Goal: Communication & Community: Participate in discussion

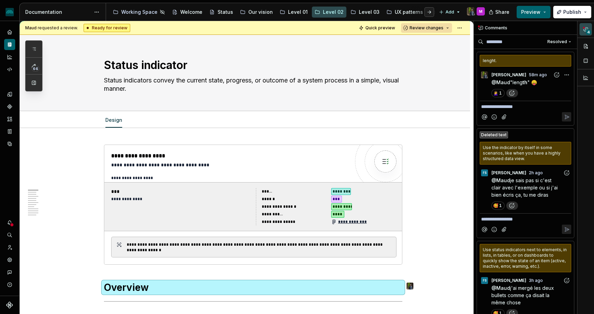
scroll to position [0, 0]
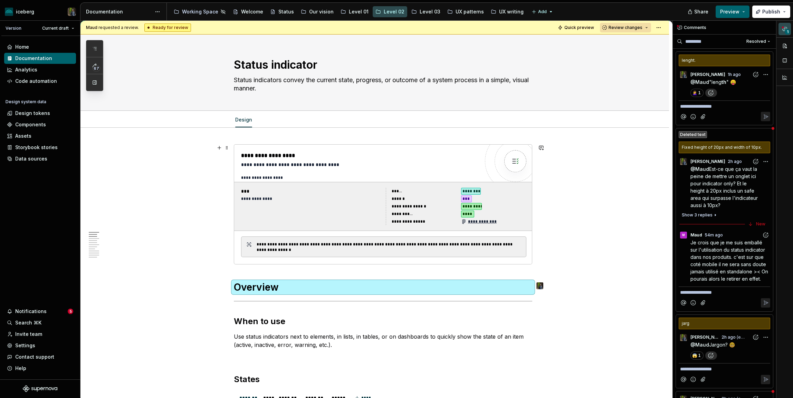
type textarea "*"
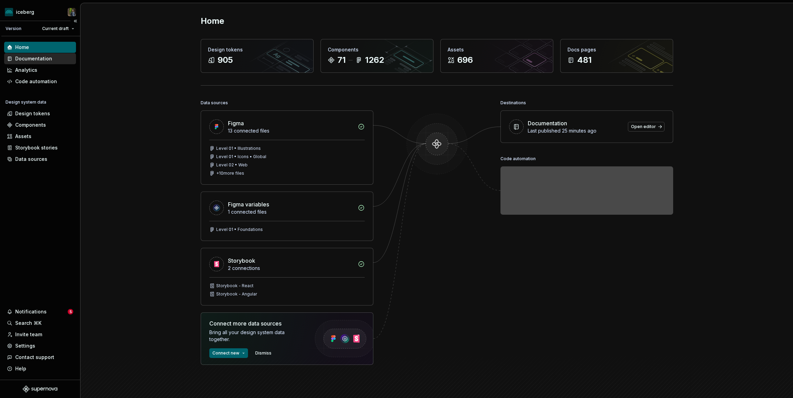
click at [27, 57] on div "Documentation" at bounding box center [33, 58] width 37 height 7
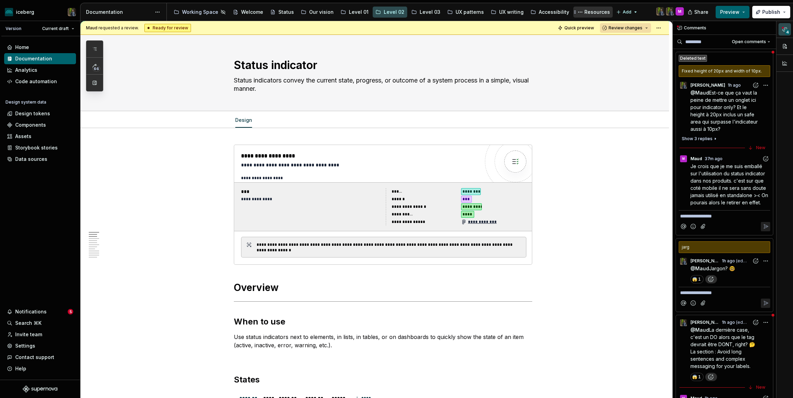
click at [596, 14] on div "Resources" at bounding box center [598, 12] width 26 height 7
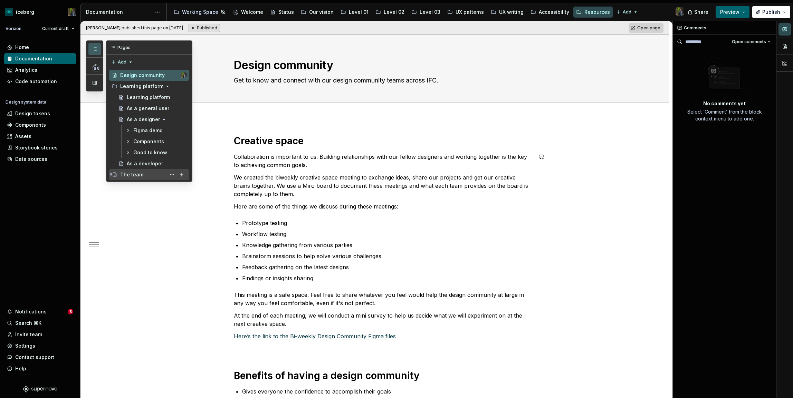
click at [134, 172] on div "The team" at bounding box center [131, 174] width 23 height 7
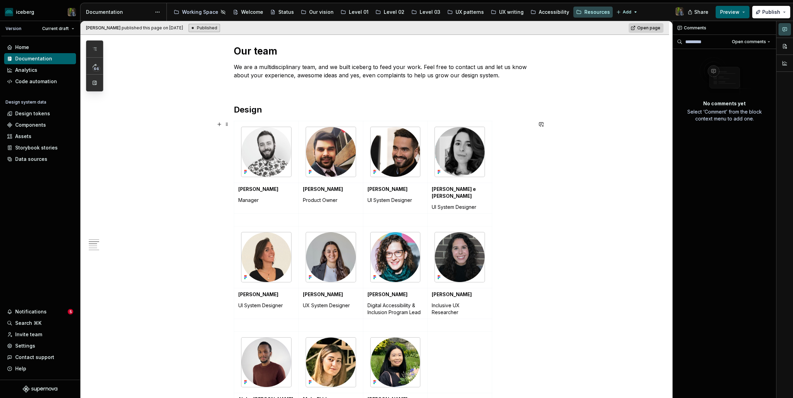
scroll to position [145, 0]
click at [460, 151] on img at bounding box center [460, 153] width 50 height 50
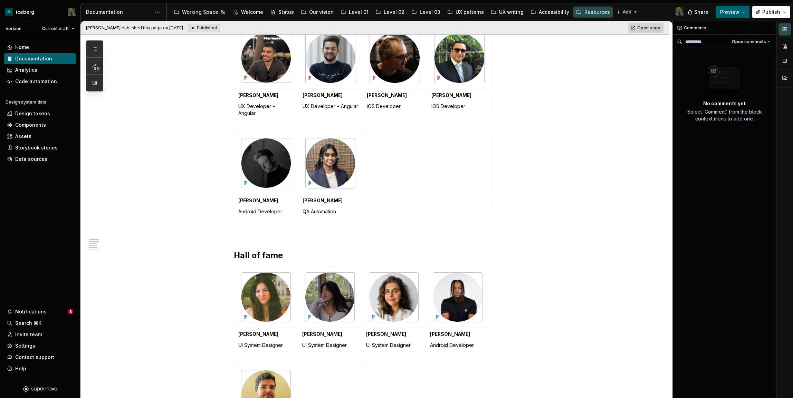
scroll to position [812, 0]
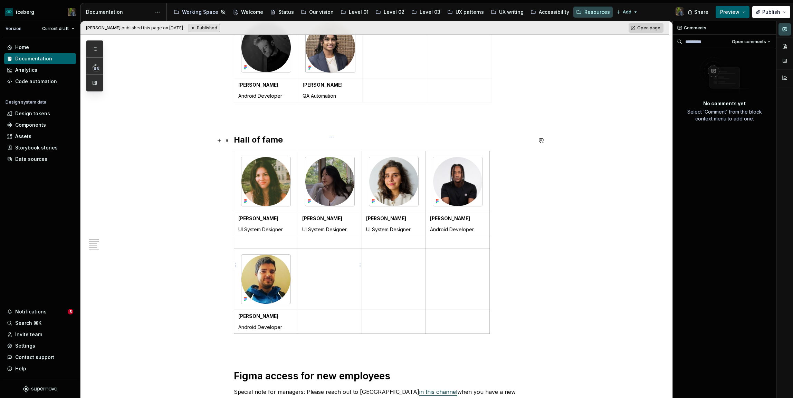
click at [311, 254] on td at bounding box center [330, 279] width 64 height 61
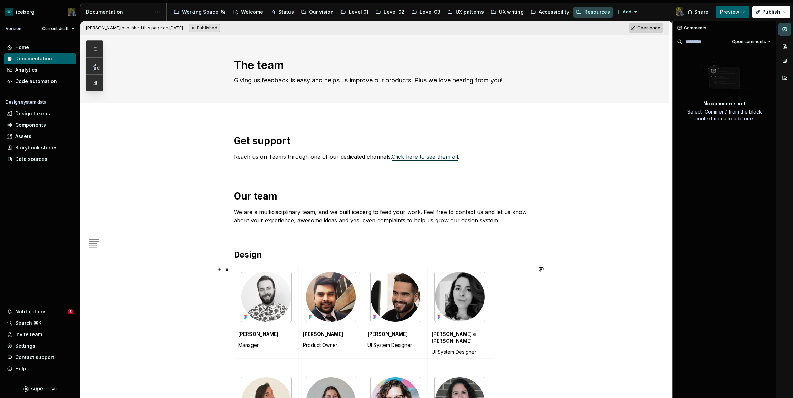
scroll to position [136, 0]
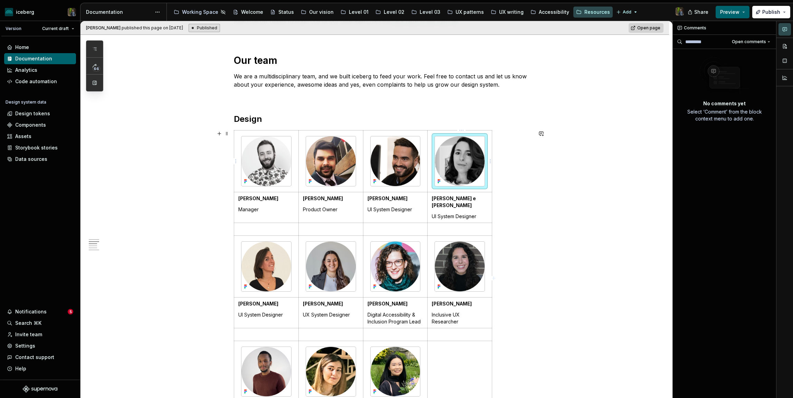
click at [471, 144] on img at bounding box center [460, 161] width 50 height 50
click at [511, 171] on div "[PERSON_NAME] Manager [PERSON_NAME] Product Owner [PERSON_NAME] UI System Desig…" at bounding box center [383, 283] width 299 height 306
click at [474, 171] on img at bounding box center [460, 161] width 50 height 50
click at [431, 134] on td at bounding box center [460, 162] width 65 height 62
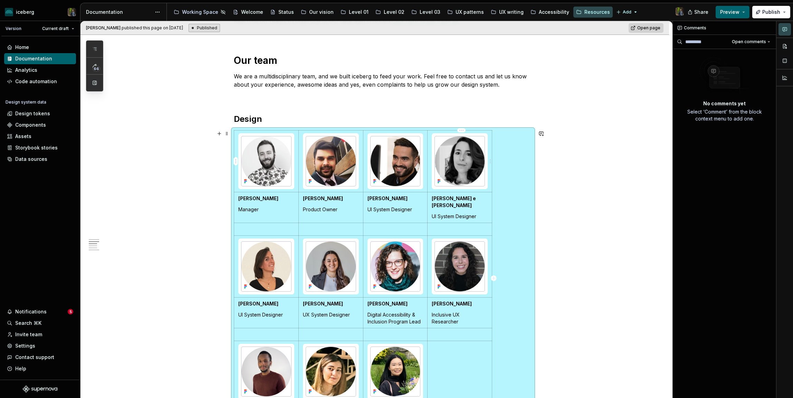
click at [435, 138] on div at bounding box center [460, 161] width 50 height 50
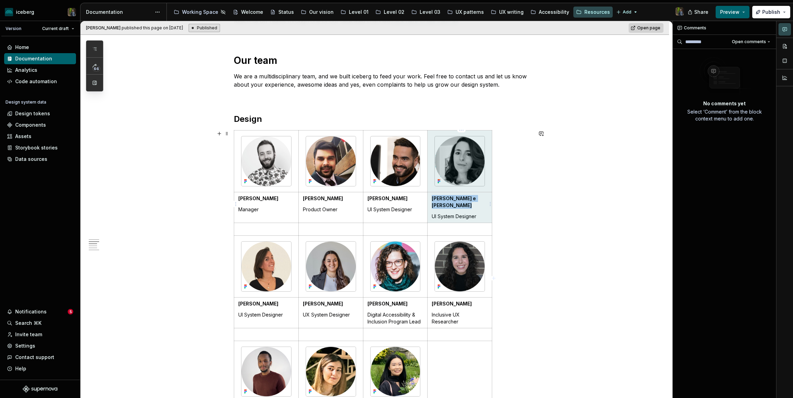
drag, startPoint x: 432, startPoint y: 136, endPoint x: 478, endPoint y: 207, distance: 84.5
click at [478, 207] on tbody "[PERSON_NAME] Manager [PERSON_NAME] Product Owner [PERSON_NAME] UI System Desig…" at bounding box center [363, 282] width 258 height 303
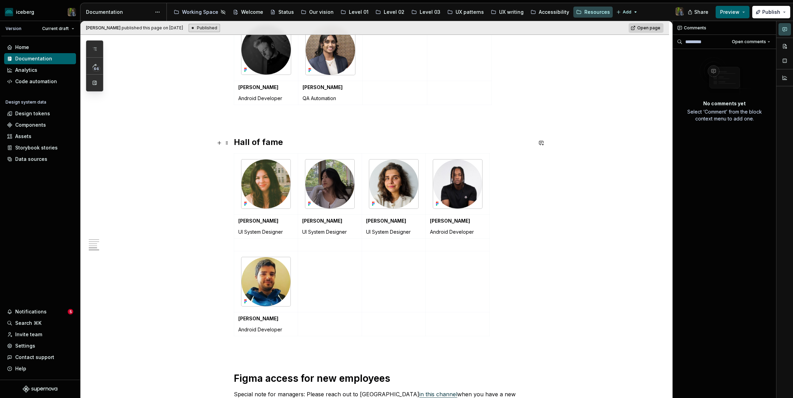
scroll to position [837, 0]
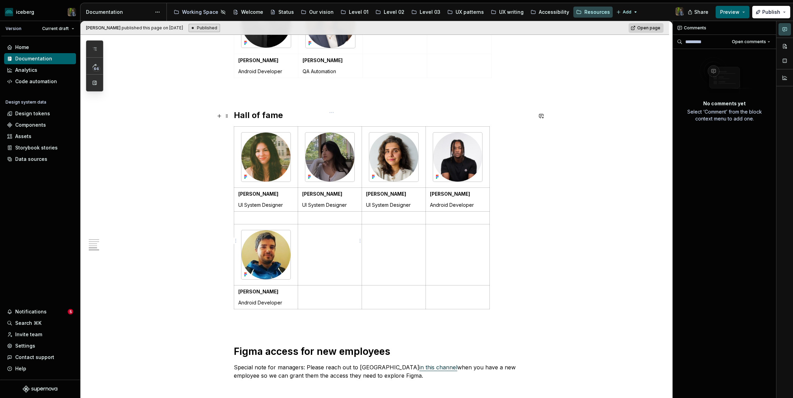
click at [316, 245] on td at bounding box center [330, 254] width 64 height 61
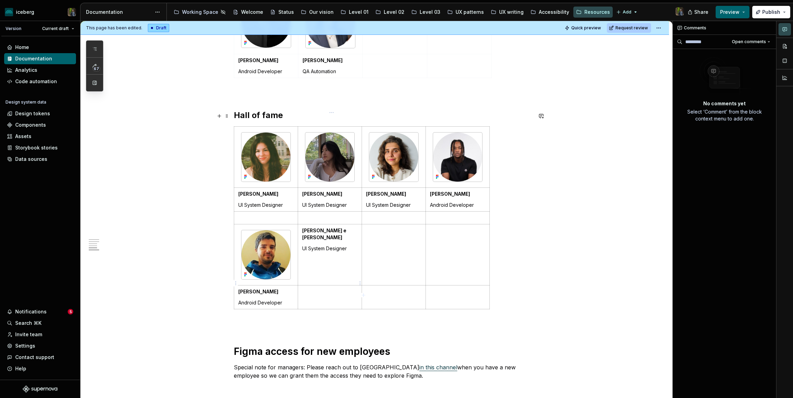
click at [312, 289] on p at bounding box center [329, 292] width 55 height 7
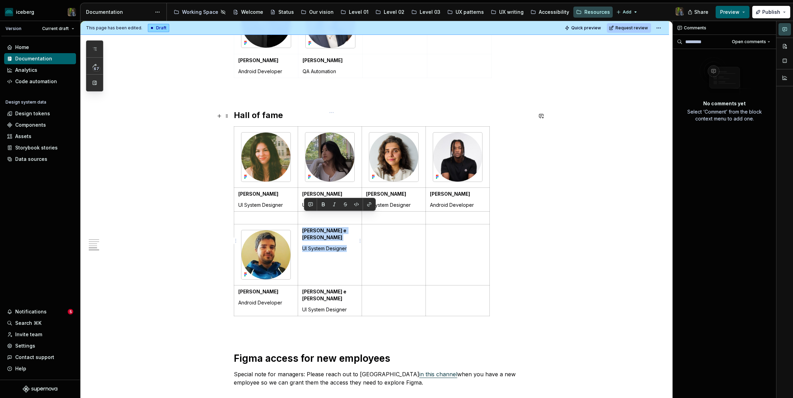
drag, startPoint x: 302, startPoint y: 214, endPoint x: 354, endPoint y: 235, distance: 56.0
click at [354, 235] on td "[PERSON_NAME] e [PERSON_NAME] UI System Designer" at bounding box center [330, 254] width 64 height 61
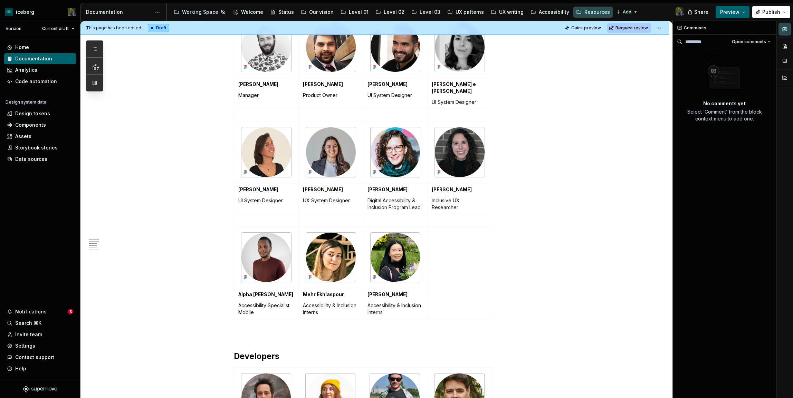
scroll to position [178, 0]
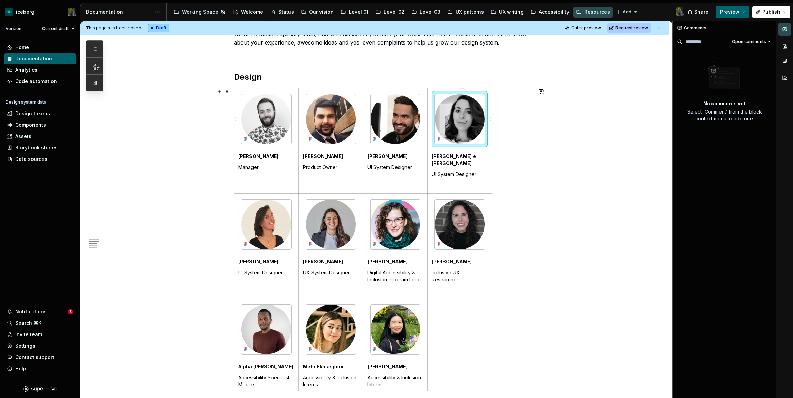
click at [465, 110] on img at bounding box center [460, 119] width 50 height 50
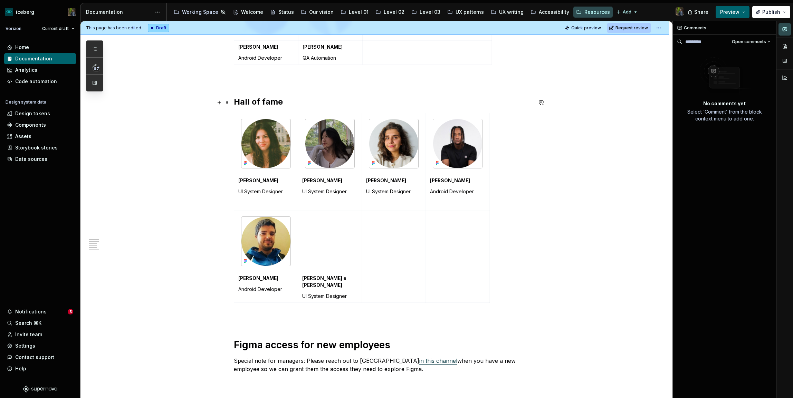
scroll to position [911, 0]
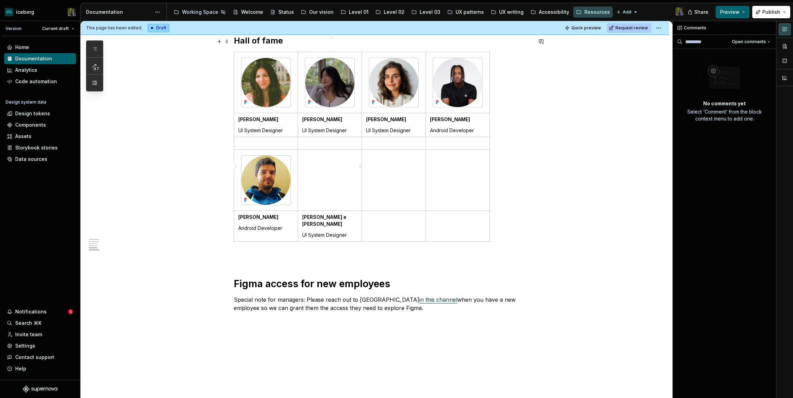
click at [317, 161] on td at bounding box center [330, 180] width 64 height 61
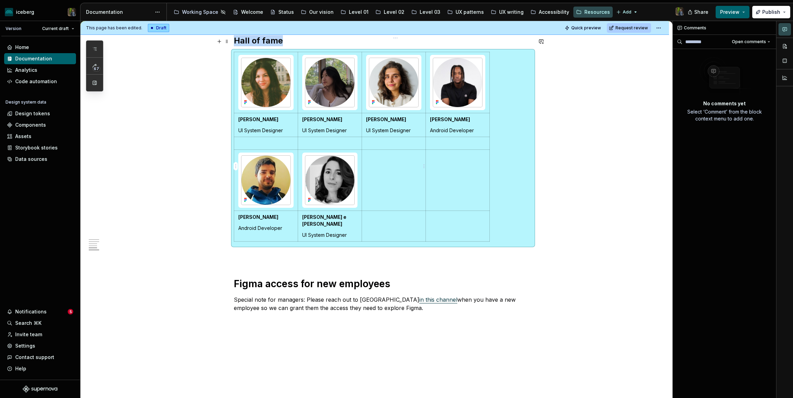
click at [395, 152] on td at bounding box center [394, 180] width 64 height 61
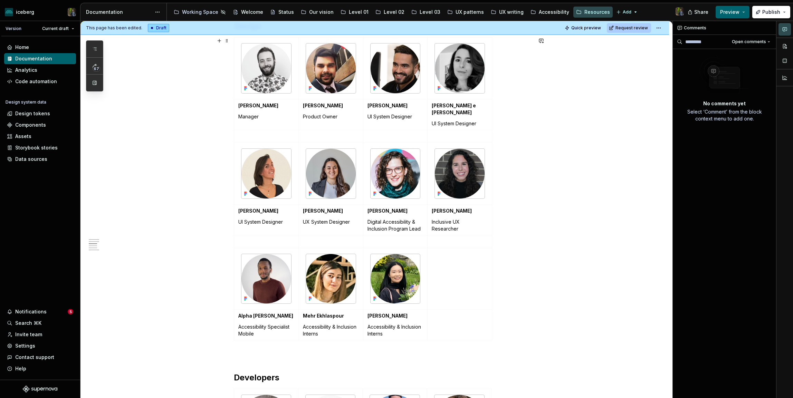
scroll to position [160, 0]
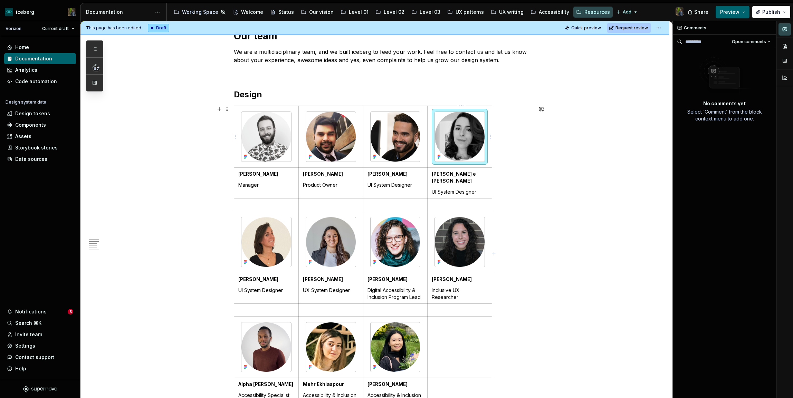
click at [475, 135] on img at bounding box center [460, 137] width 50 height 50
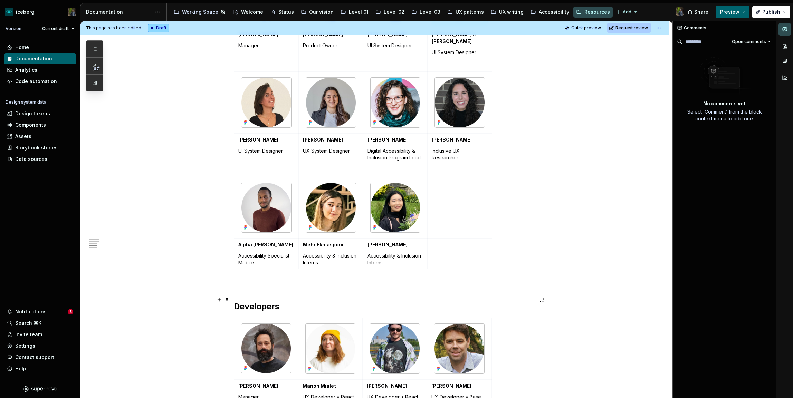
scroll to position [301, 0]
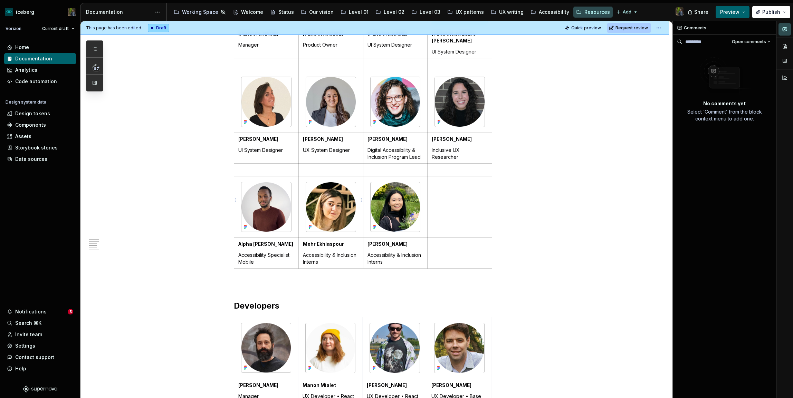
click at [350, 210] on img at bounding box center [331, 207] width 50 height 50
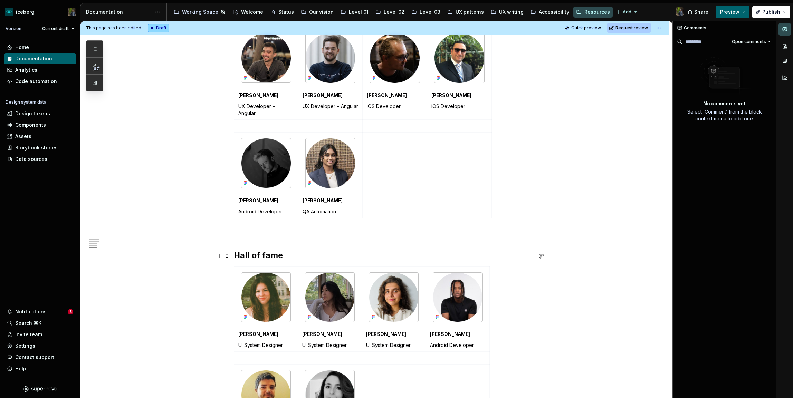
scroll to position [800, 0]
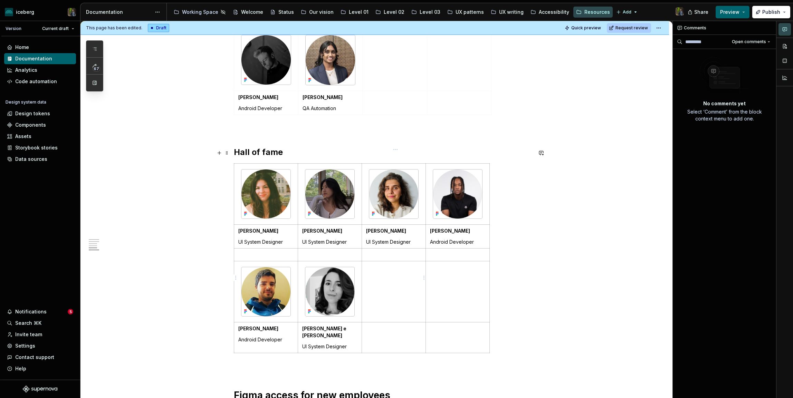
click at [392, 278] on td at bounding box center [394, 291] width 64 height 61
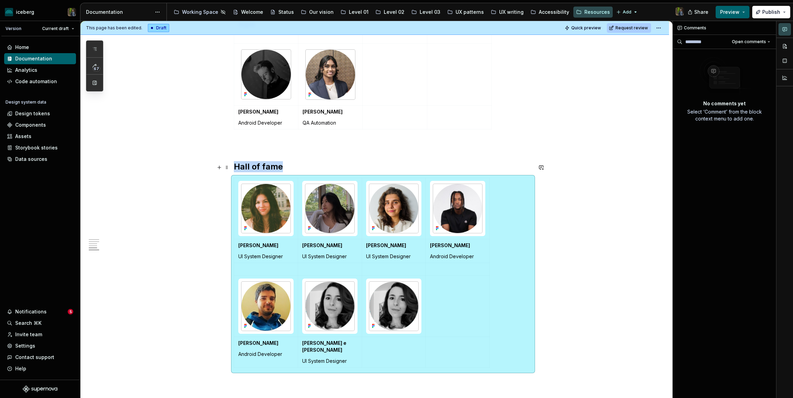
scroll to position [783, 0]
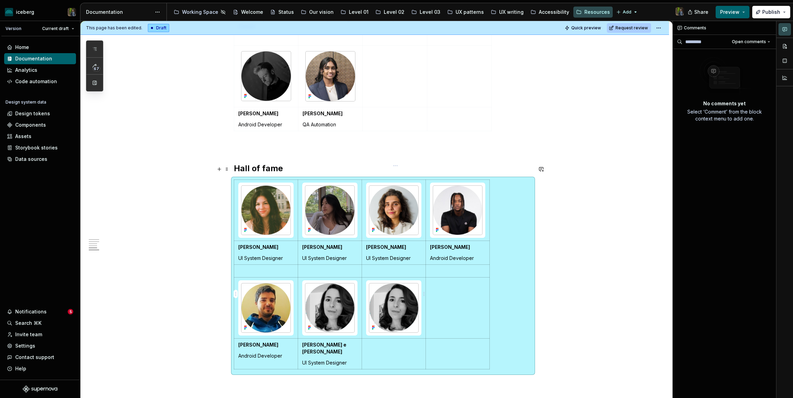
click at [392, 285] on img at bounding box center [393, 308] width 49 height 49
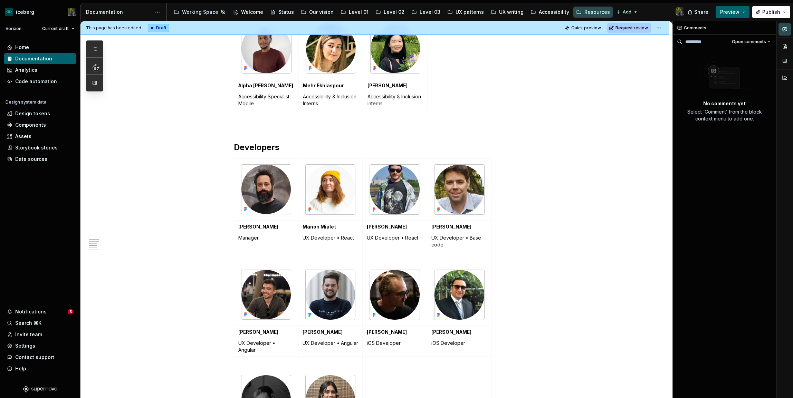
scroll to position [366, 0]
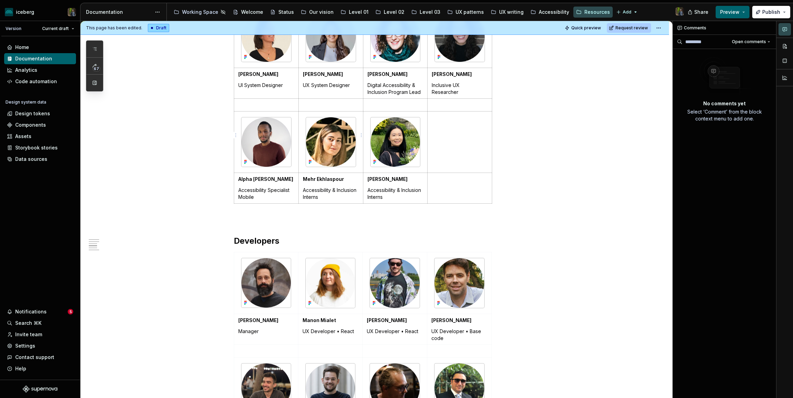
click at [338, 139] on img at bounding box center [331, 142] width 50 height 50
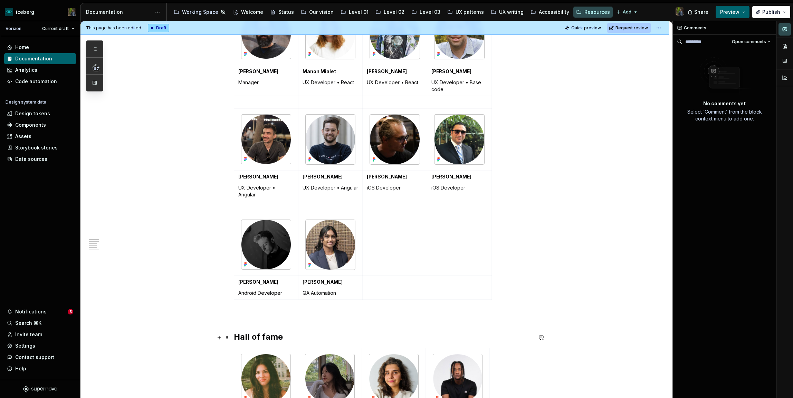
scroll to position [687, 0]
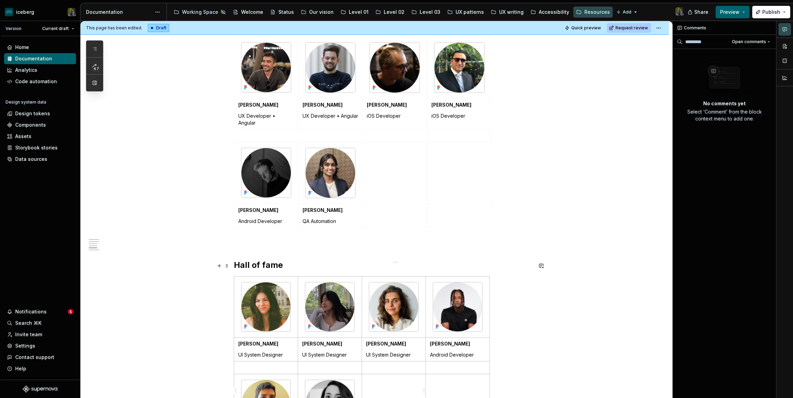
click at [390, 379] on td at bounding box center [394, 404] width 64 height 61
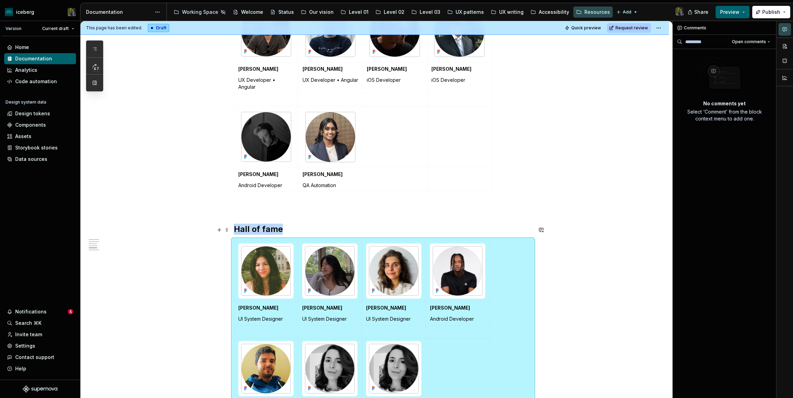
scroll to position [725, 0]
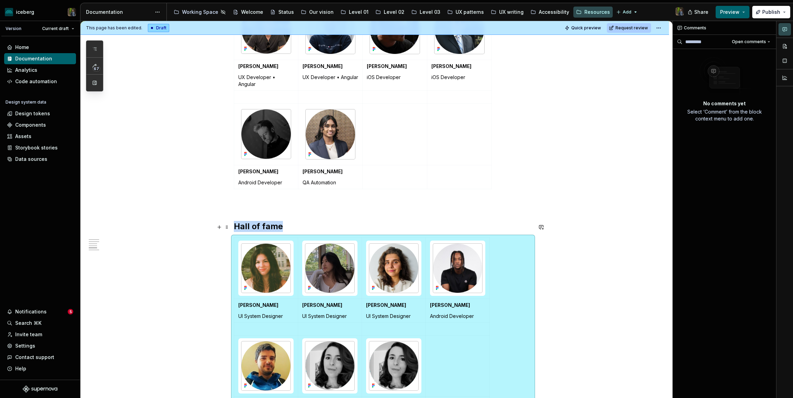
click at [395, 352] on img at bounding box center [393, 366] width 49 height 49
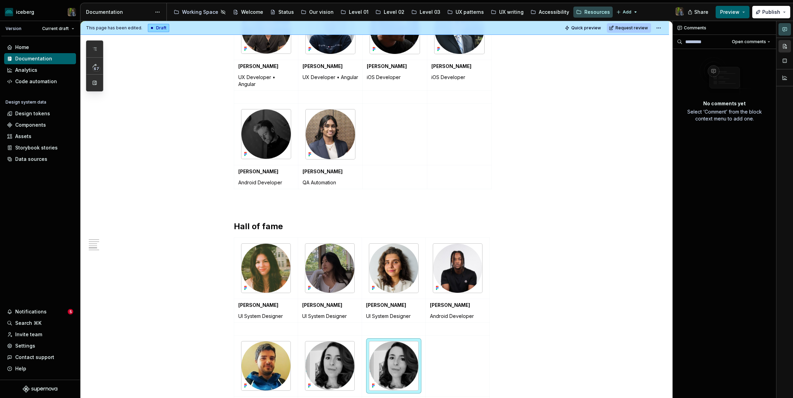
click at [788, 45] on button "button" at bounding box center [785, 46] width 12 height 12
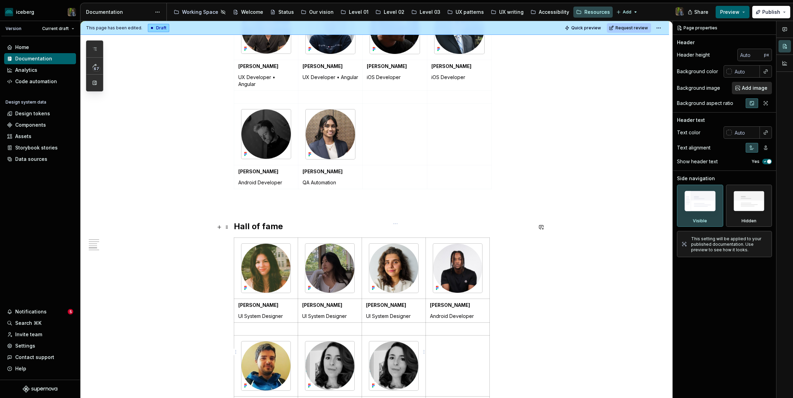
click at [381, 350] on img at bounding box center [393, 366] width 49 height 49
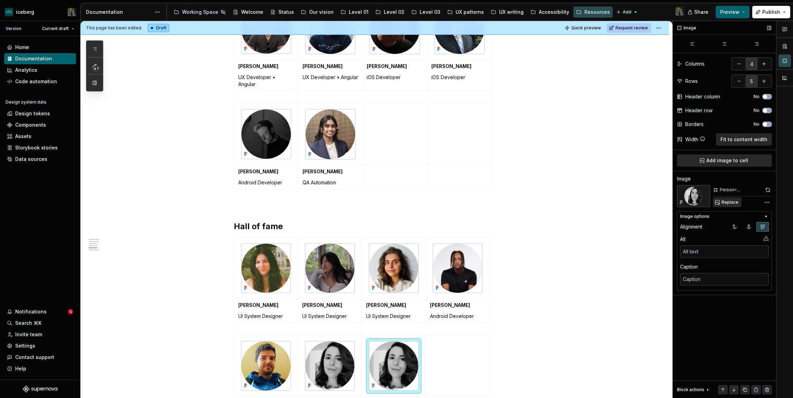
click at [724, 201] on span "Replace" at bounding box center [730, 203] width 17 height 6
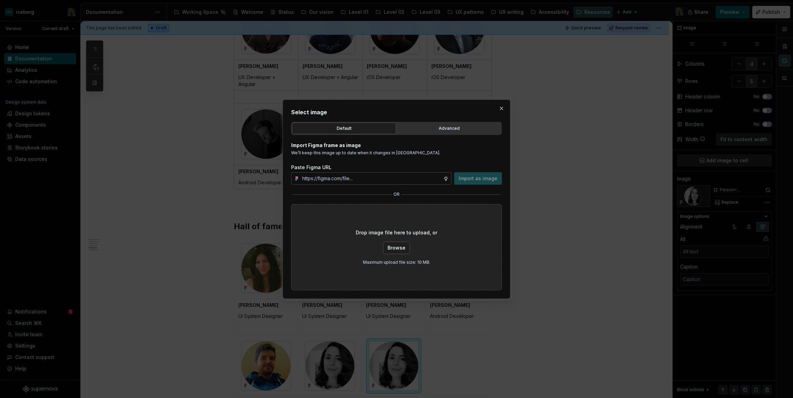
click at [461, 122] on div "Default Advanced" at bounding box center [396, 128] width 211 height 13
click at [456, 124] on button "Advanced" at bounding box center [449, 129] width 104 height 12
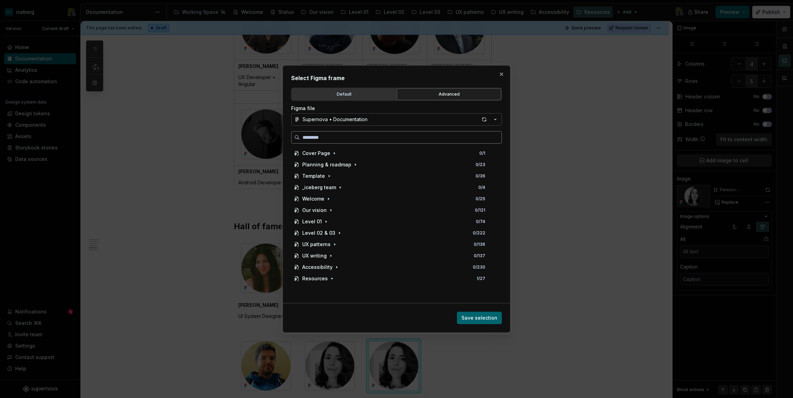
type textarea "*"
click at [315, 141] on input "search" at bounding box center [401, 137] width 202 height 7
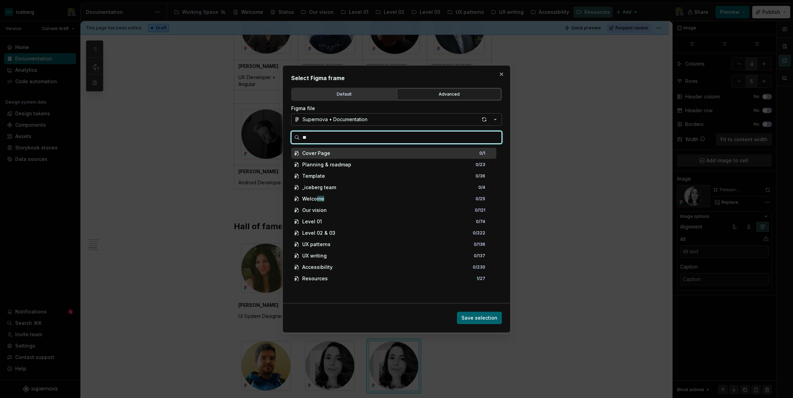
type input "***"
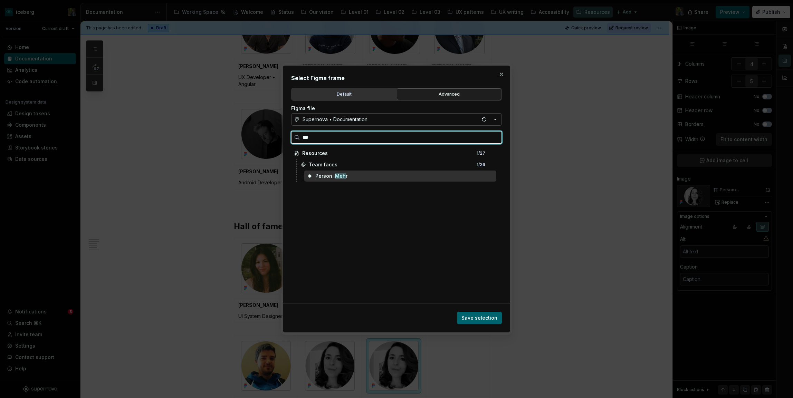
click at [333, 176] on div "Person= Meh r" at bounding box center [331, 176] width 32 height 7
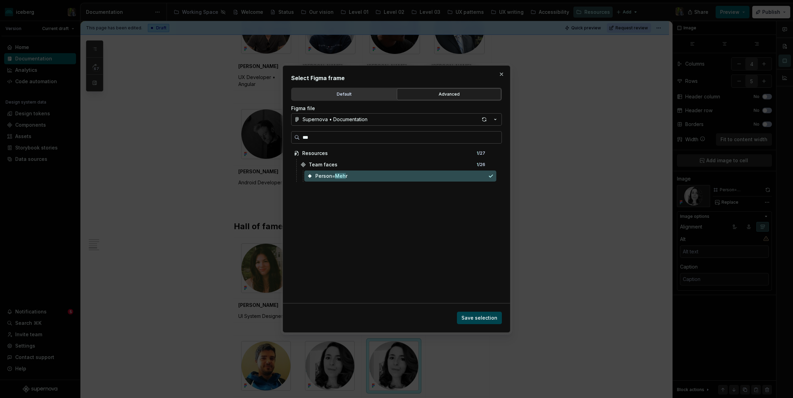
click at [494, 318] on span "Save selection" at bounding box center [480, 318] width 36 height 7
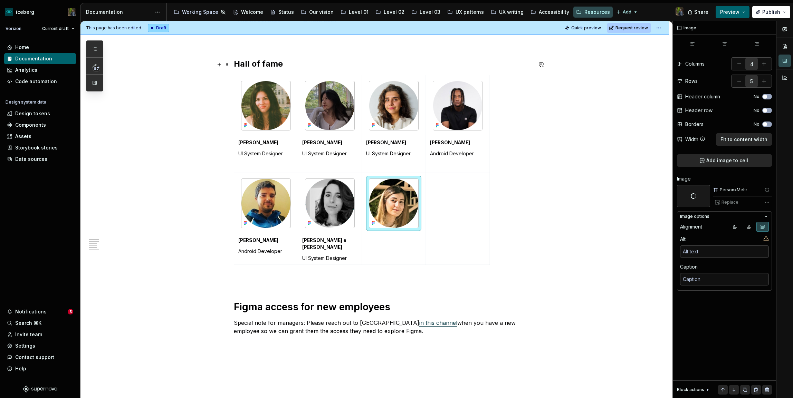
scroll to position [892, 0]
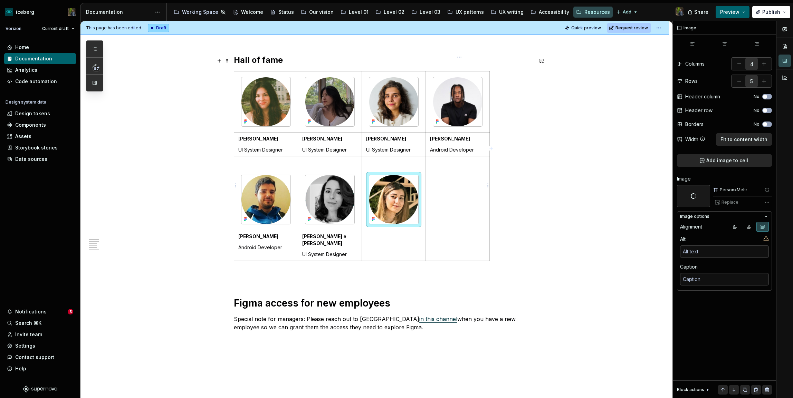
click at [449, 173] on td at bounding box center [458, 199] width 64 height 61
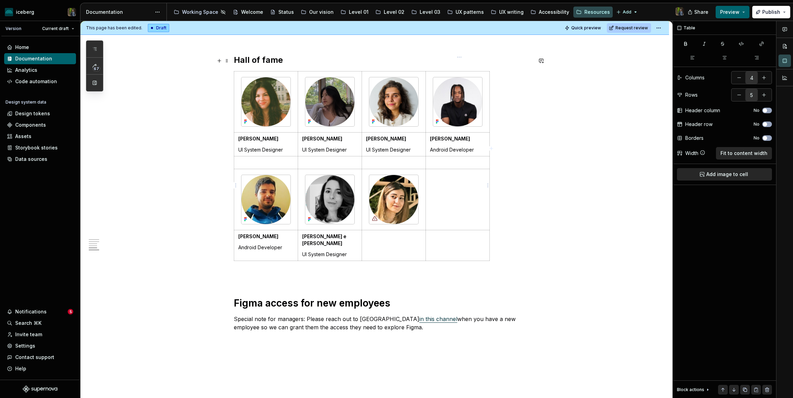
click at [413, 181] on img at bounding box center [393, 199] width 49 height 49
click at [453, 182] on td at bounding box center [458, 199] width 64 height 61
click at [447, 172] on td at bounding box center [458, 199] width 64 height 61
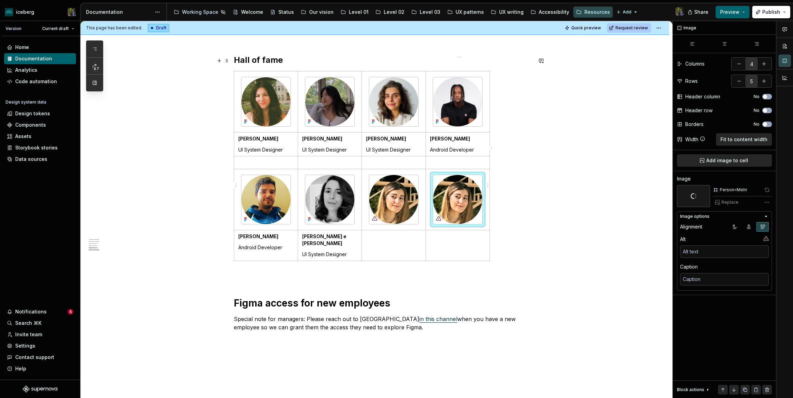
click at [459, 175] on img at bounding box center [457, 199] width 49 height 49
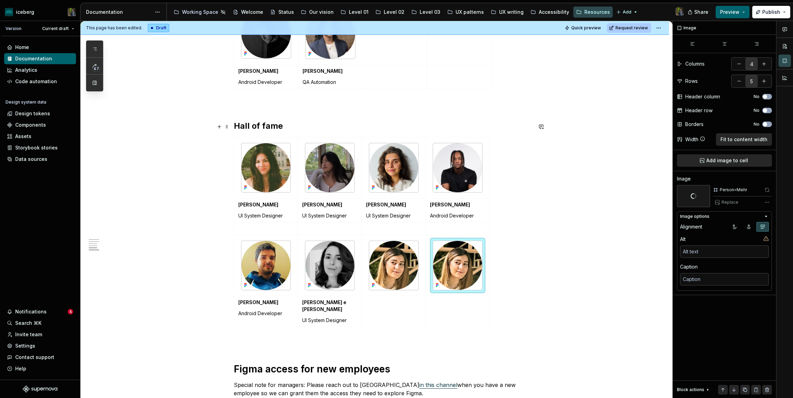
scroll to position [827, 0]
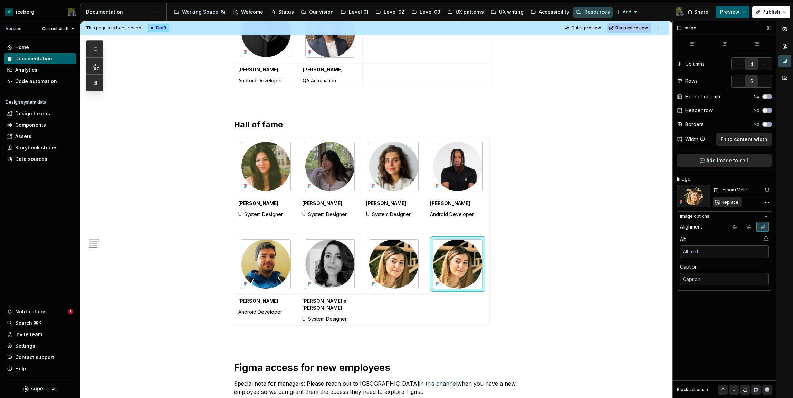
click at [725, 201] on span "Replace" at bounding box center [730, 203] width 17 height 6
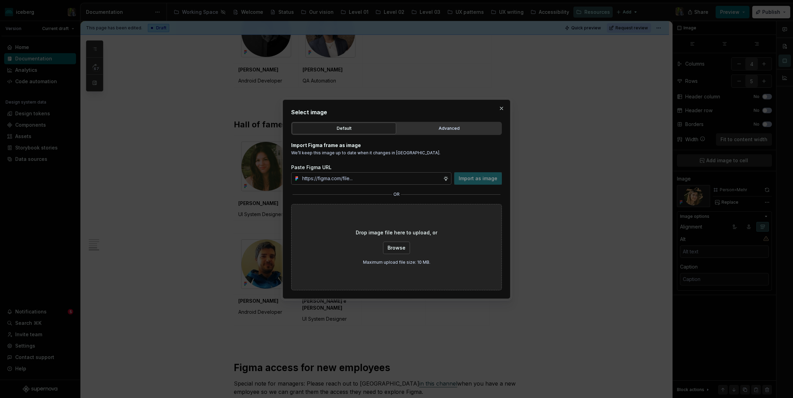
type textarea "*"
click at [435, 128] on div "Advanced" at bounding box center [449, 128] width 100 height 7
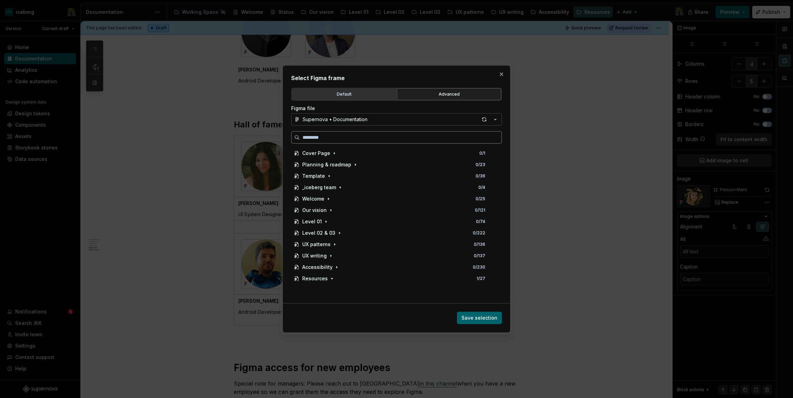
click at [358, 141] on label at bounding box center [396, 137] width 211 height 12
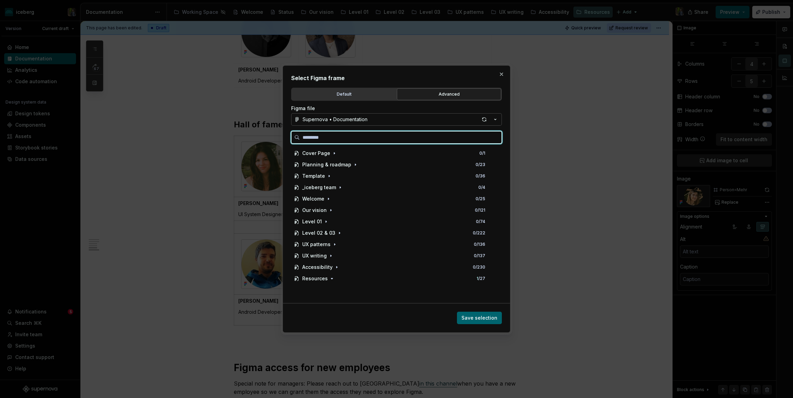
click at [358, 141] on input "search" at bounding box center [401, 137] width 202 height 7
type input "******"
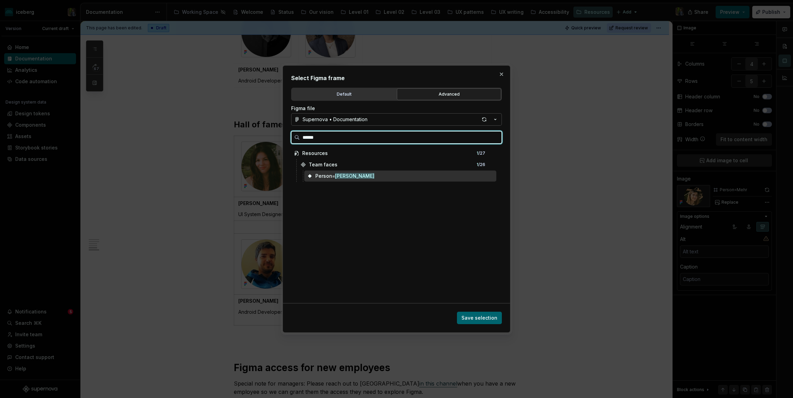
click at [387, 173] on div "Person= [PERSON_NAME]" at bounding box center [400, 176] width 192 height 11
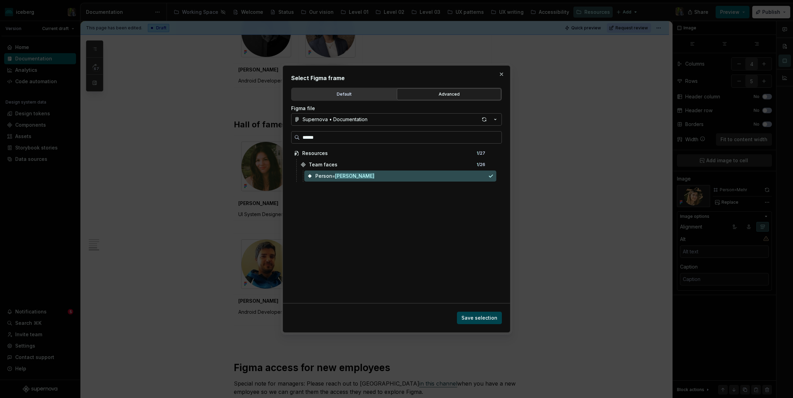
click at [488, 321] on span "Save selection" at bounding box center [480, 318] width 36 height 7
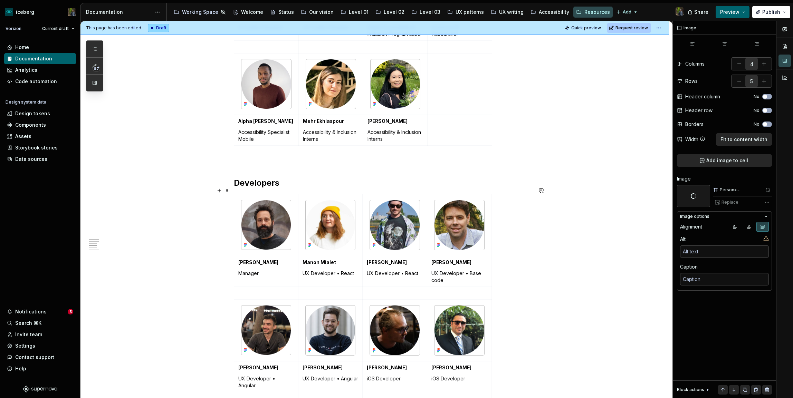
scroll to position [304, 0]
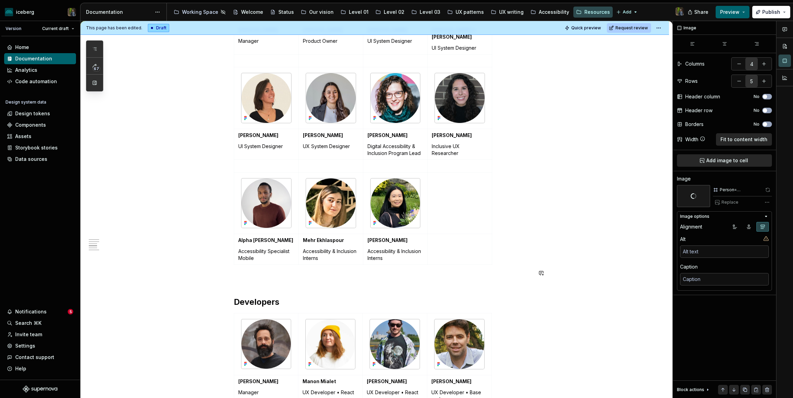
type textarea "*"
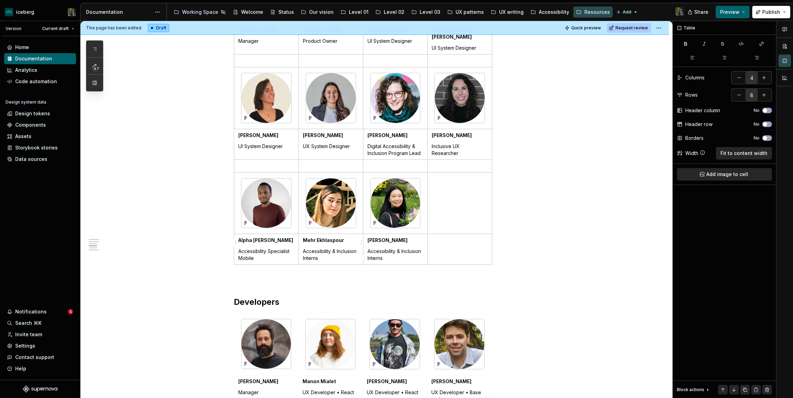
click at [341, 255] on td "Mehr Ekhlaspour Accessibility & Inclusion Interns" at bounding box center [331, 249] width 65 height 31
drag, startPoint x: 346, startPoint y: 250, endPoint x: 305, endPoint y: 234, distance: 43.9
click at [305, 234] on td "Mehr Ekhlaspour Accessibility & Inclusion Interns" at bounding box center [331, 249] width 65 height 31
copy strong "Mehr Ekhlaspour"
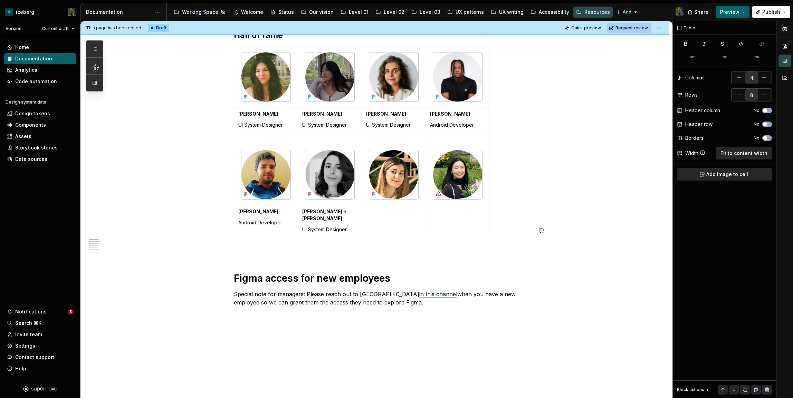
scroll to position [932, 0]
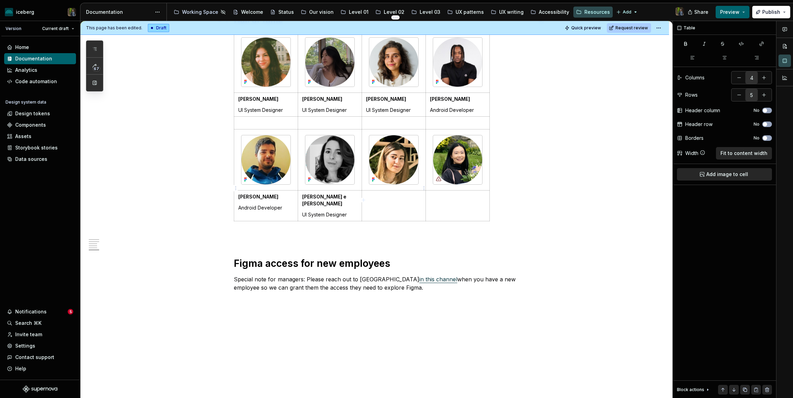
click at [384, 190] on td at bounding box center [394, 205] width 64 height 31
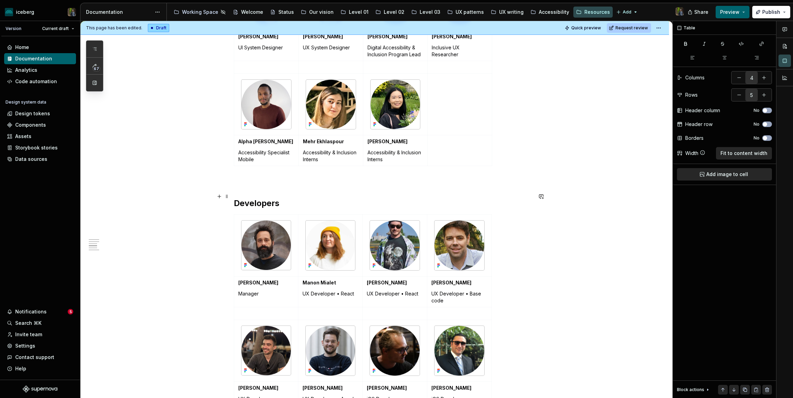
scroll to position [402, 0]
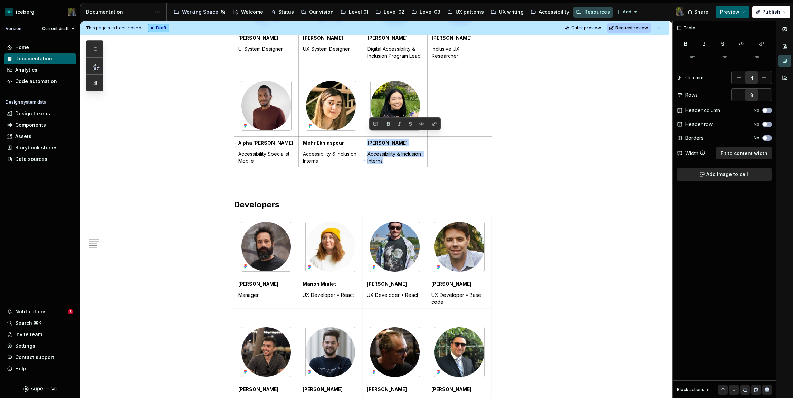
drag, startPoint x: 370, startPoint y: 136, endPoint x: 416, endPoint y: 152, distance: 49.0
click at [416, 152] on td "[PERSON_NAME] Accessibility & Inclusion Interns" at bounding box center [395, 152] width 65 height 31
copy td "[PERSON_NAME] Accessibility & Inclusion Interns"
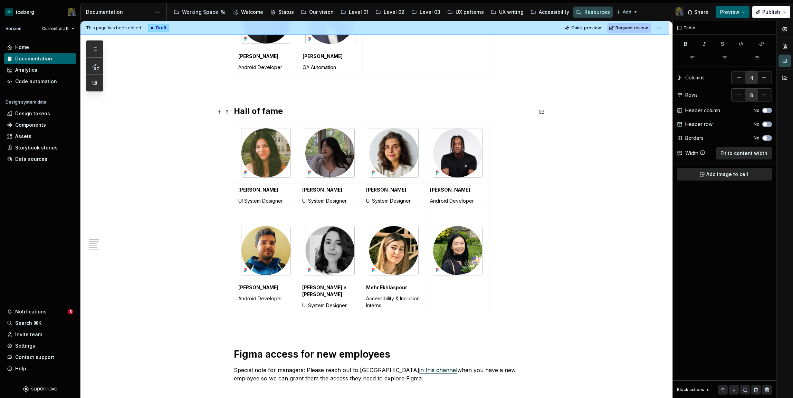
scroll to position [854, 0]
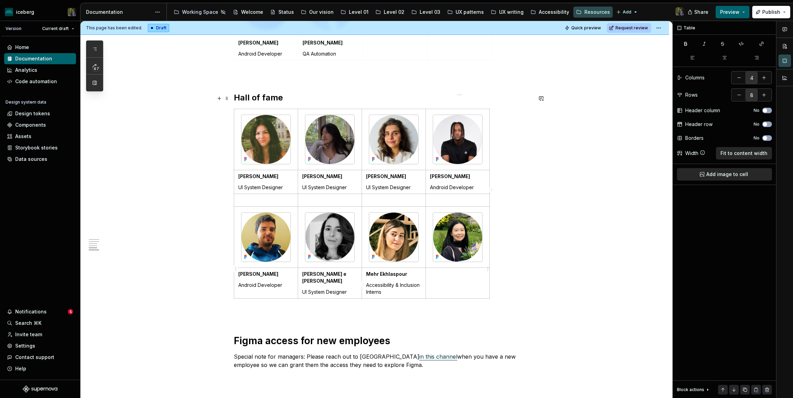
type input "5"
click at [449, 273] on td at bounding box center [458, 283] width 64 height 31
click at [453, 271] on p "[PERSON_NAME] Accessibility & Inclusion Interns" at bounding box center [457, 281] width 55 height 21
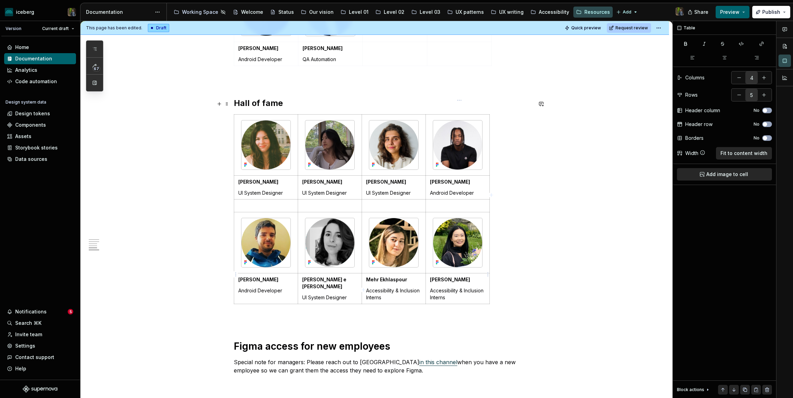
click at [475, 288] on p "Accessibility & Inclusion Interns" at bounding box center [457, 295] width 55 height 14
click at [416, 288] on p "Accessibility & Inclusion Interns" at bounding box center [393, 295] width 55 height 14
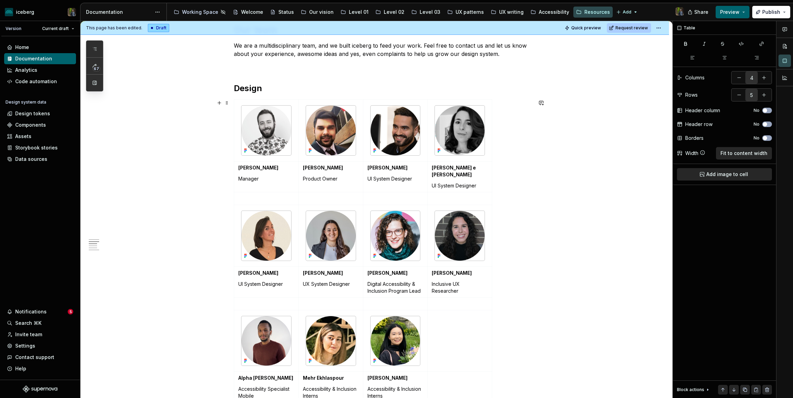
scroll to position [152, 0]
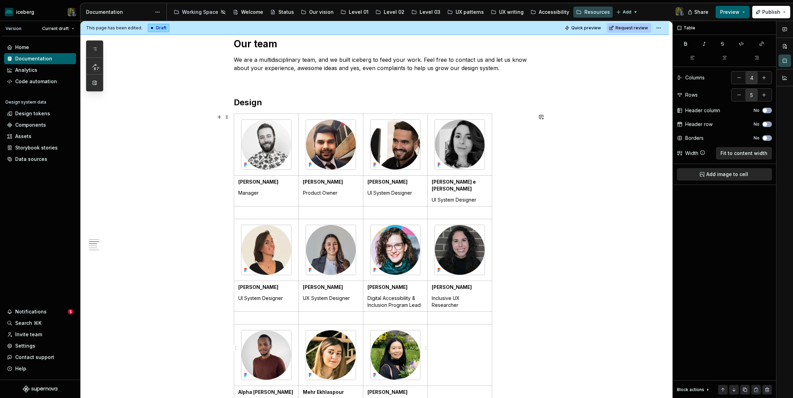
click at [398, 335] on img at bounding box center [396, 356] width 50 height 50
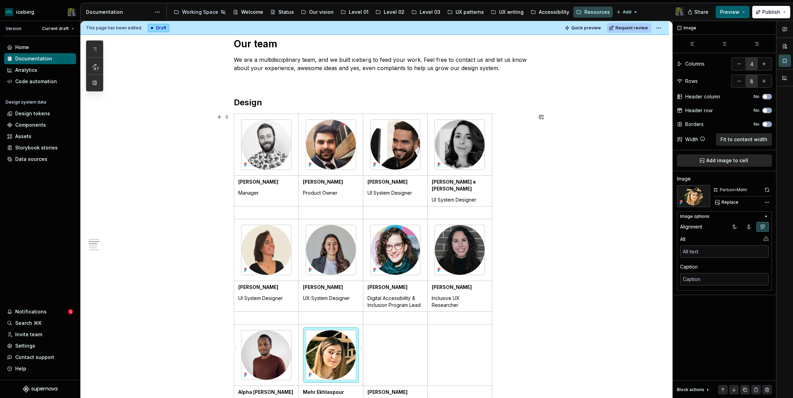
click at [330, 343] on img at bounding box center [331, 356] width 50 height 50
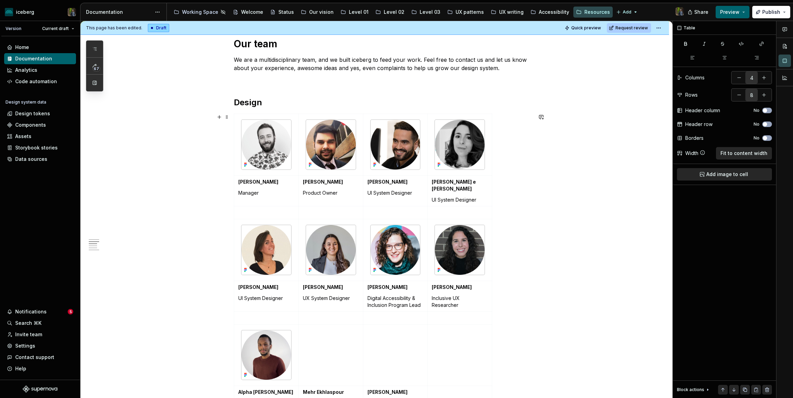
scroll to position [200, 0]
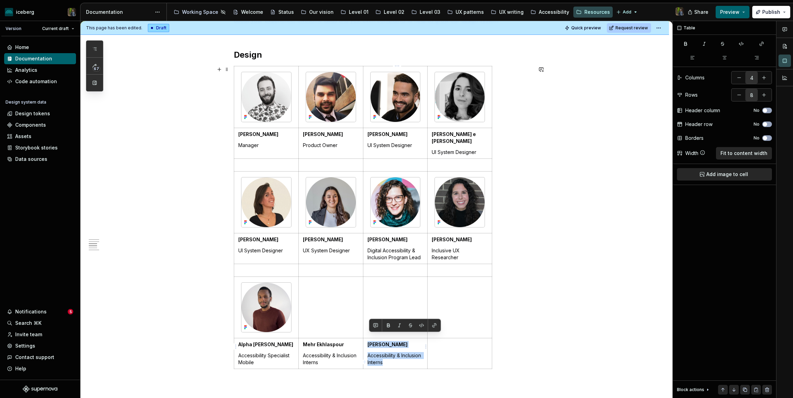
drag, startPoint x: 410, startPoint y: 356, endPoint x: 369, endPoint y: 339, distance: 44.7
click at [369, 339] on td "[PERSON_NAME] Accessibility & Inclusion Interns" at bounding box center [395, 354] width 65 height 31
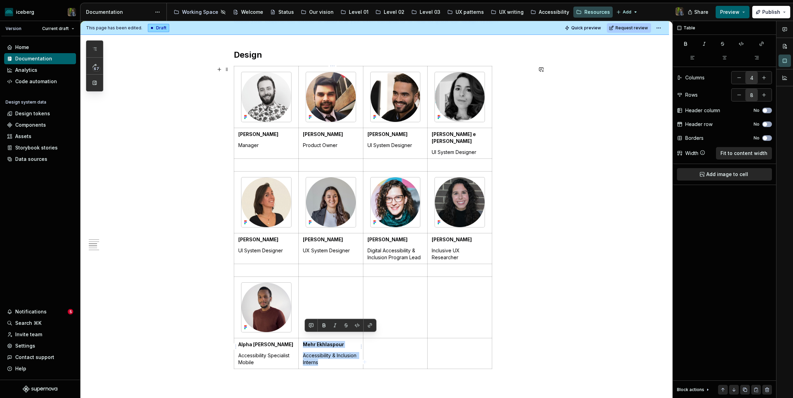
drag, startPoint x: 347, startPoint y: 357, endPoint x: 305, endPoint y: 336, distance: 46.7
click at [305, 339] on td "Mehr Ekhlaspour Accessibility & Inclusion Interns" at bounding box center [331, 354] width 65 height 31
click at [478, 91] on img at bounding box center [460, 97] width 50 height 50
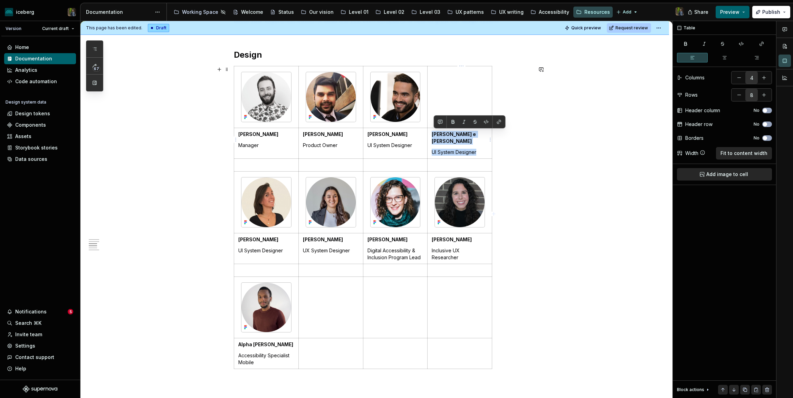
drag, startPoint x: 434, startPoint y: 133, endPoint x: 483, endPoint y: 146, distance: 50.7
click at [483, 146] on td "[PERSON_NAME] e [PERSON_NAME] UI System Designer" at bounding box center [460, 143] width 65 height 31
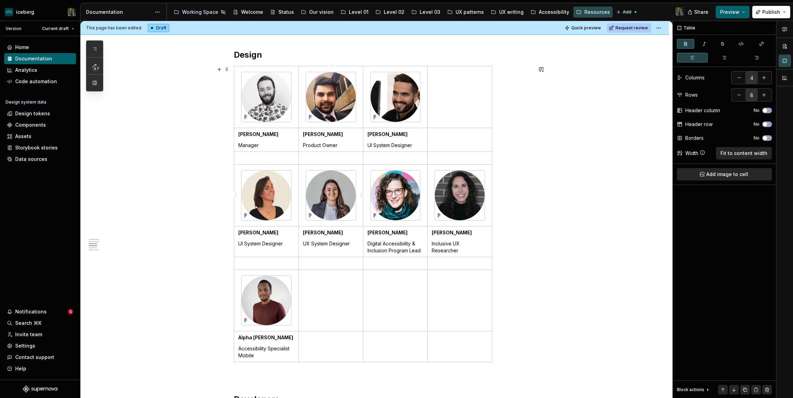
click at [349, 179] on img at bounding box center [331, 196] width 50 height 50
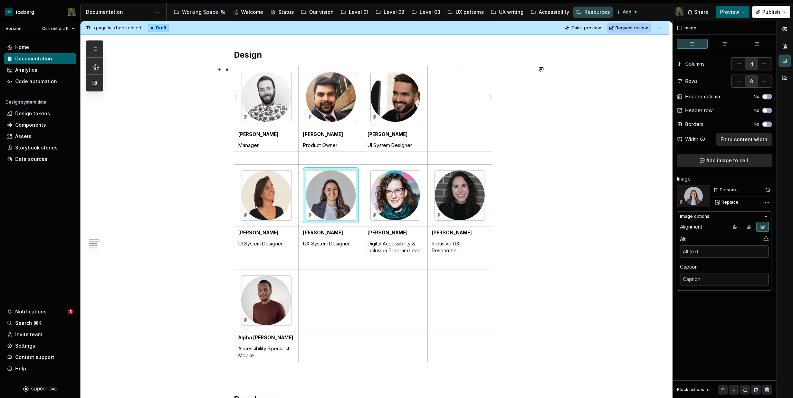
click at [450, 107] on td at bounding box center [460, 97] width 65 height 62
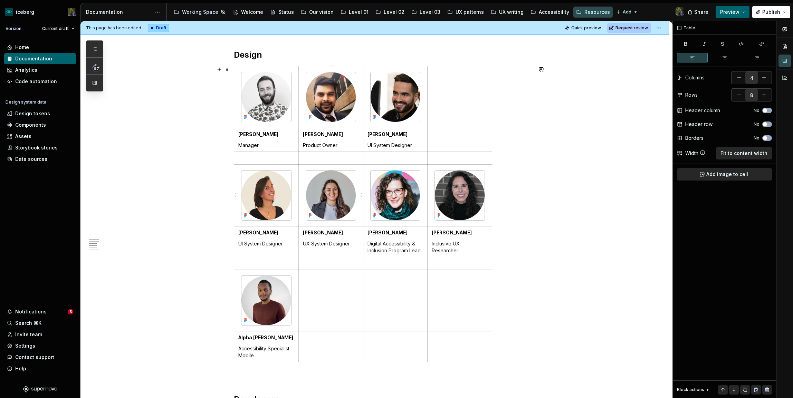
click at [316, 200] on img at bounding box center [331, 196] width 50 height 50
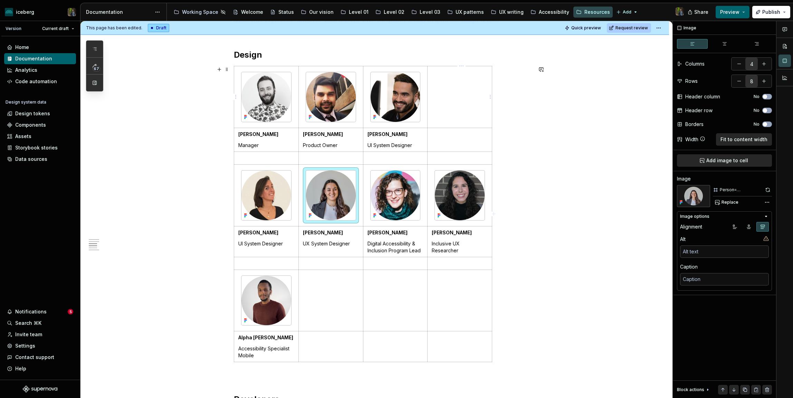
click at [465, 100] on td at bounding box center [460, 97] width 65 height 62
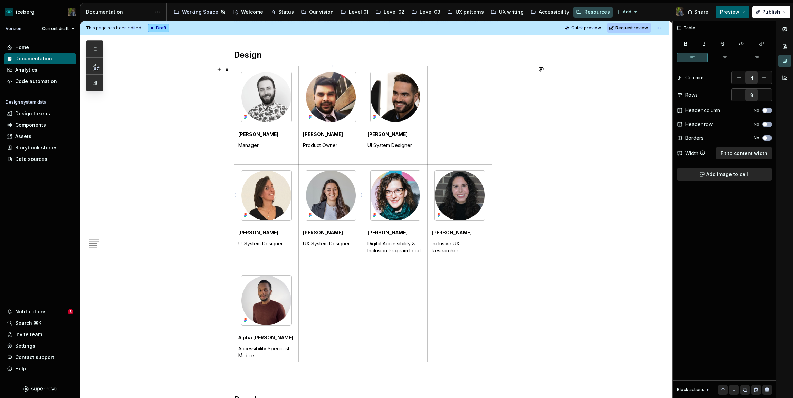
click at [329, 204] on img at bounding box center [331, 196] width 50 height 50
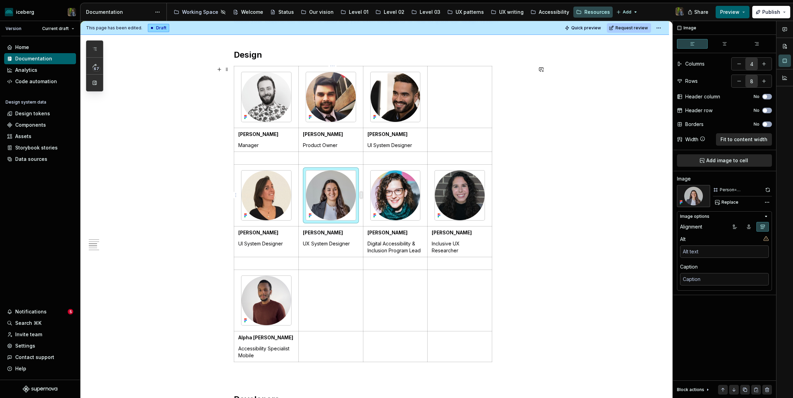
click at [361, 194] on html "iceberg Version Current draft Home Documentation Analytics Code automation Desi…" at bounding box center [396, 199] width 793 height 398
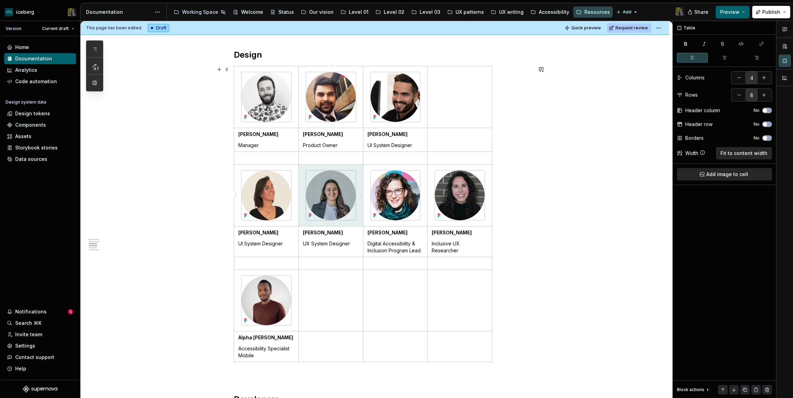
click at [351, 194] on html "iceberg Version Current draft Home Documentation Analytics Code automation Desi…" at bounding box center [396, 199] width 793 height 398
click at [467, 91] on td at bounding box center [460, 97] width 65 height 62
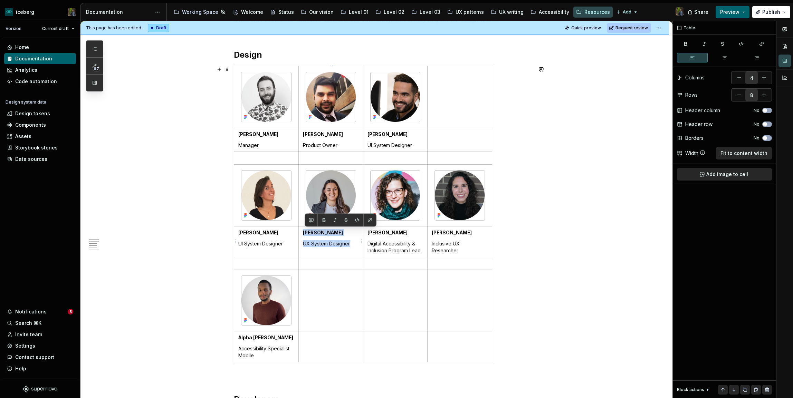
drag, startPoint x: 303, startPoint y: 235, endPoint x: 354, endPoint y: 243, distance: 50.8
click at [354, 243] on td "[PERSON_NAME] UX System Designer" at bounding box center [331, 241] width 65 height 31
click at [451, 137] on p at bounding box center [460, 134] width 56 height 7
click at [465, 134] on strong "[PERSON_NAME]" at bounding box center [452, 134] width 40 height 6
click at [466, 134] on p "[PERSON_NAME] UX System Designer" at bounding box center [460, 138] width 56 height 14
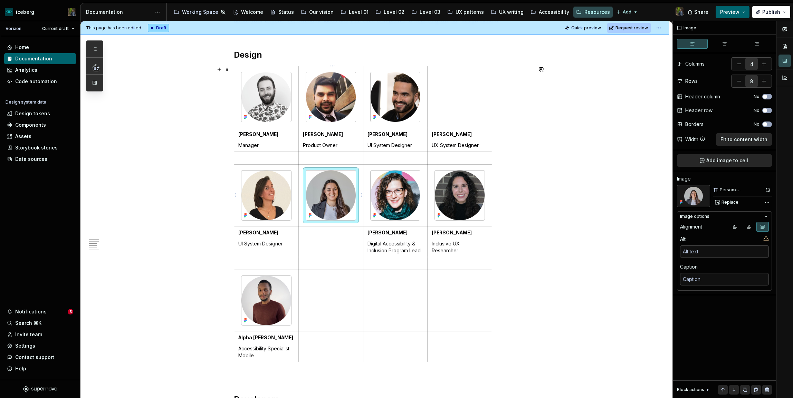
click at [320, 188] on img at bounding box center [331, 196] width 50 height 50
click at [452, 88] on td at bounding box center [460, 97] width 65 height 62
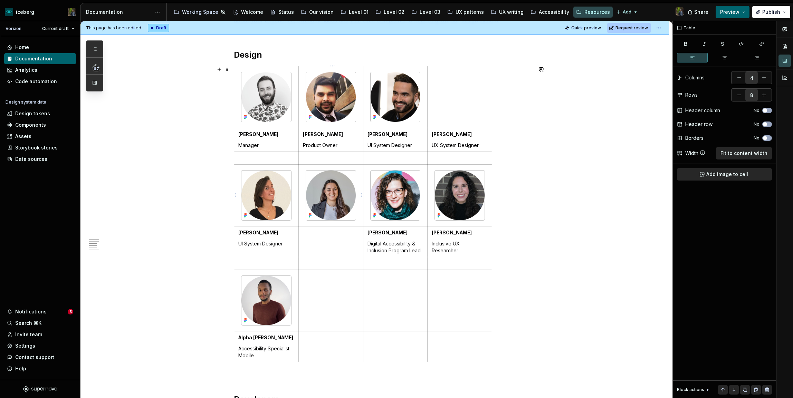
click at [325, 190] on img at bounding box center [331, 196] width 50 height 50
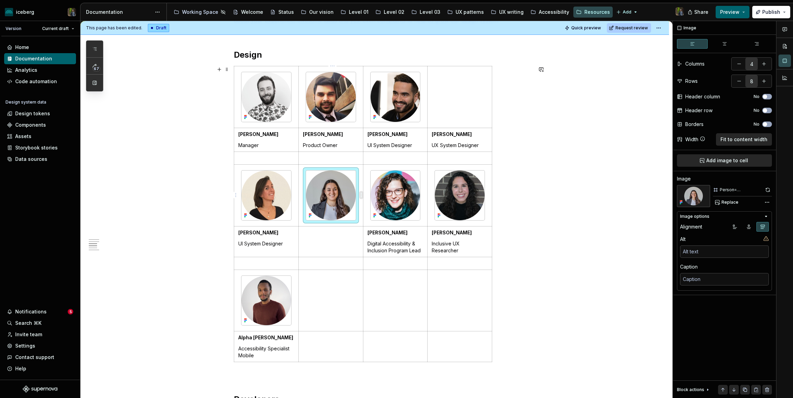
click at [360, 195] on html "iceberg Version Current draft Home Documentation Analytics Code automation Desi…" at bounding box center [396, 199] width 793 height 398
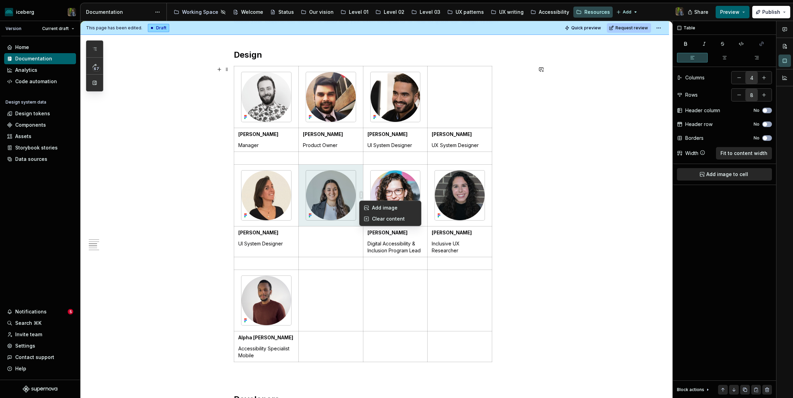
click at [360, 195] on html "iceberg Version Current draft Home Documentation Analytics Code automation Desi…" at bounding box center [396, 199] width 793 height 398
click at [360, 180] on td at bounding box center [331, 195] width 65 height 62
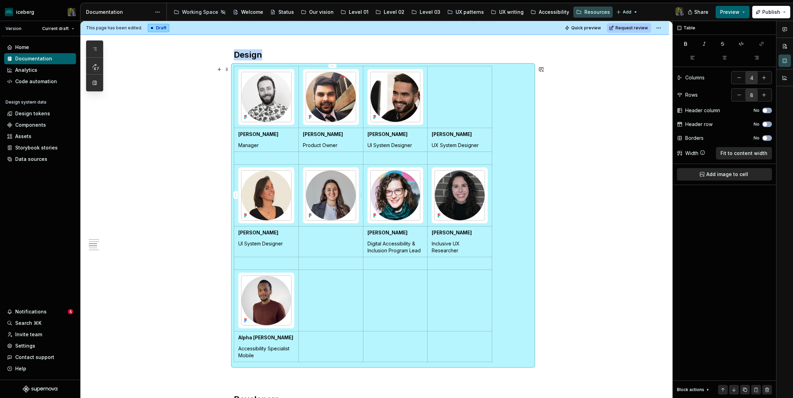
click at [360, 175] on td at bounding box center [331, 195] width 65 height 62
click at [304, 171] on td at bounding box center [331, 195] width 65 height 62
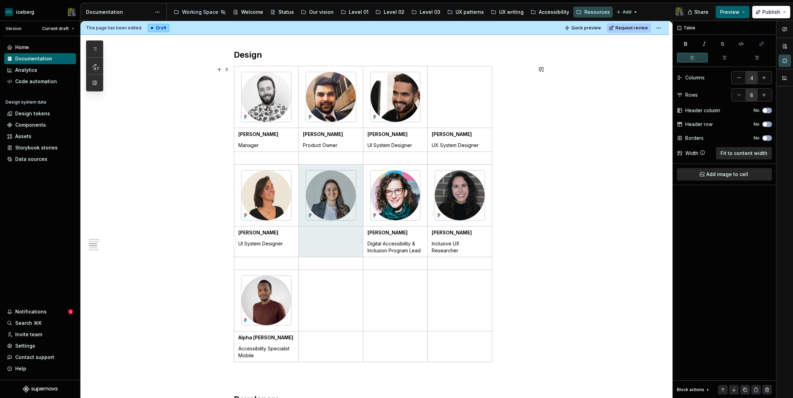
drag, startPoint x: 303, startPoint y: 170, endPoint x: 318, endPoint y: 237, distance: 68.7
click at [318, 237] on tbody "[PERSON_NAME] Manager [PERSON_NAME] Product Owner [PERSON_NAME] UI System Desig…" at bounding box center [363, 214] width 258 height 296
click at [318, 237] on td at bounding box center [331, 241] width 65 height 31
drag, startPoint x: 303, startPoint y: 170, endPoint x: 330, endPoint y: 248, distance: 82.6
click at [330, 248] on tbody "[PERSON_NAME] Manager [PERSON_NAME] Product Owner [PERSON_NAME] UI System Desig…" at bounding box center [363, 214] width 258 height 296
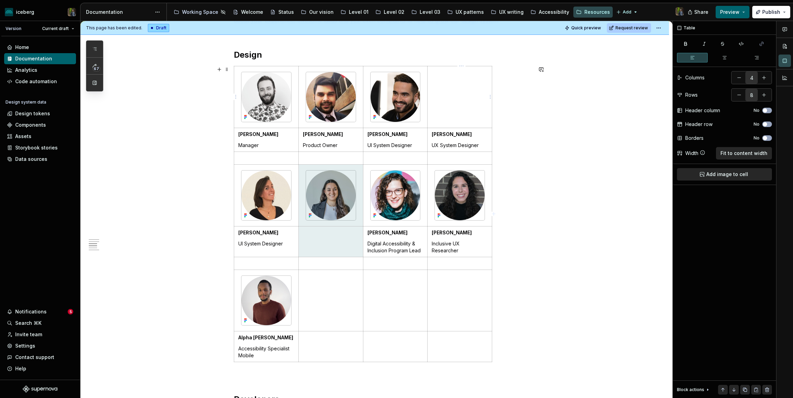
click at [454, 82] on td at bounding box center [460, 97] width 65 height 62
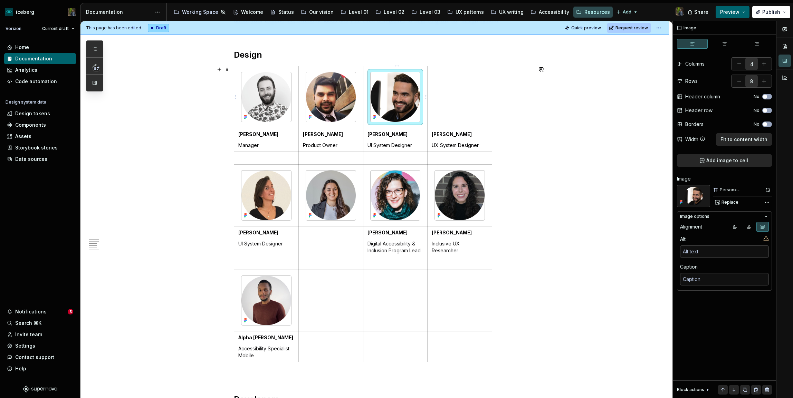
click at [420, 99] on img at bounding box center [396, 97] width 50 height 50
click at [458, 87] on td at bounding box center [460, 97] width 65 height 62
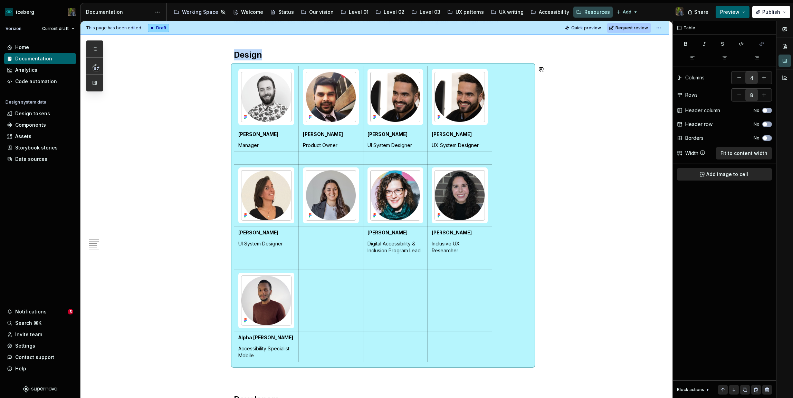
click at [458, 87] on img at bounding box center [460, 97] width 50 height 50
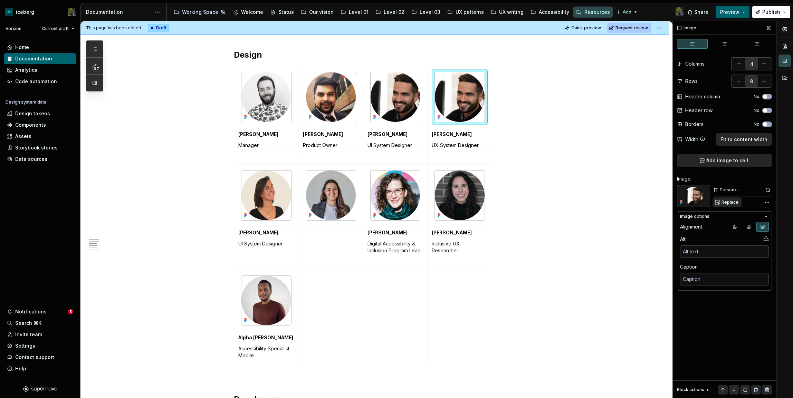
click at [726, 204] on span "Replace" at bounding box center [730, 203] width 17 height 6
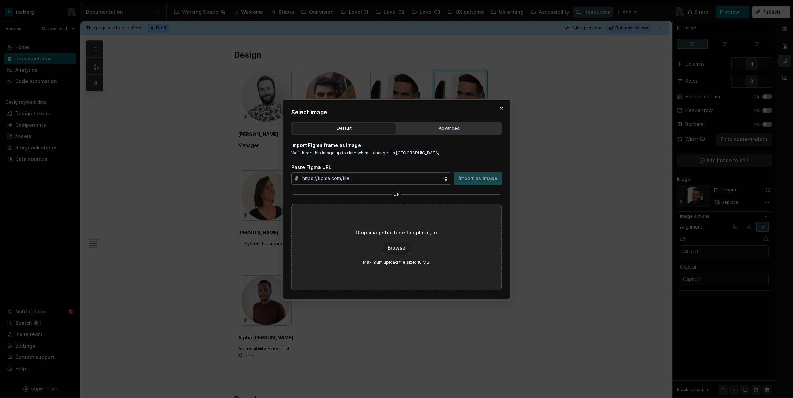
type textarea "*"
click at [428, 126] on div "Advanced" at bounding box center [449, 128] width 100 height 7
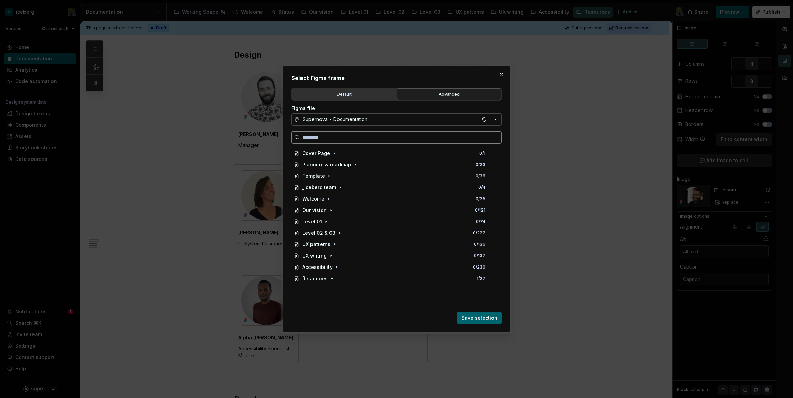
click at [398, 142] on label at bounding box center [396, 137] width 211 height 12
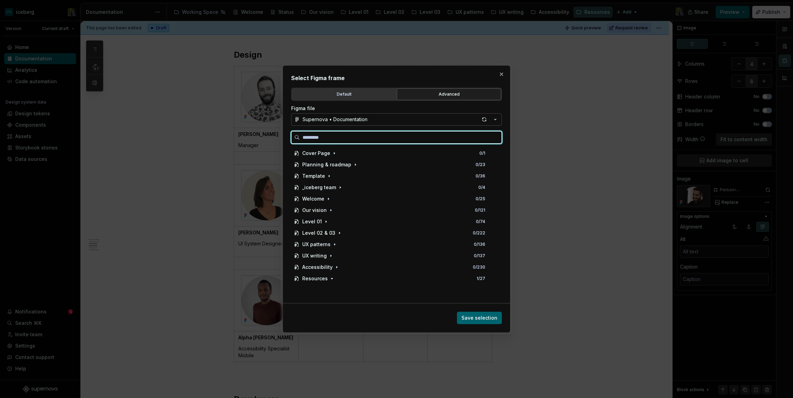
click at [398, 141] on input "search" at bounding box center [401, 137] width 202 height 7
type input "****"
type textarea "*"
type input "*******"
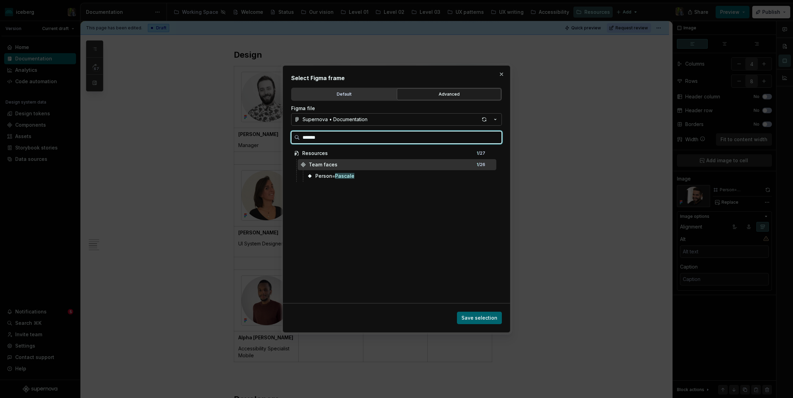
click at [351, 173] on div "Person= [PERSON_NAME]" at bounding box center [334, 176] width 39 height 7
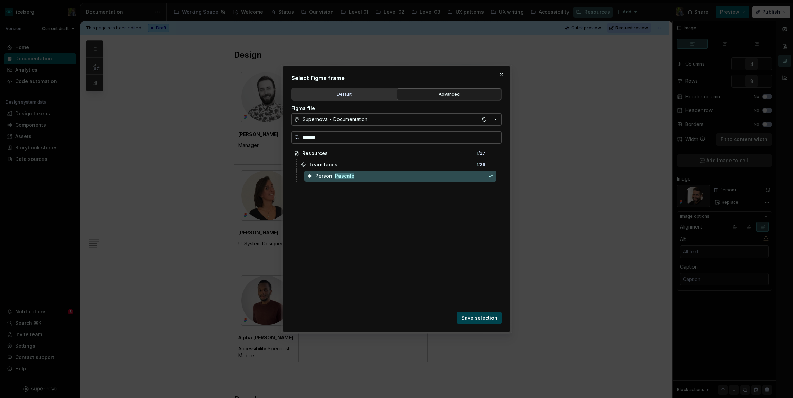
click at [488, 318] on span "Save selection" at bounding box center [480, 318] width 36 height 7
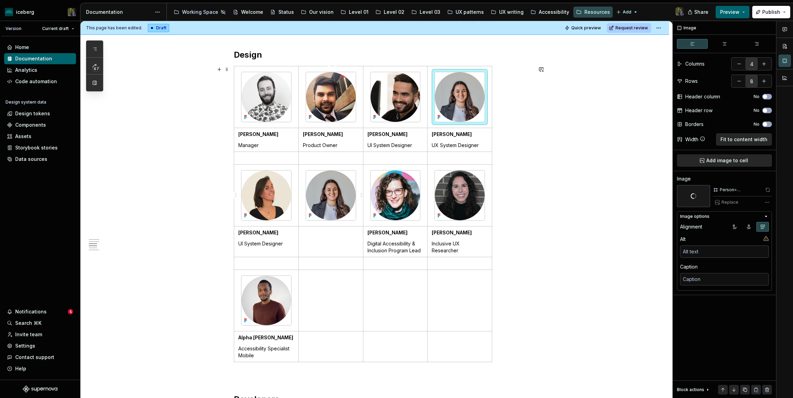
click at [338, 195] on img at bounding box center [331, 196] width 50 height 50
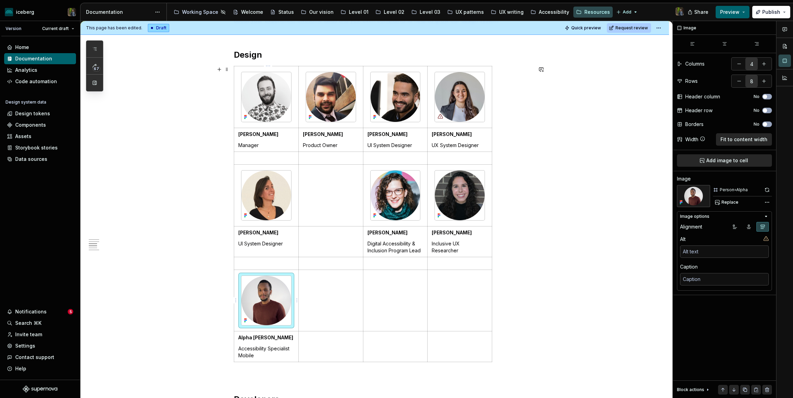
click at [266, 294] on img at bounding box center [267, 301] width 50 height 50
click at [336, 194] on td at bounding box center [331, 195] width 65 height 62
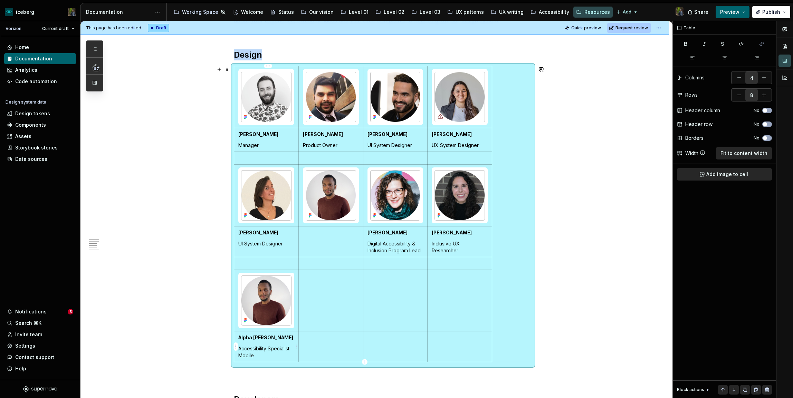
click at [263, 334] on td "Alpha [PERSON_NAME] Accessibility Specialist Mobile" at bounding box center [266, 347] width 65 height 31
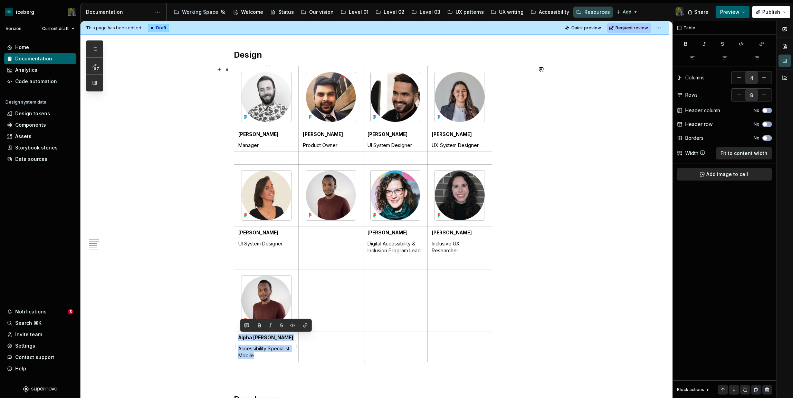
drag, startPoint x: 240, startPoint y: 338, endPoint x: 265, endPoint y: 353, distance: 29.6
click at [265, 353] on td "Alpha [PERSON_NAME] Accessibility Specialist Mobile" at bounding box center [266, 347] width 65 height 31
copy td "Alpha [PERSON_NAME] Accessibility Specialist Mobile"
click at [323, 240] on td at bounding box center [331, 241] width 65 height 31
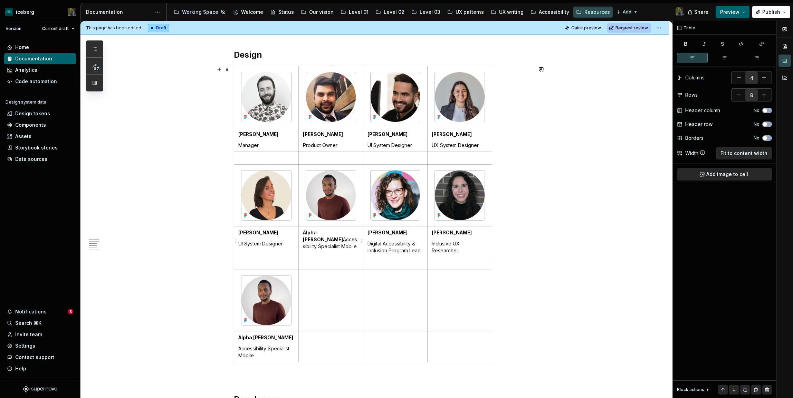
click at [319, 239] on p "Alpha [PERSON_NAME] Accessibility Specialist Mobile" at bounding box center [331, 239] width 56 height 21
click at [236, 300] on html "iceberg Version Current draft Home Documentation Analytics Code automation Desi…" at bounding box center [396, 199] width 793 height 398
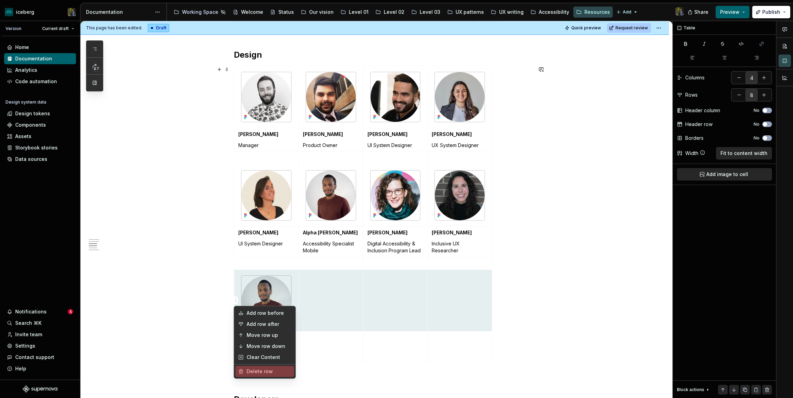
click at [346, 315] on html "iceberg Version Current draft Home Documentation Analytics Code automation Desi…" at bounding box center [396, 199] width 793 height 398
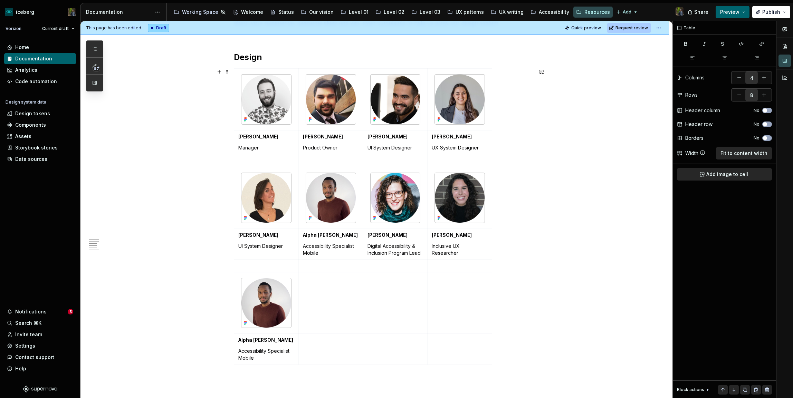
scroll to position [197, 0]
click at [275, 302] on img at bounding box center [267, 304] width 50 height 50
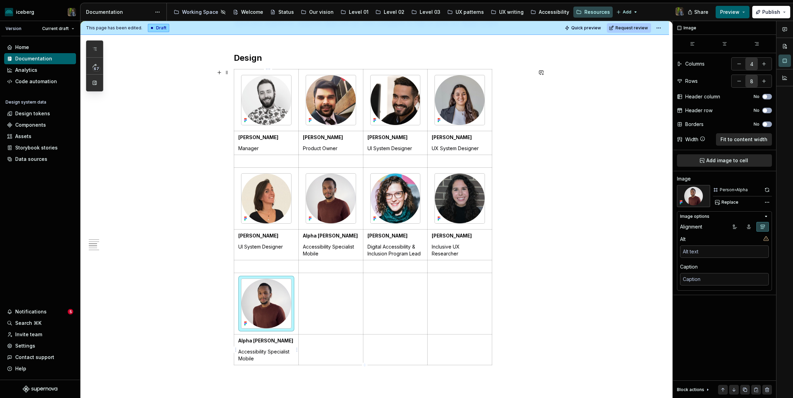
click at [249, 342] on strong "Alpha [PERSON_NAME]" at bounding box center [265, 341] width 55 height 6
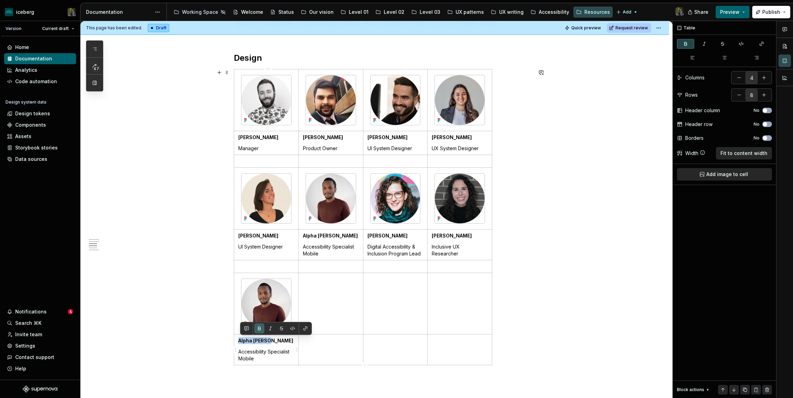
drag, startPoint x: 249, startPoint y: 342, endPoint x: 260, endPoint y: 342, distance: 11.4
click at [260, 342] on strong "Alpha [PERSON_NAME]" at bounding box center [265, 341] width 55 height 6
drag, startPoint x: 272, startPoint y: 340, endPoint x: 241, endPoint y: 340, distance: 30.8
click at [241, 340] on p "[PERSON_NAME]" at bounding box center [266, 341] width 56 height 7
click at [248, 353] on p "Accessibility Specialist Mobile" at bounding box center [266, 356] width 56 height 14
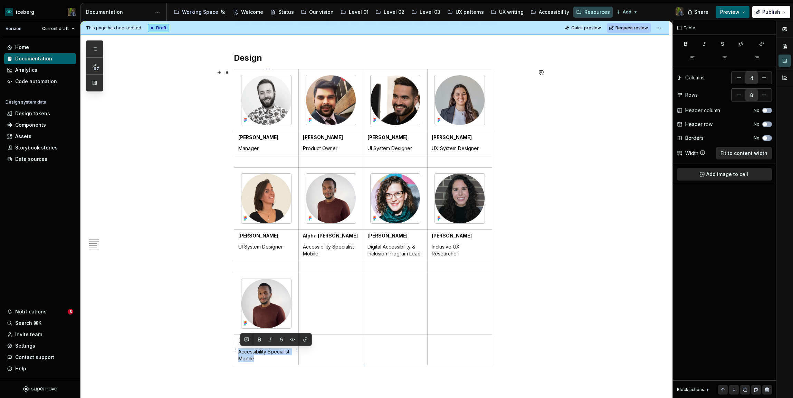
drag, startPoint x: 248, startPoint y: 353, endPoint x: 261, endPoint y: 357, distance: 13.2
click at [261, 357] on p "Accessibility Specialist Mobile" at bounding box center [266, 356] width 56 height 14
click at [317, 339] on p at bounding box center [331, 341] width 56 height 7
click at [383, 340] on p at bounding box center [396, 341] width 56 height 7
click at [305, 342] on p "Accessibility intern" at bounding box center [331, 341] width 56 height 7
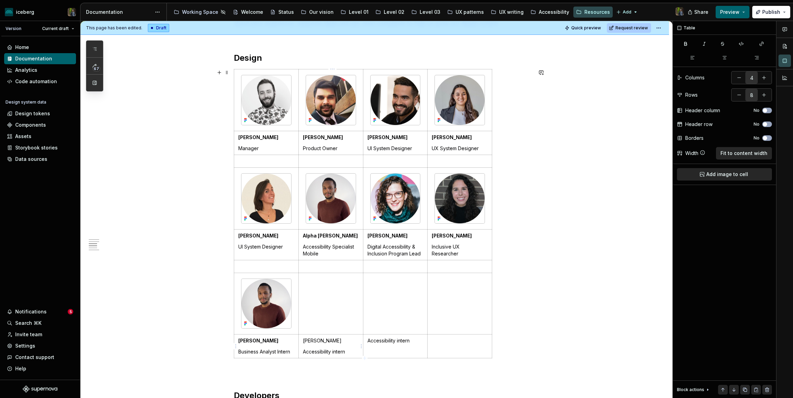
click at [313, 339] on p "[PERSON_NAME]" at bounding box center [331, 341] width 56 height 7
drag, startPoint x: 313, startPoint y: 339, endPoint x: 330, endPoint y: 340, distance: 16.9
click at [330, 340] on p "[PERSON_NAME]" at bounding box center [331, 341] width 56 height 7
click at [370, 342] on p "Accessibility intern" at bounding box center [396, 341] width 56 height 7
click at [377, 340] on p "[PERSON_NAME]" at bounding box center [396, 341] width 56 height 7
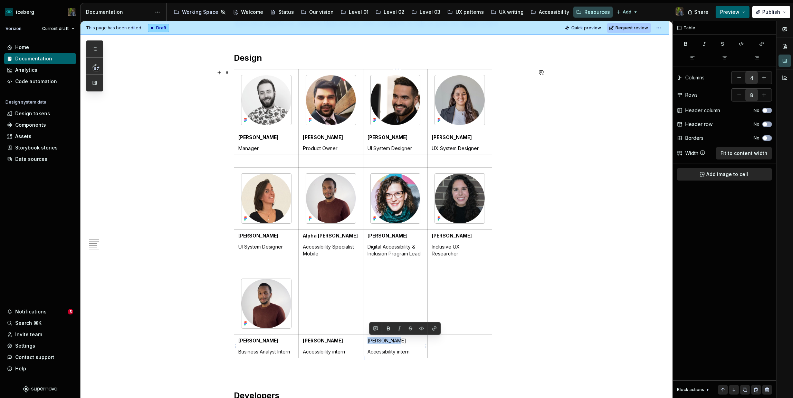
drag, startPoint x: 377, startPoint y: 340, endPoint x: 393, endPoint y: 340, distance: 16.2
click at [393, 340] on p "[PERSON_NAME]" at bounding box center [396, 341] width 56 height 7
click at [533, 316] on div "[PERSON_NAME] Manager [PERSON_NAME] Product Owner [PERSON_NAME] UI System Desig…" at bounding box center [383, 215] width 299 height 292
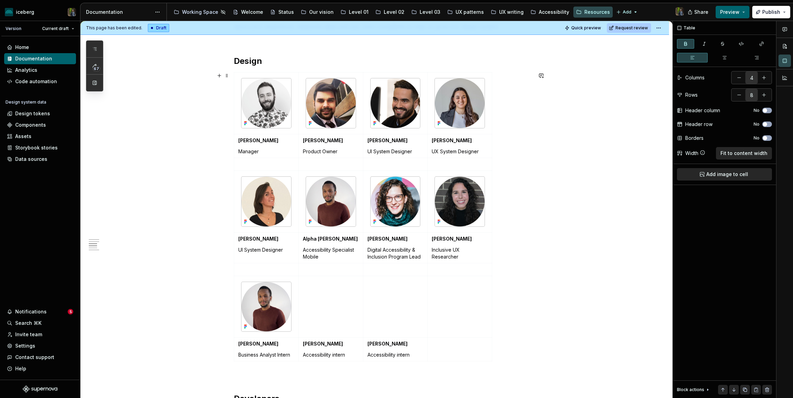
scroll to position [197, 0]
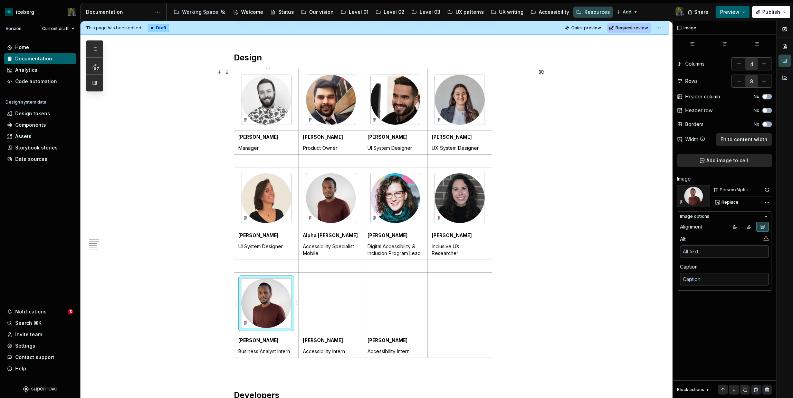
click at [254, 308] on img at bounding box center [267, 304] width 50 height 50
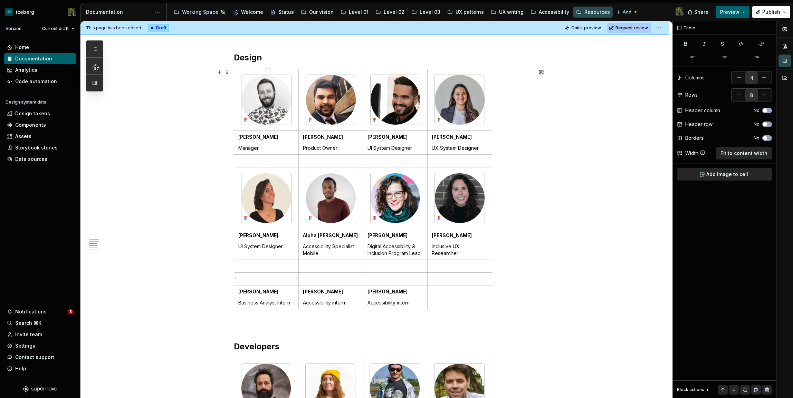
click at [261, 280] on p at bounding box center [266, 279] width 56 height 7
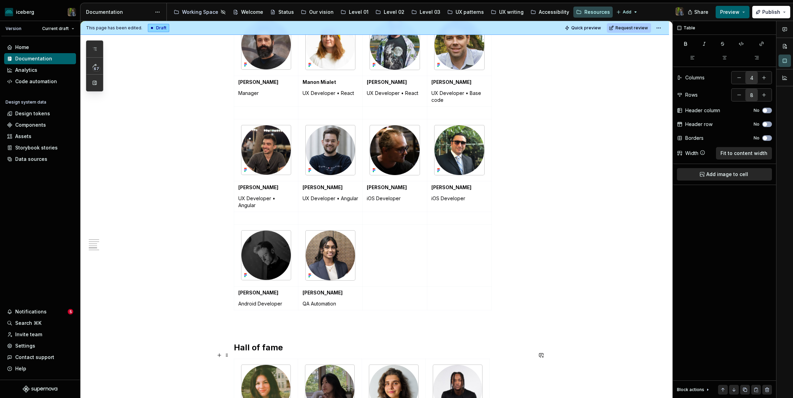
scroll to position [498, 0]
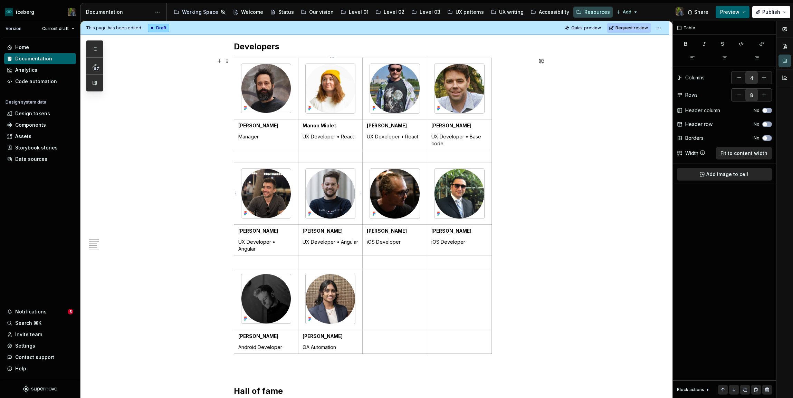
click at [320, 201] on img at bounding box center [331, 194] width 50 height 50
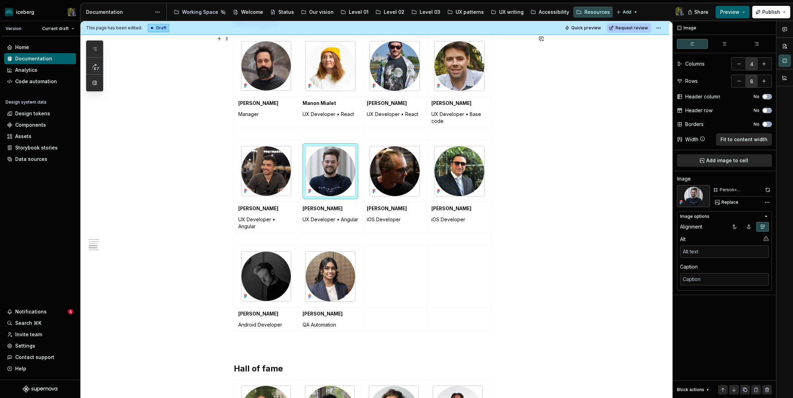
scroll to position [521, 0]
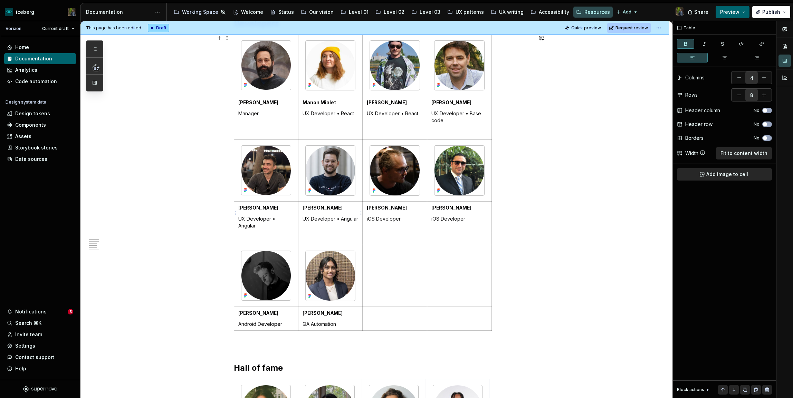
click at [314, 208] on strong "[PERSON_NAME]" at bounding box center [323, 208] width 40 height 6
drag, startPoint x: 314, startPoint y: 208, endPoint x: 326, endPoint y: 208, distance: 11.4
click at [326, 208] on strong "[PERSON_NAME]" at bounding box center [323, 208] width 40 height 6
type textarea "*"
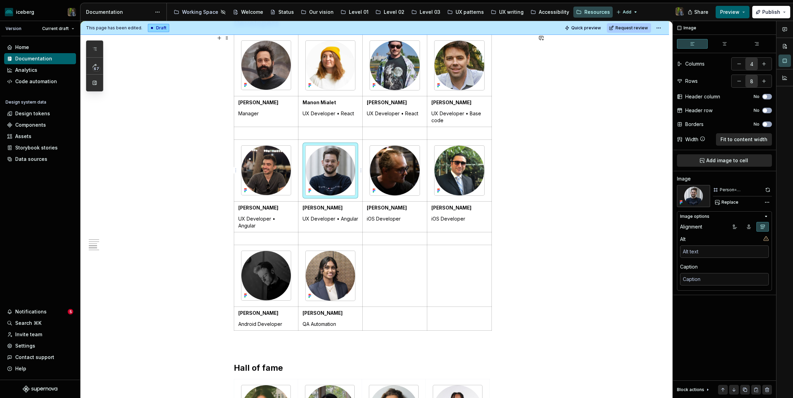
click at [337, 173] on img at bounding box center [331, 171] width 50 height 50
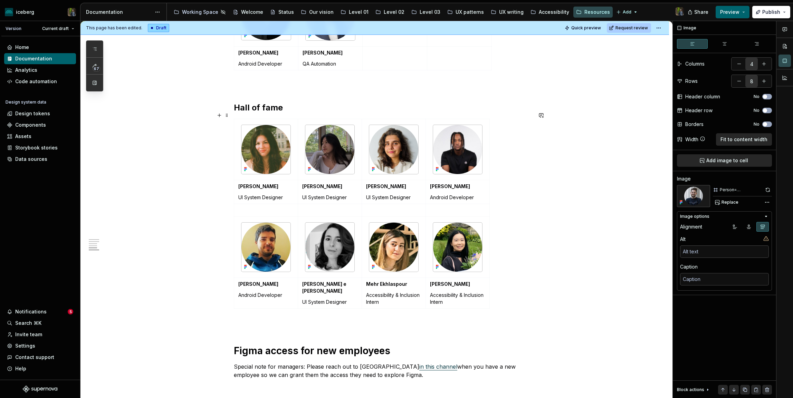
scroll to position [791, 0]
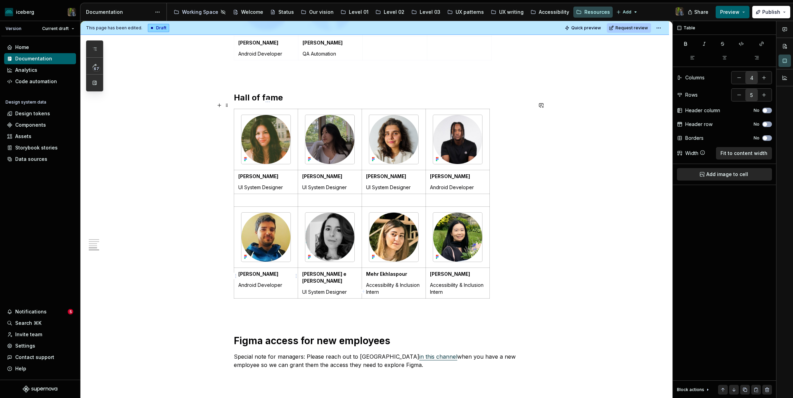
click at [267, 282] on td "[PERSON_NAME] Android Developer" at bounding box center [266, 283] width 64 height 31
click at [764, 93] on button "button" at bounding box center [764, 95] width 12 height 12
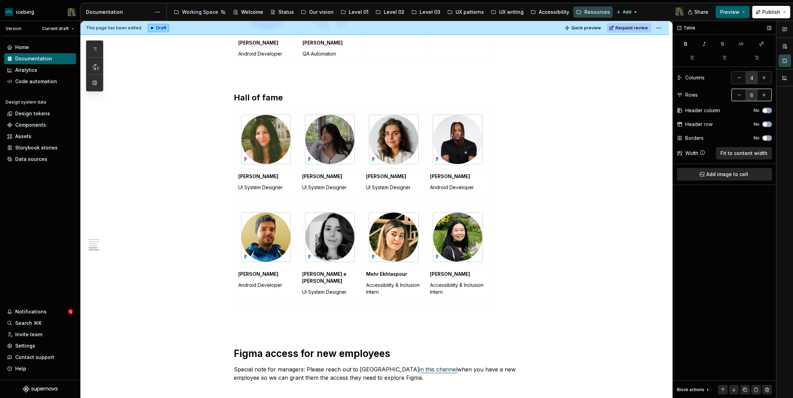
click at [764, 93] on button "button" at bounding box center [764, 95] width 12 height 12
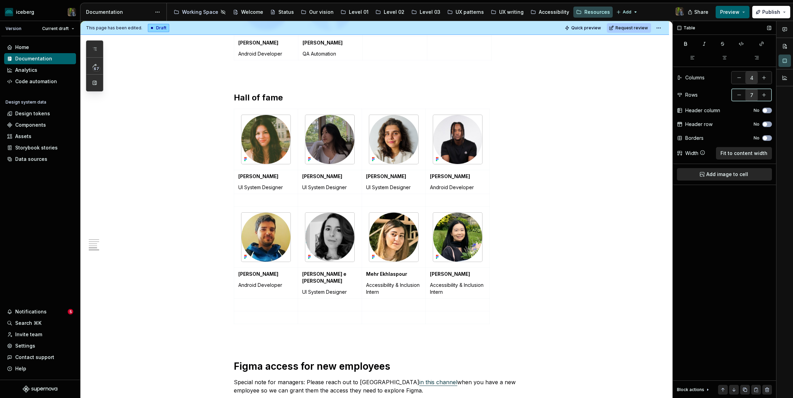
click at [764, 93] on button "button" at bounding box center [764, 95] width 12 height 12
type input "8"
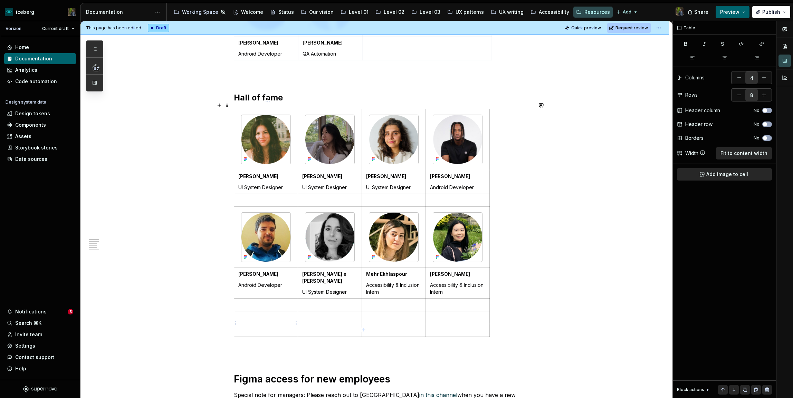
click at [273, 327] on p at bounding box center [265, 330] width 55 height 7
click at [268, 314] on p at bounding box center [265, 317] width 55 height 7
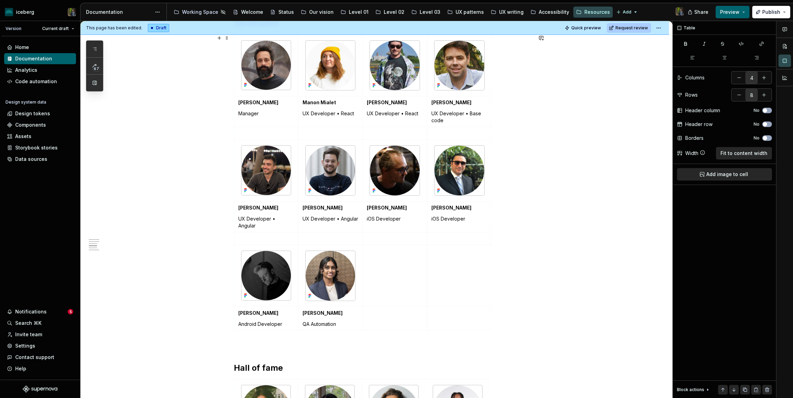
scroll to position [402, 0]
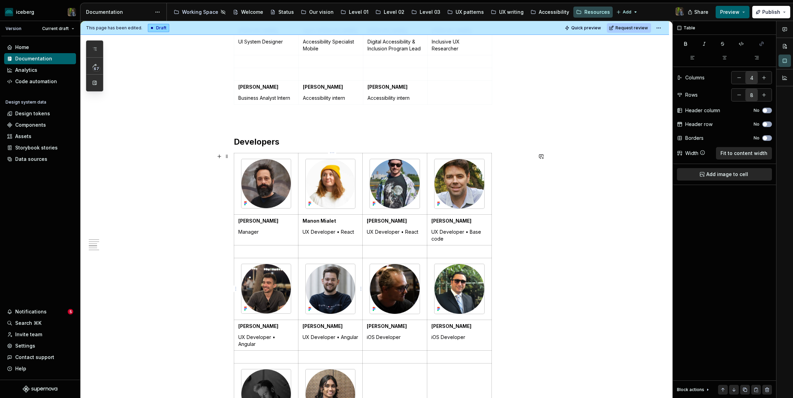
click at [331, 280] on img at bounding box center [331, 289] width 50 height 50
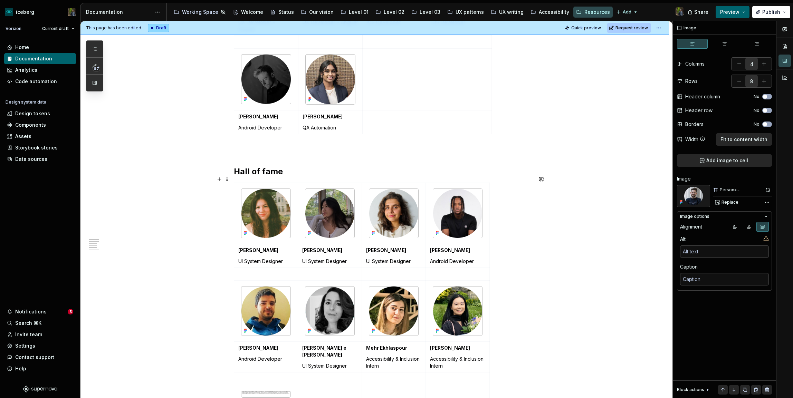
scroll to position [724, 0]
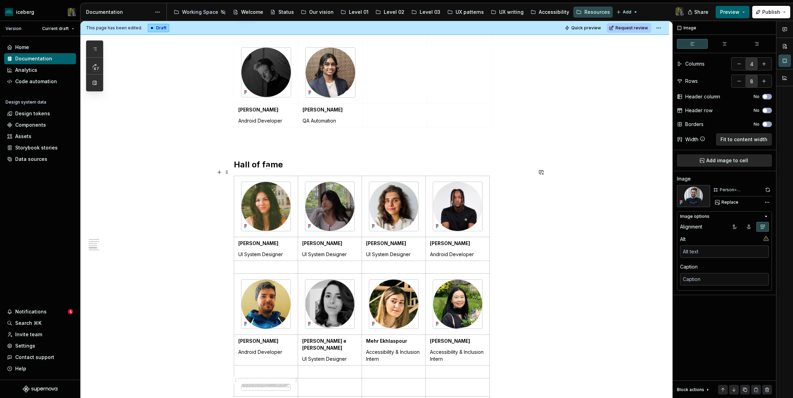
click at [254, 384] on div at bounding box center [266, 387] width 50 height 7
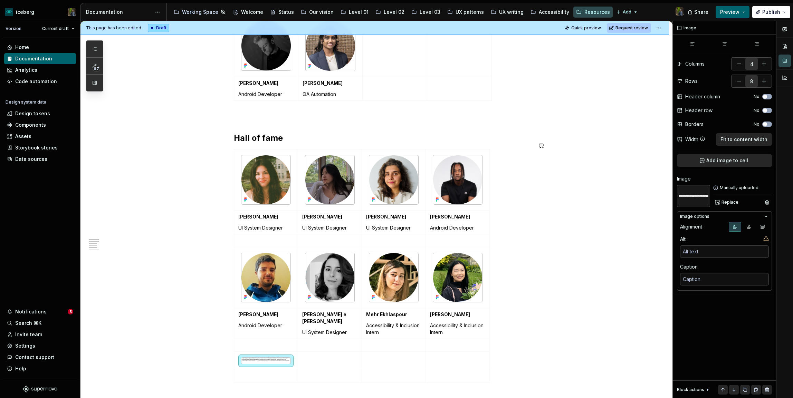
scroll to position [752, 0]
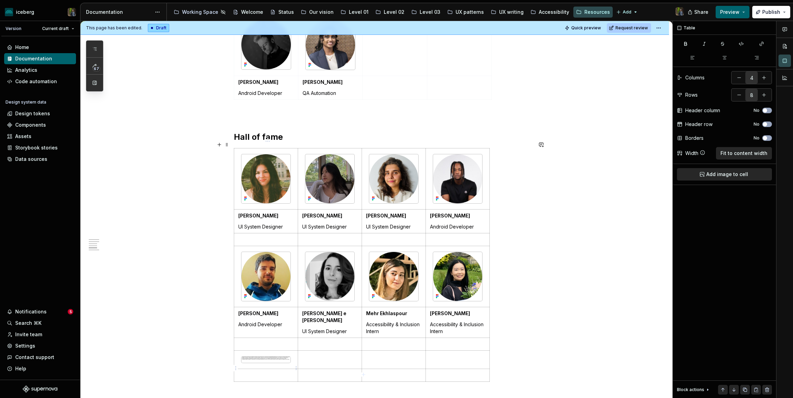
click at [282, 369] on td at bounding box center [266, 375] width 64 height 13
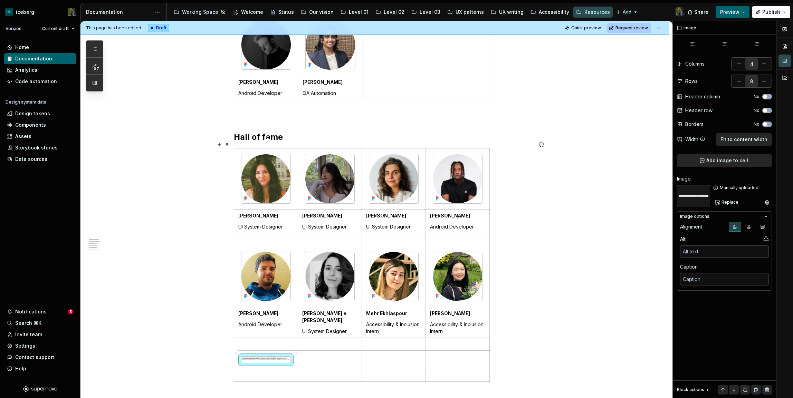
click at [281, 357] on div at bounding box center [266, 360] width 50 height 7
click at [733, 203] on span "Replace" at bounding box center [730, 203] width 17 height 6
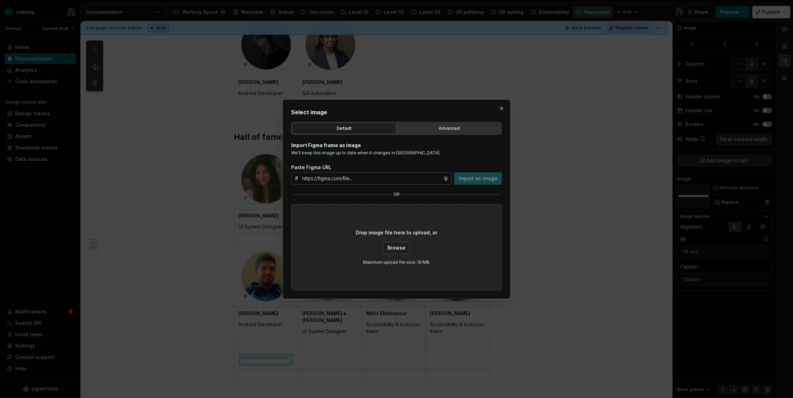
type textarea "*"
click at [449, 123] on button "Advanced" at bounding box center [449, 129] width 104 height 12
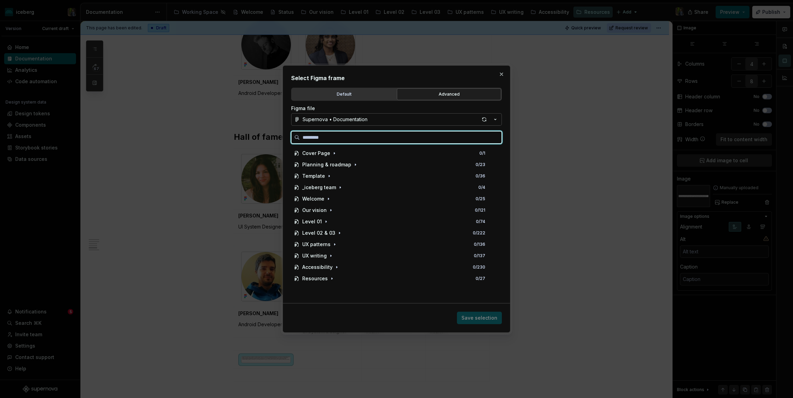
click at [398, 138] on input "search" at bounding box center [401, 137] width 202 height 7
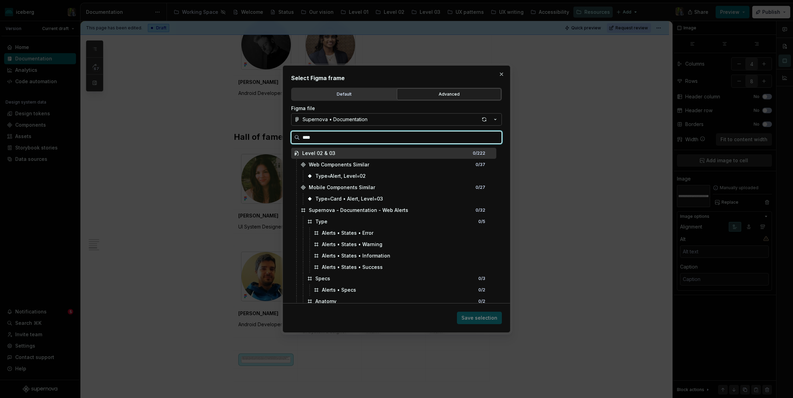
type input "*****"
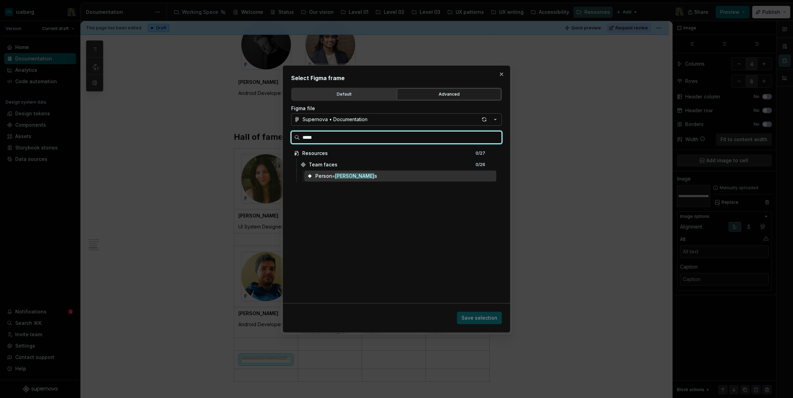
click at [369, 171] on div "Person= [PERSON_NAME]" at bounding box center [400, 176] width 192 height 11
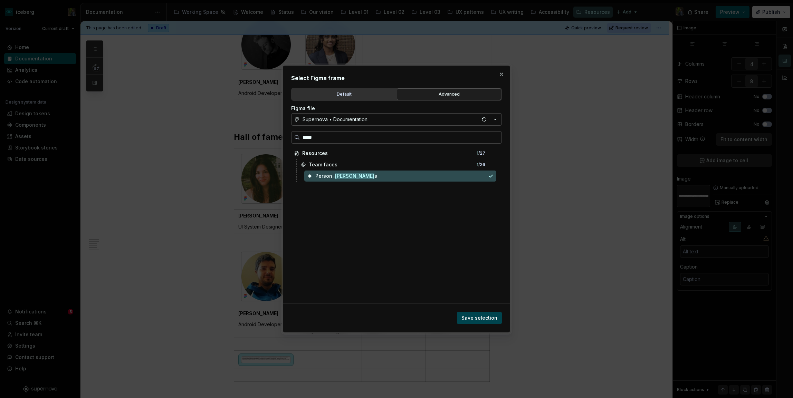
click at [473, 322] on button "Save selection" at bounding box center [479, 318] width 45 height 12
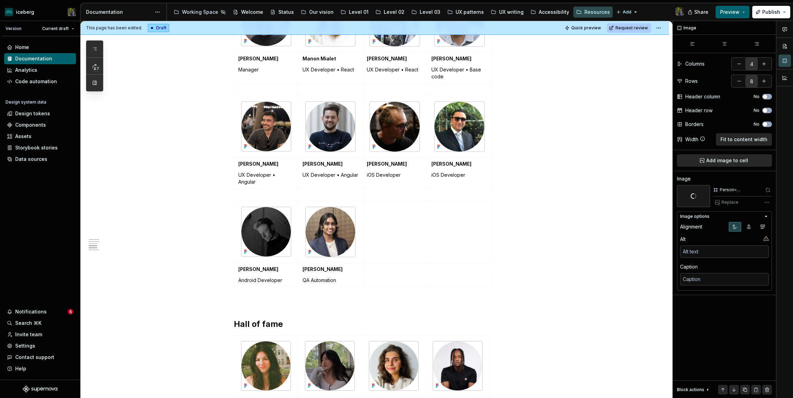
scroll to position [418, 0]
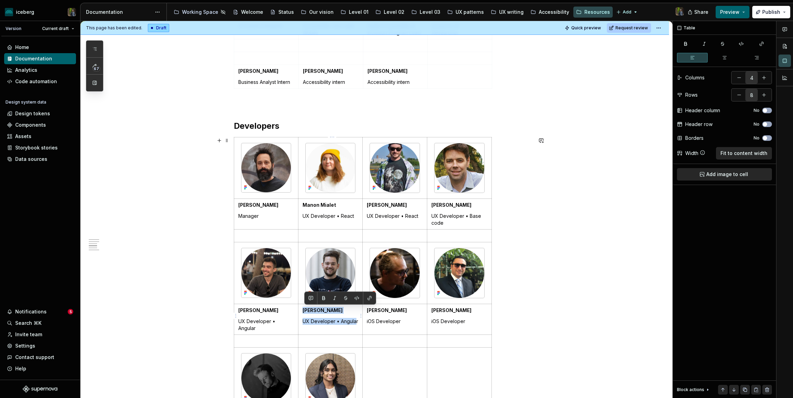
drag, startPoint x: 304, startPoint y: 311, endPoint x: 358, endPoint y: 323, distance: 54.7
click at [358, 324] on td "[PERSON_NAME] UX Developer • Angular" at bounding box center [330, 319] width 65 height 31
click at [359, 323] on p "UX Developer • Angular" at bounding box center [331, 321] width 56 height 7
drag, startPoint x: 359, startPoint y: 323, endPoint x: 305, endPoint y: 311, distance: 55.6
click at [305, 311] on td "[PERSON_NAME] UX Developer • Angular" at bounding box center [330, 319] width 65 height 31
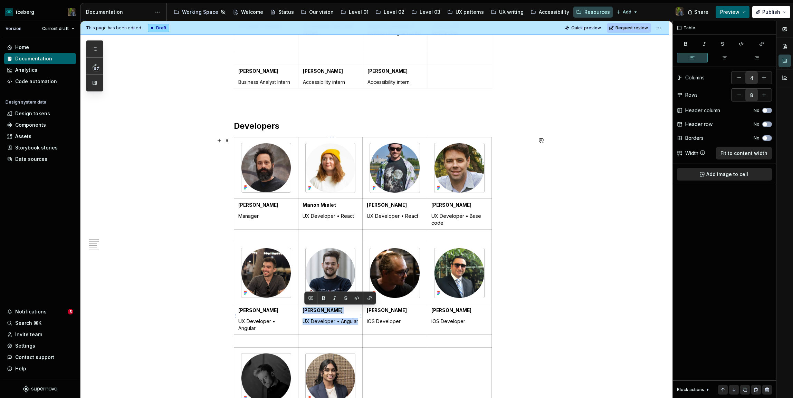
copy td "[PERSON_NAME] UX Developer • Angular"
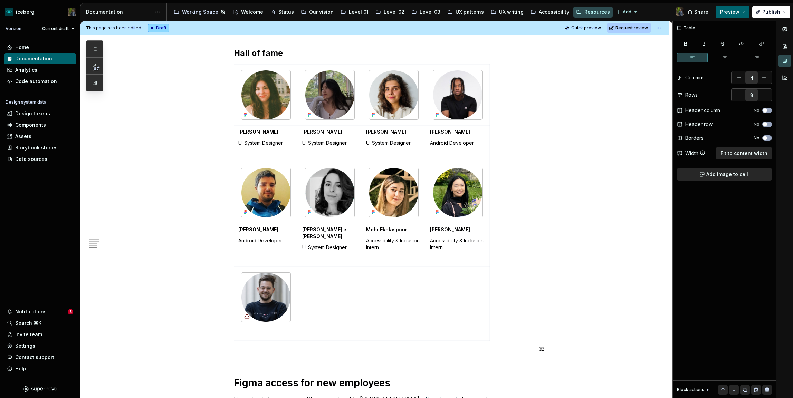
scroll to position [836, 0]
click at [265, 331] on p at bounding box center [265, 334] width 55 height 7
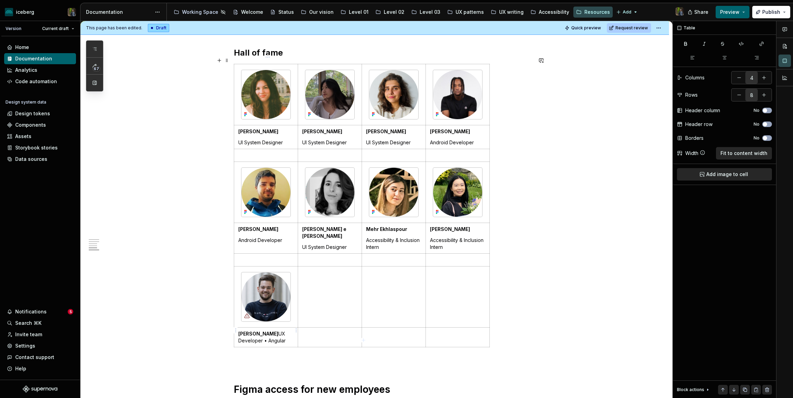
click at [269, 331] on p "[PERSON_NAME] UX Developer • Angular" at bounding box center [265, 338] width 55 height 14
click at [245, 342] on p "UX Developer • Angular" at bounding box center [265, 349] width 55 height 14
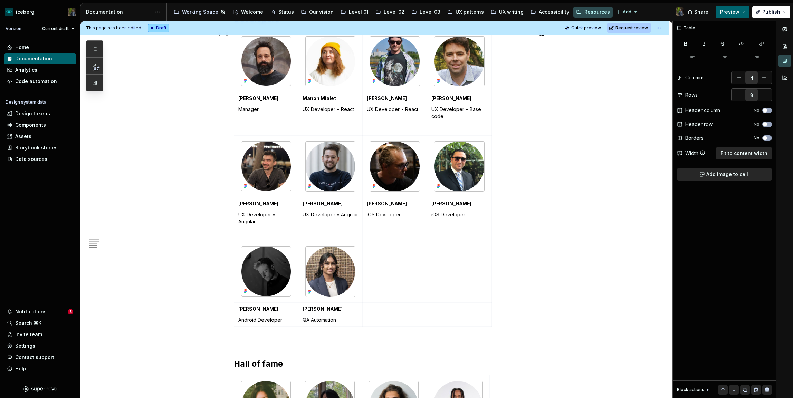
scroll to position [523, 0]
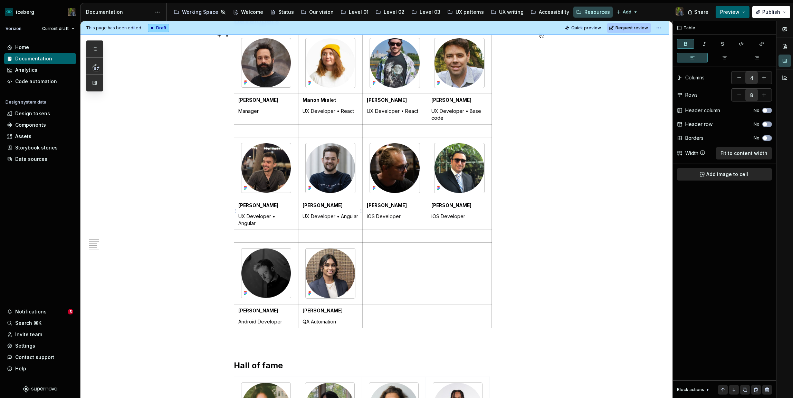
click at [310, 206] on strong "[PERSON_NAME]" at bounding box center [323, 205] width 40 height 6
drag, startPoint x: 310, startPoint y: 206, endPoint x: 323, endPoint y: 206, distance: 12.4
click at [323, 206] on strong "[PERSON_NAME]" at bounding box center [323, 205] width 40 height 6
click at [318, 206] on strong "Juanjyong" at bounding box center [316, 205] width 26 height 6
click at [308, 218] on p "UX Developer • Angular" at bounding box center [331, 216] width 56 height 7
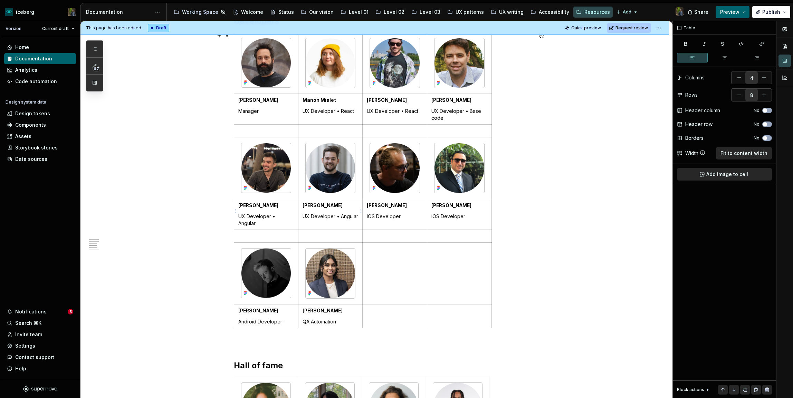
click at [308, 218] on p "UX Developer • Angular" at bounding box center [331, 216] width 56 height 7
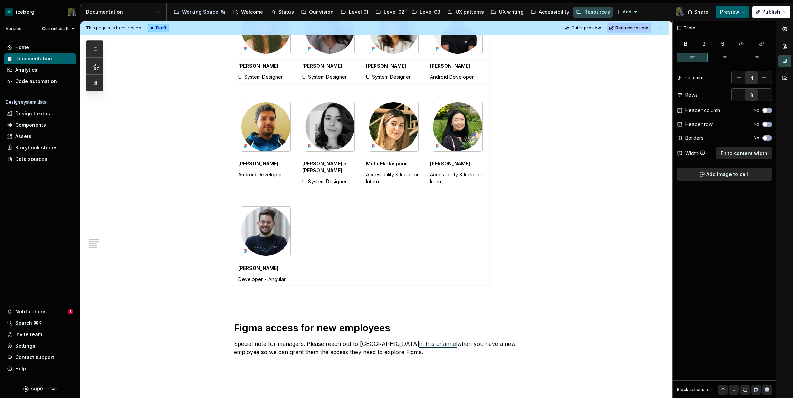
scroll to position [891, 0]
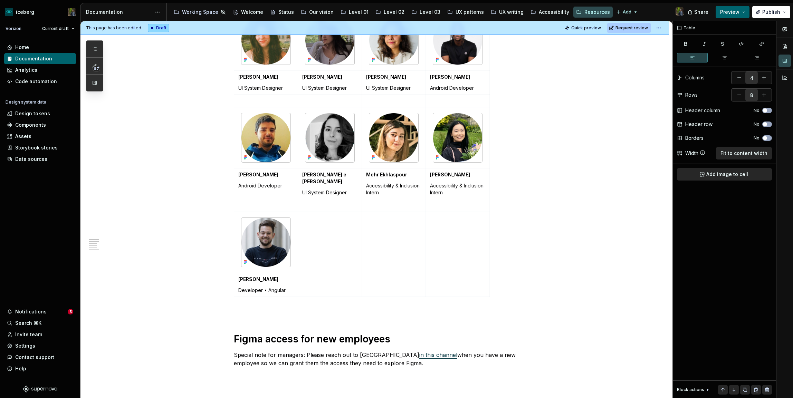
click at [324, 228] on td at bounding box center [330, 242] width 64 height 61
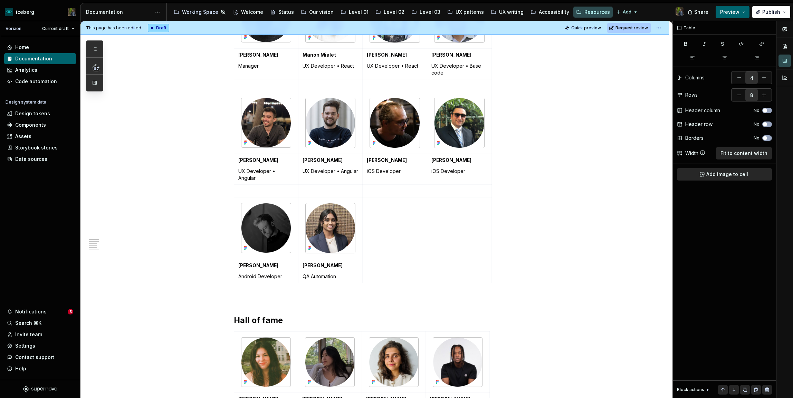
scroll to position [564, 0]
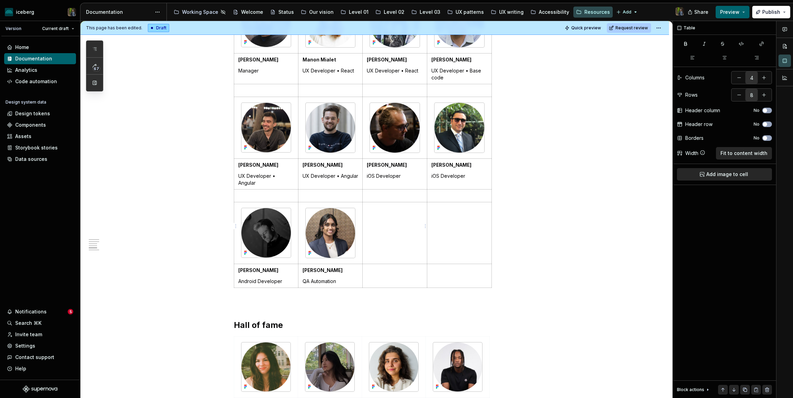
click at [396, 212] on td at bounding box center [395, 233] width 65 height 62
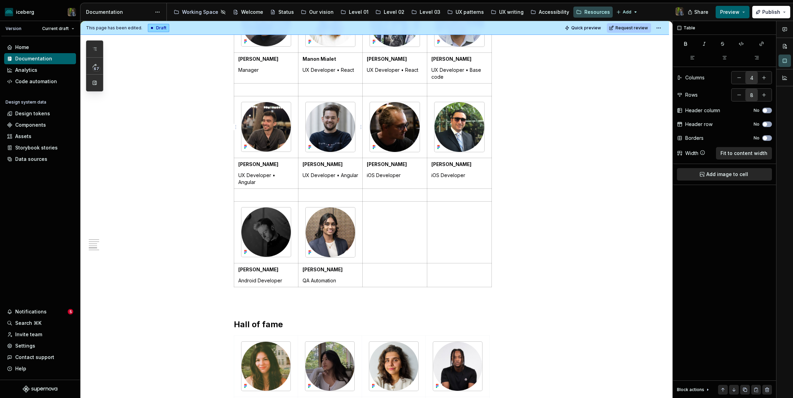
click at [342, 139] on img at bounding box center [331, 127] width 50 height 50
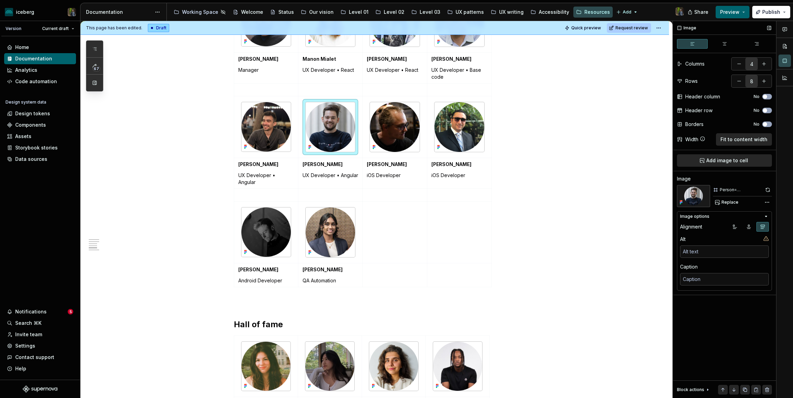
click at [726, 207] on div "Image Columns 4 Rows 8 Header column No Header row No Borders No Width Fit to c…" at bounding box center [724, 210] width 103 height 378
click at [726, 203] on span "Replace" at bounding box center [730, 203] width 17 height 6
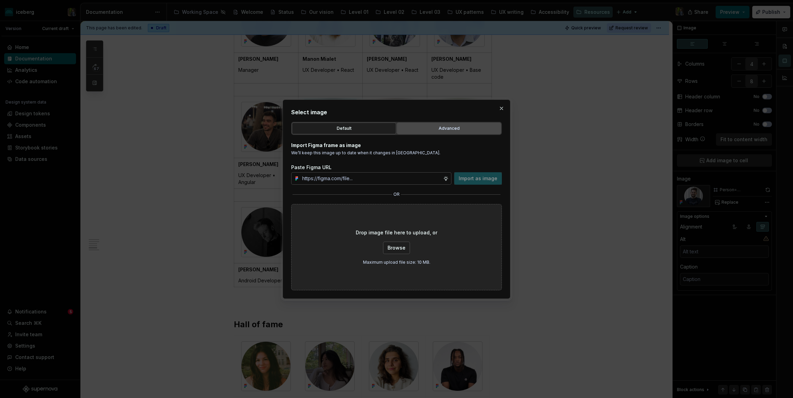
click at [421, 128] on div "Advanced" at bounding box center [449, 128] width 100 height 7
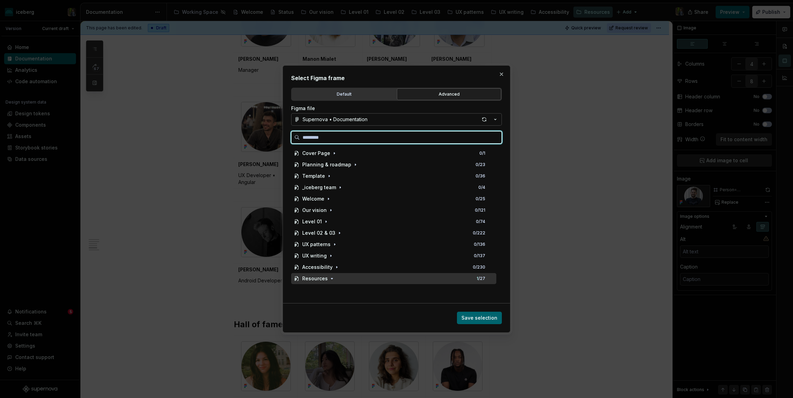
click at [340, 281] on div "Resources 1 / 27" at bounding box center [393, 278] width 205 height 11
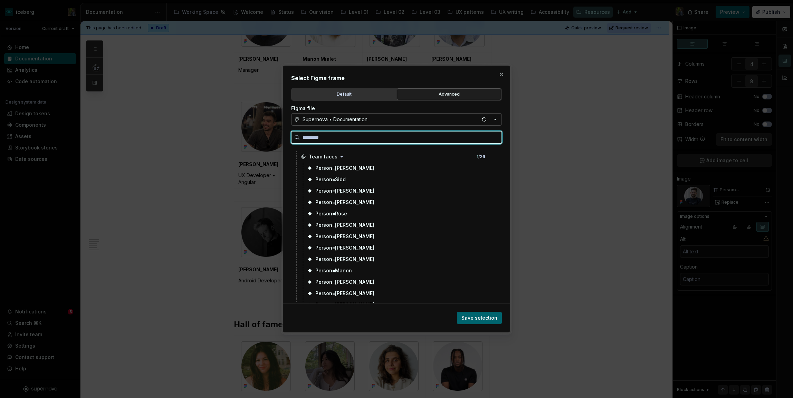
scroll to position [131, 0]
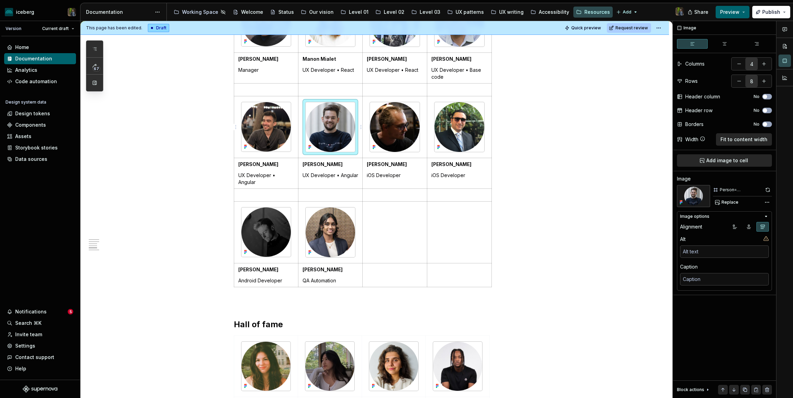
click at [319, 134] on img at bounding box center [331, 127] width 50 height 50
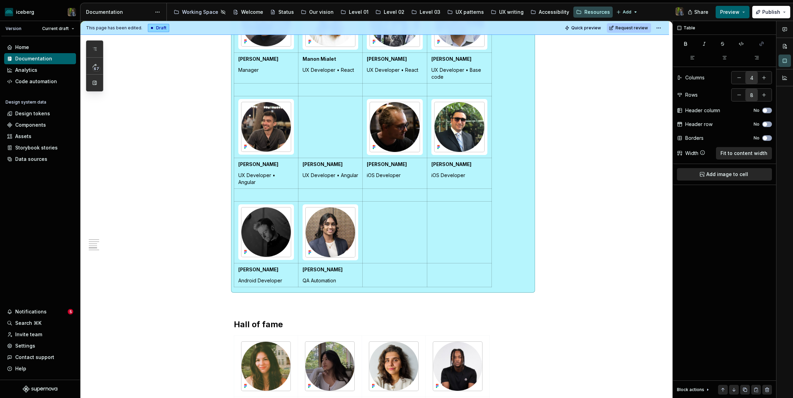
scroll to position [534, 0]
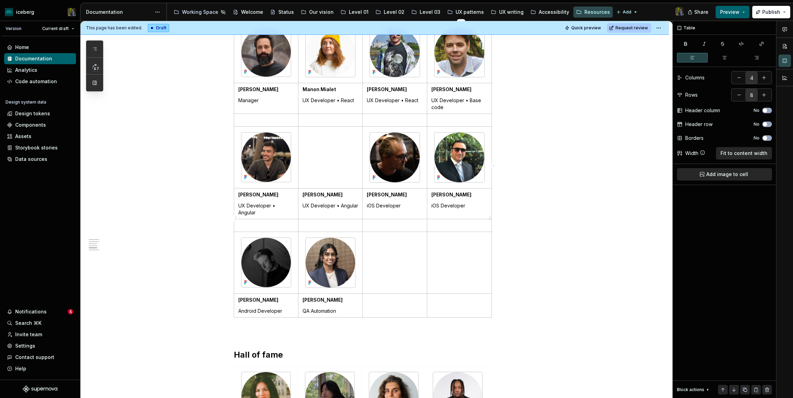
click at [470, 222] on p at bounding box center [460, 225] width 56 height 7
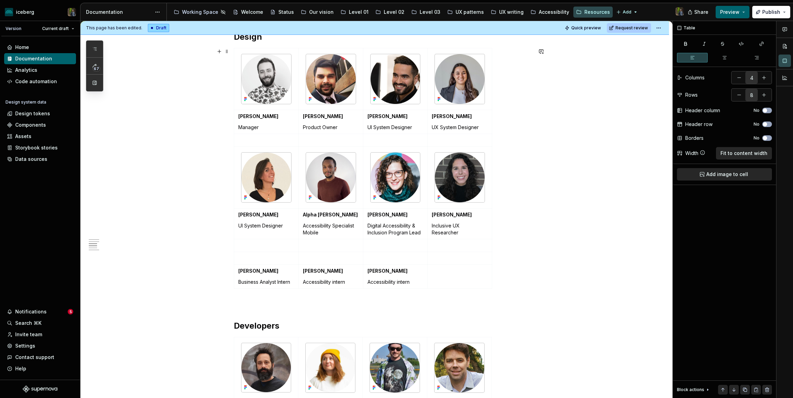
scroll to position [219, 0]
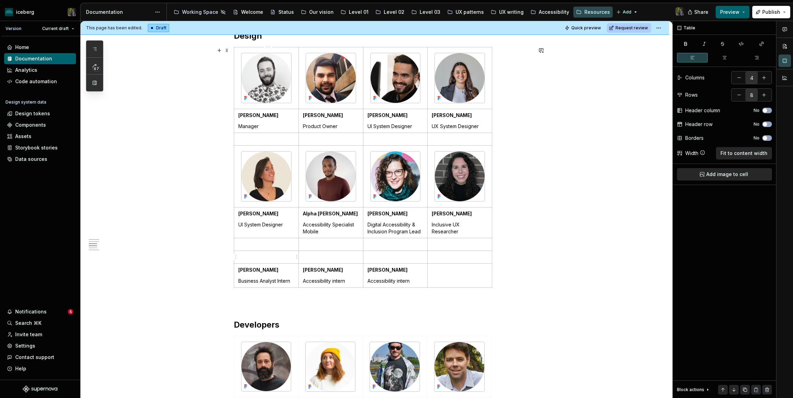
click at [272, 257] on p at bounding box center [266, 257] width 56 height 7
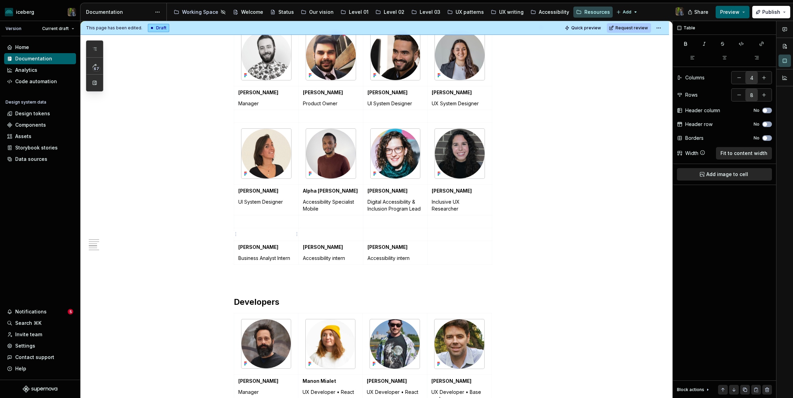
scroll to position [236, 0]
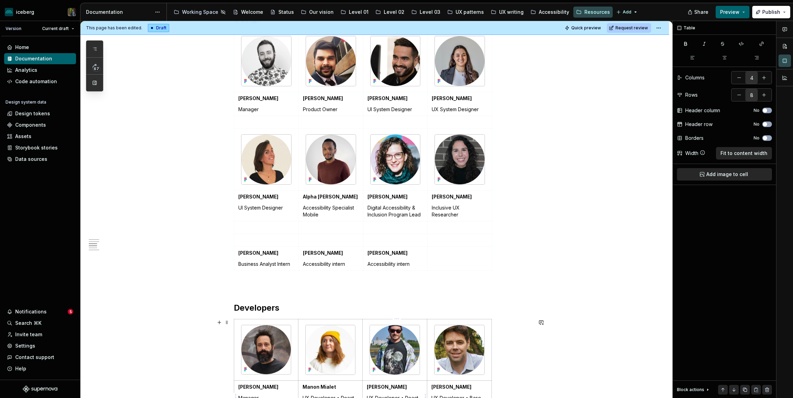
type textarea "*"
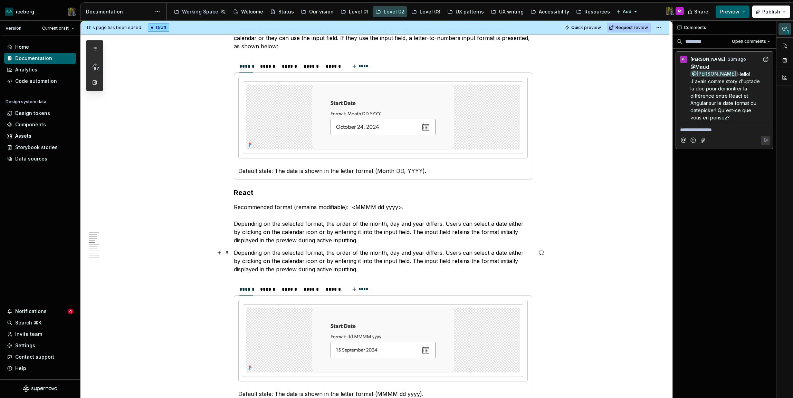
scroll to position [554, 0]
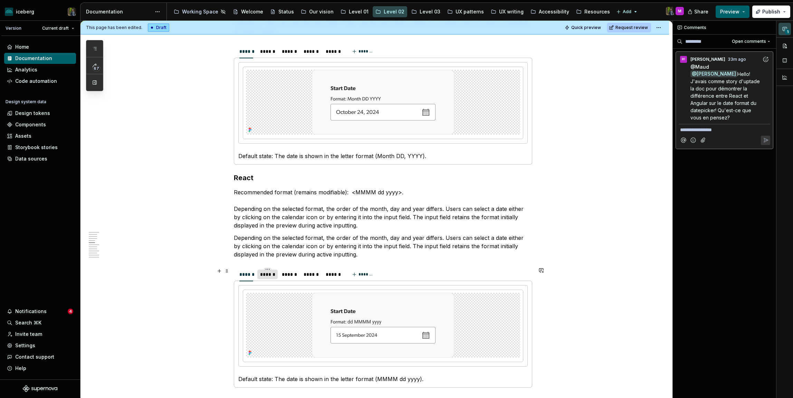
click at [269, 275] on div "******" at bounding box center [267, 274] width 15 height 7
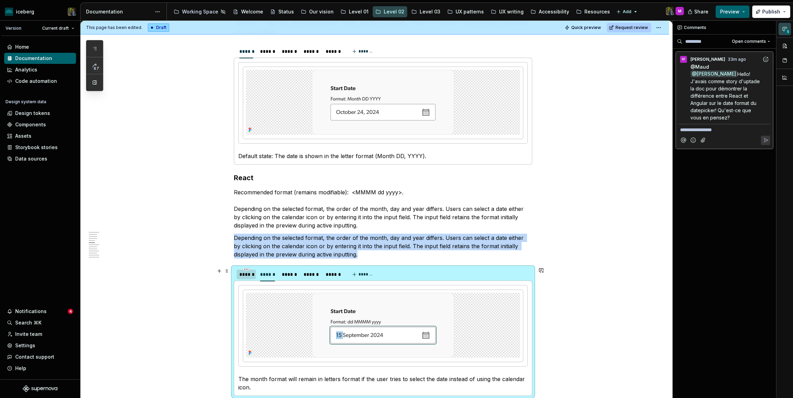
click at [251, 275] on div "******" at bounding box center [246, 274] width 14 height 7
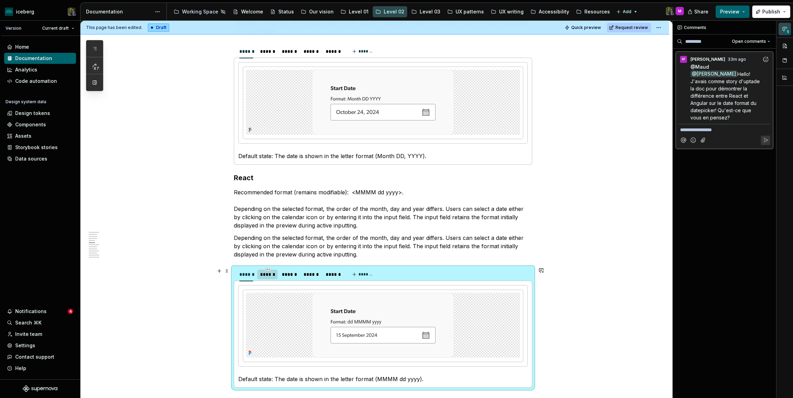
click at [267, 275] on div "******" at bounding box center [267, 274] width 15 height 7
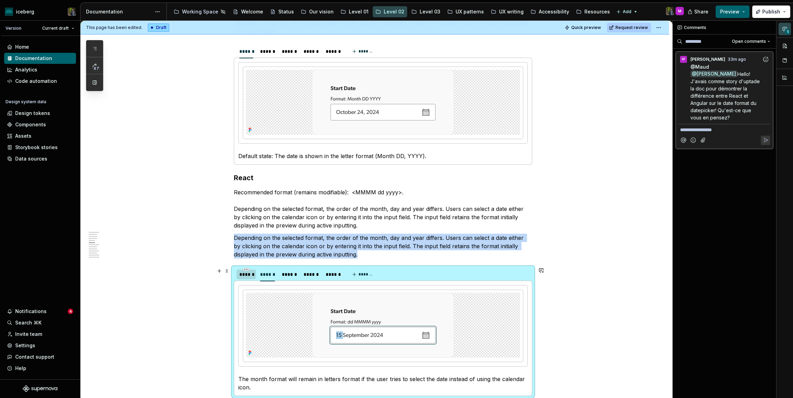
click at [246, 276] on div "******" at bounding box center [246, 274] width 14 height 7
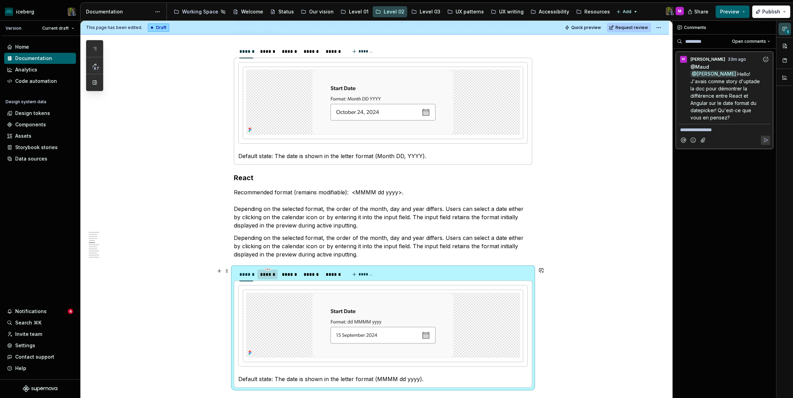
click at [265, 276] on div "******" at bounding box center [267, 274] width 15 height 7
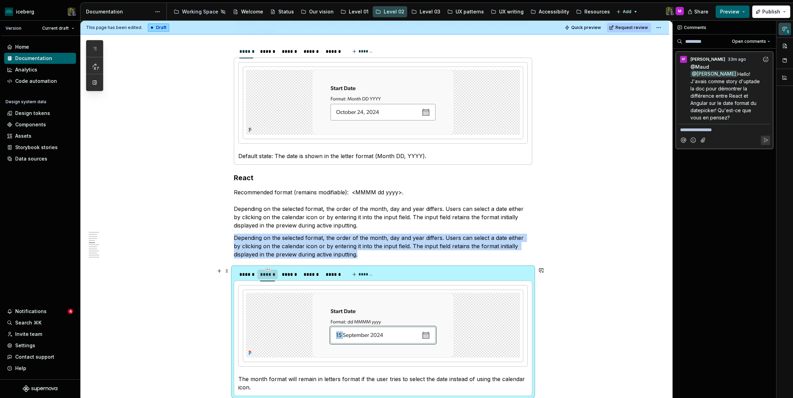
click at [278, 276] on div "******" at bounding box center [267, 275] width 20 height 10
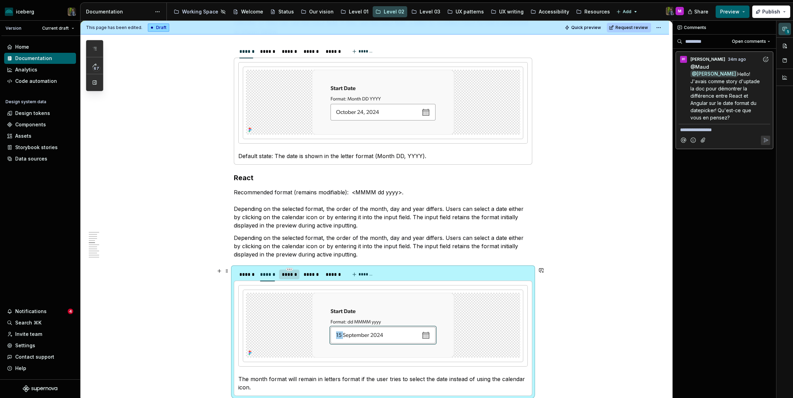
click at [290, 276] on div "******" at bounding box center [289, 274] width 15 height 7
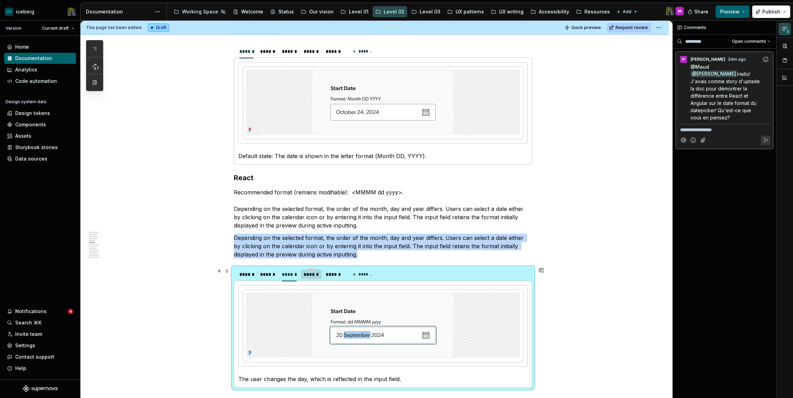
click at [317, 275] on div "******" at bounding box center [311, 274] width 15 height 7
click at [333, 275] on div "******" at bounding box center [333, 274] width 15 height 7
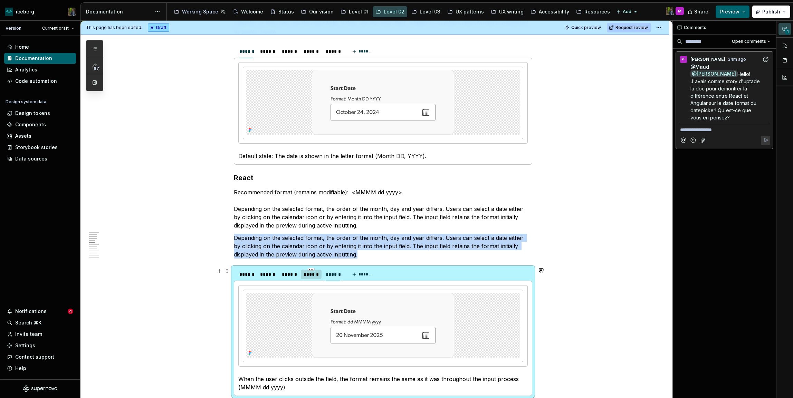
click at [317, 274] on div "******" at bounding box center [311, 274] width 15 height 7
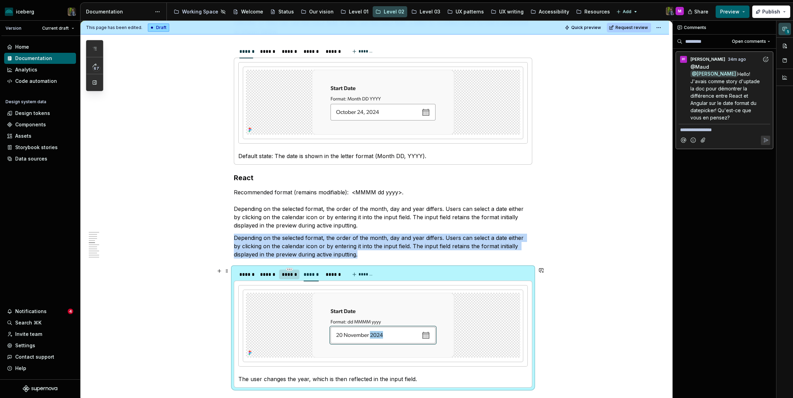
click at [294, 274] on div "******" at bounding box center [289, 274] width 15 height 7
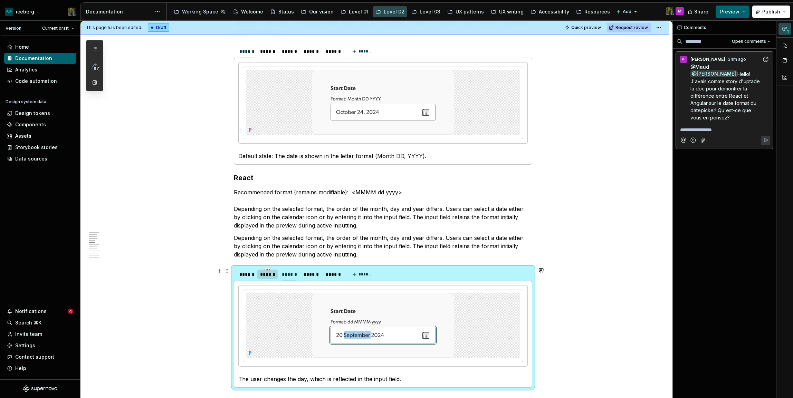
click at [271, 274] on div "******" at bounding box center [267, 274] width 15 height 7
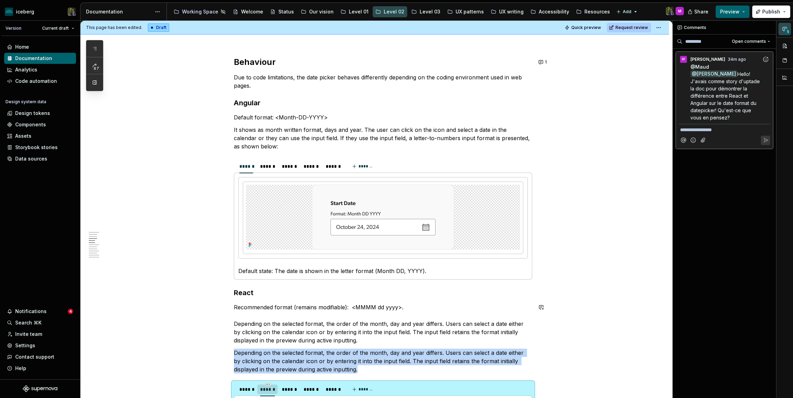
scroll to position [425, 0]
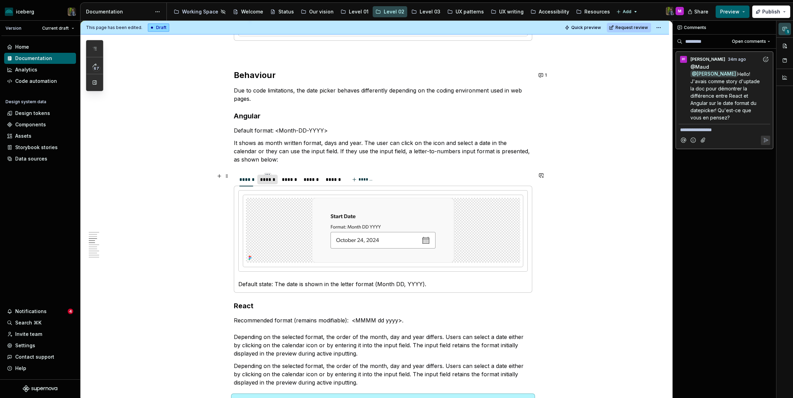
click at [272, 182] on div "******" at bounding box center [267, 179] width 15 height 7
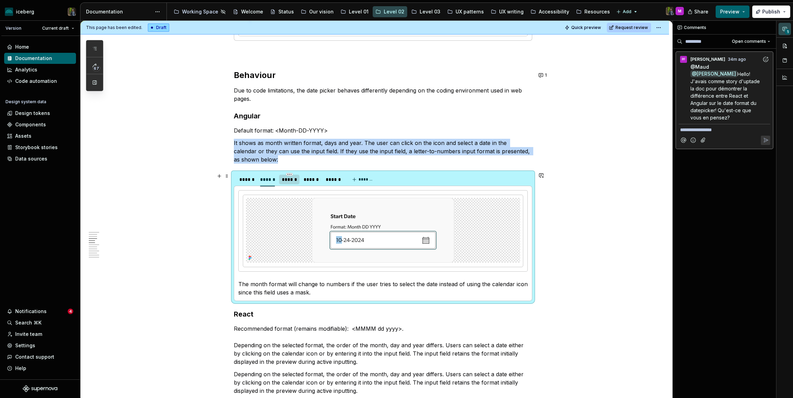
click at [292, 181] on div "******" at bounding box center [289, 179] width 15 height 7
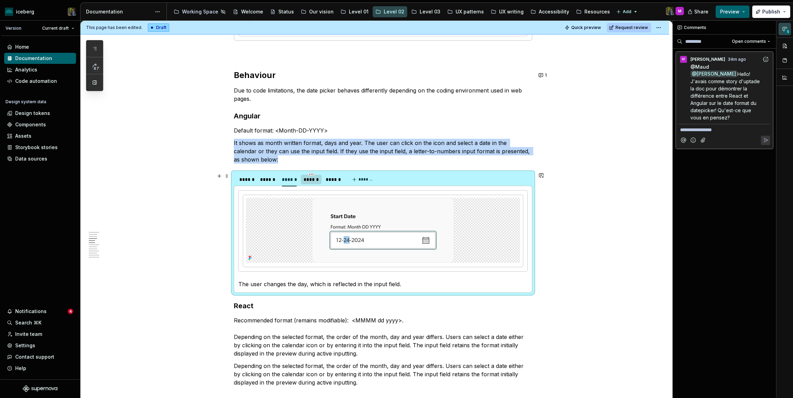
click at [316, 181] on div "******" at bounding box center [311, 179] width 15 height 7
click at [331, 181] on div "******" at bounding box center [333, 179] width 15 height 7
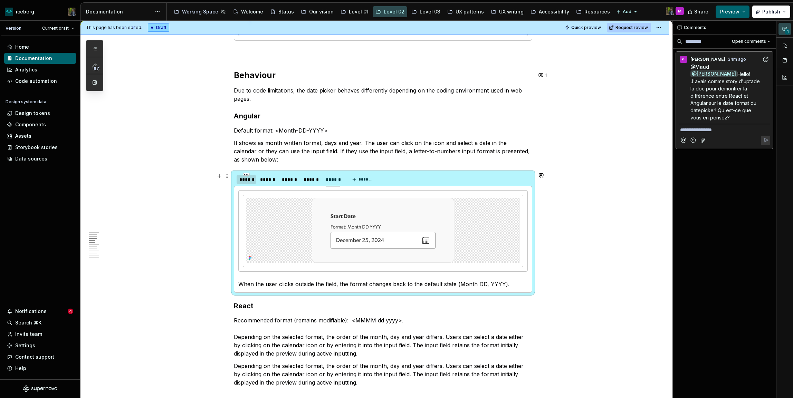
click at [250, 180] on div "******" at bounding box center [246, 179] width 14 height 7
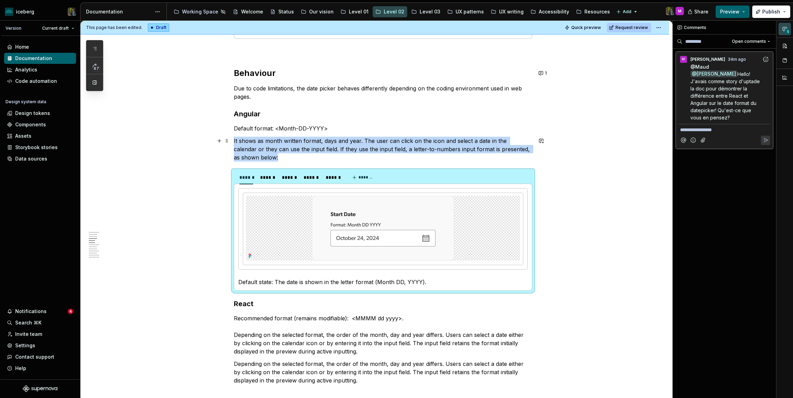
scroll to position [428, 0]
click at [546, 72] on button "1" at bounding box center [543, 73] width 13 height 10
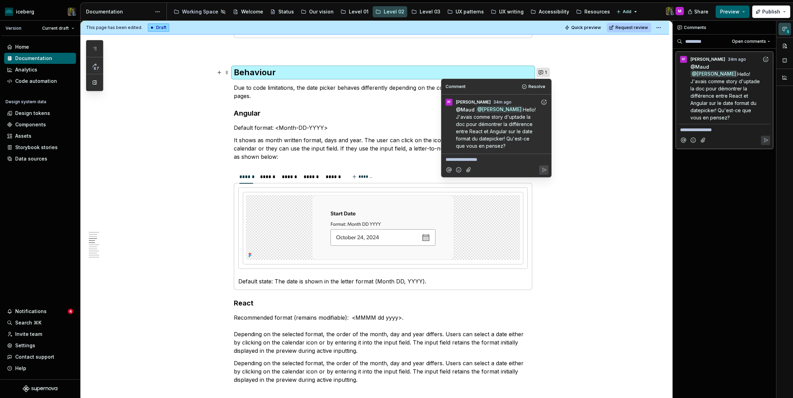
click at [545, 70] on button "1" at bounding box center [543, 73] width 13 height 10
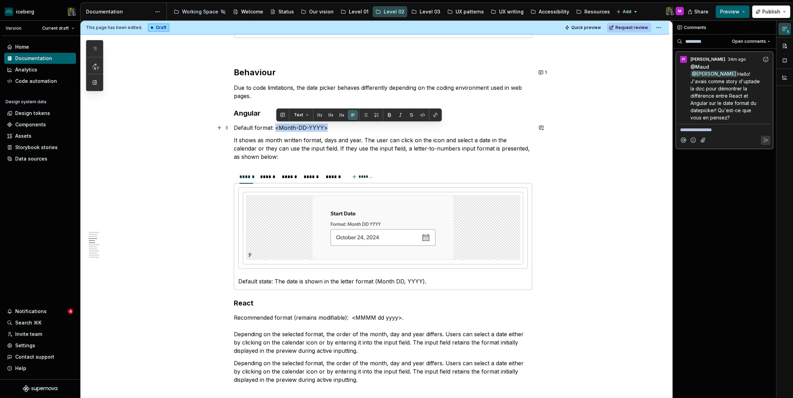
drag, startPoint x: 333, startPoint y: 127, endPoint x: 277, endPoint y: 128, distance: 55.6
click at [277, 128] on p "Default format: <Month-DD-YYYY>" at bounding box center [383, 128] width 299 height 8
click at [351, 128] on p "Default format: <Month-DD-YYYY>" at bounding box center [383, 128] width 299 height 8
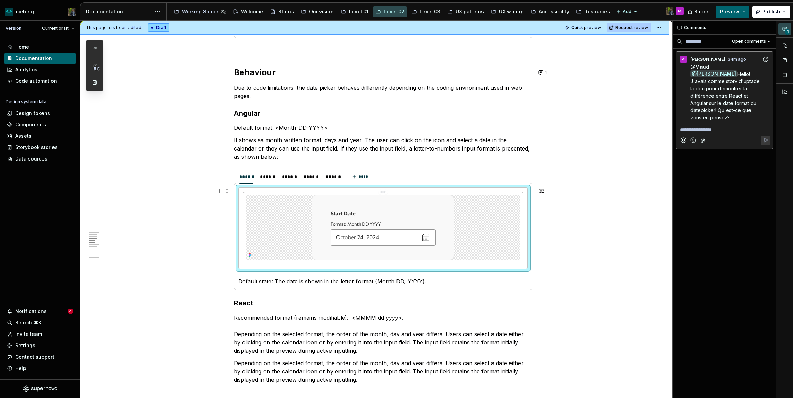
click at [343, 233] on img at bounding box center [383, 227] width 142 height 65
type textarea "*"
click at [543, 191] on button "button" at bounding box center [542, 191] width 10 height 10
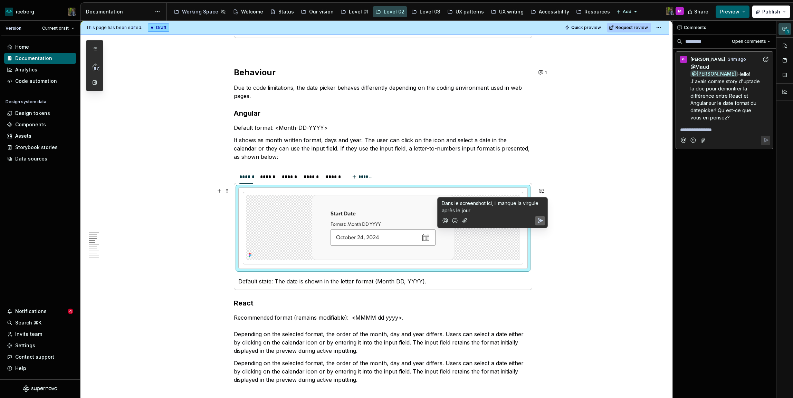
click at [455, 219] on icon "Add emoji" at bounding box center [455, 220] width 7 height 7
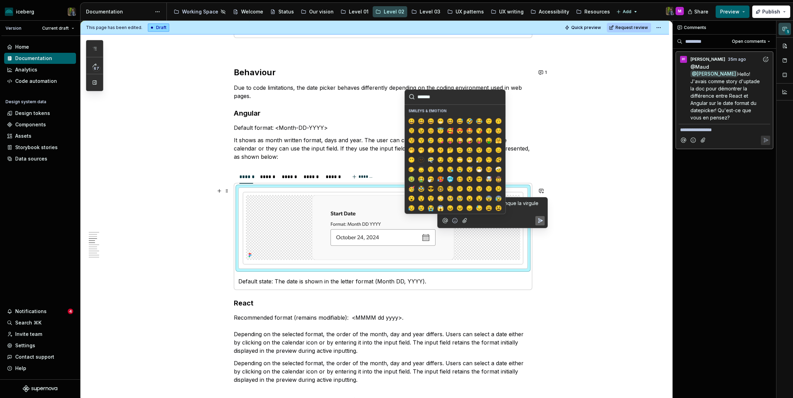
click at [444, 98] on input "search" at bounding box center [455, 97] width 101 height 15
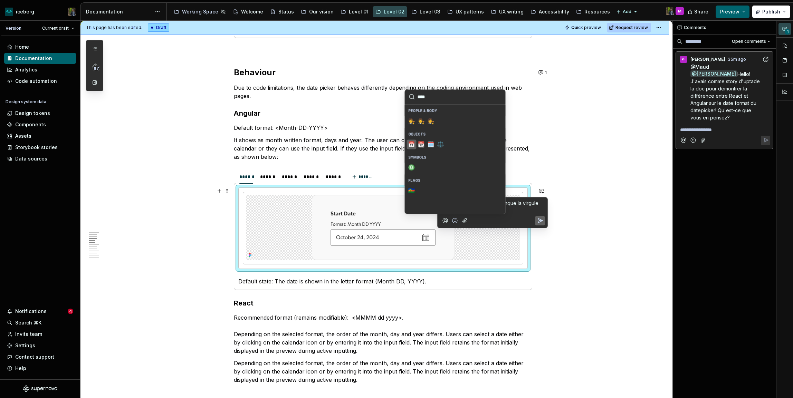
click at [414, 145] on span "📅" at bounding box center [412, 144] width 6 height 7
type input "****"
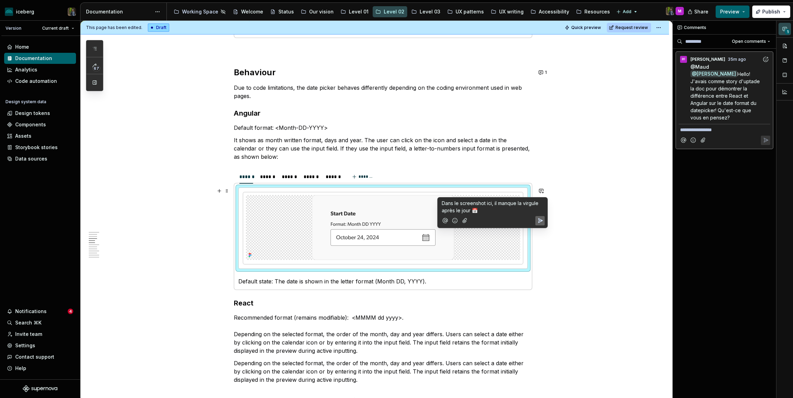
click at [541, 220] on icon "Send" at bounding box center [541, 221] width 4 height 4
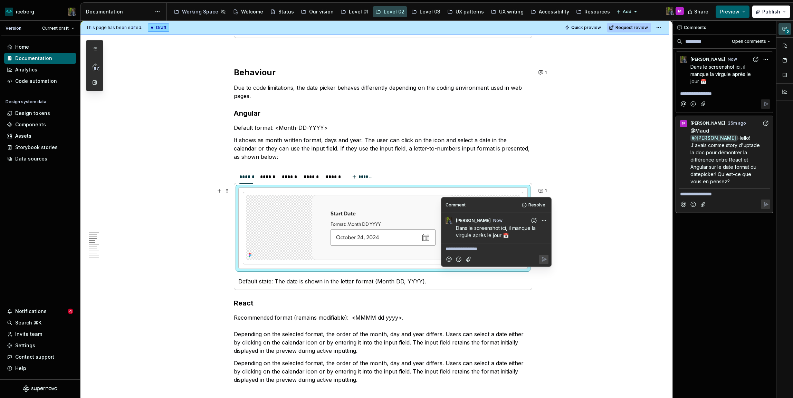
type textarea "*"
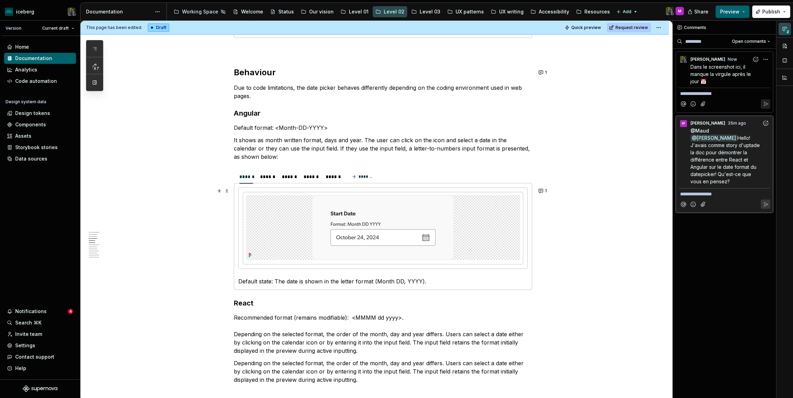
click at [287, 129] on p "Default format: <Month-DD-YYYY>" at bounding box center [383, 128] width 299 height 8
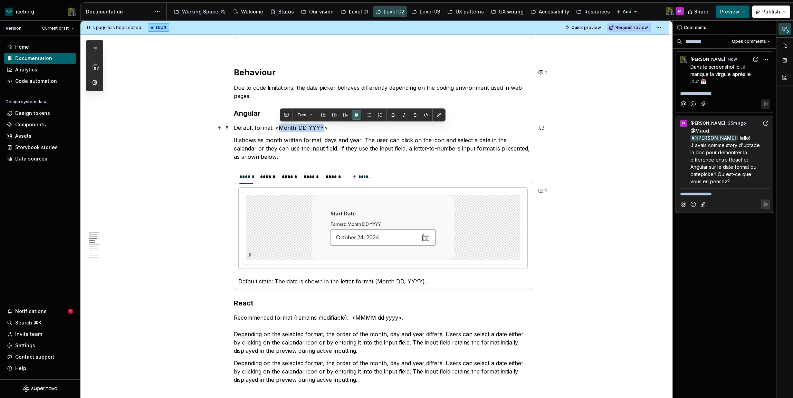
drag, startPoint x: 287, startPoint y: 129, endPoint x: 317, endPoint y: 127, distance: 30.1
click at [317, 127] on p "Default format: <Month-DD-YYYY>" at bounding box center [383, 128] width 299 height 8
click at [284, 115] on button "button" at bounding box center [287, 115] width 10 height 10
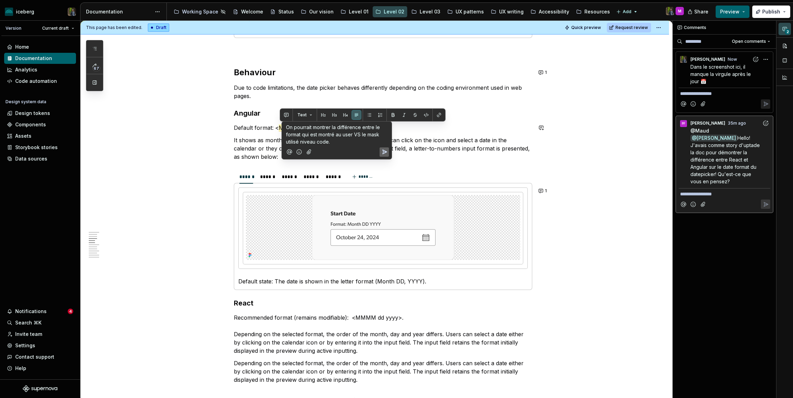
click at [383, 152] on icon "Send" at bounding box center [384, 152] width 7 height 7
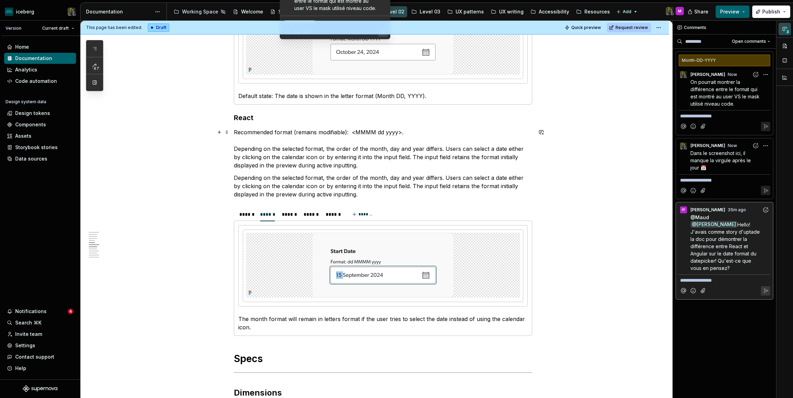
scroll to position [619, 0]
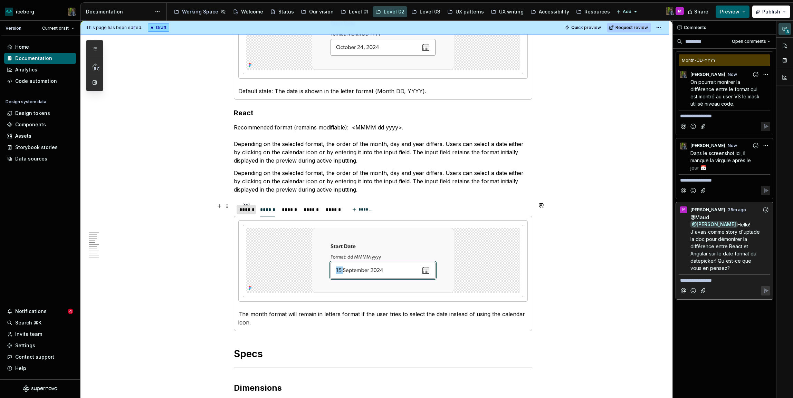
click at [253, 211] on div "******" at bounding box center [246, 209] width 14 height 7
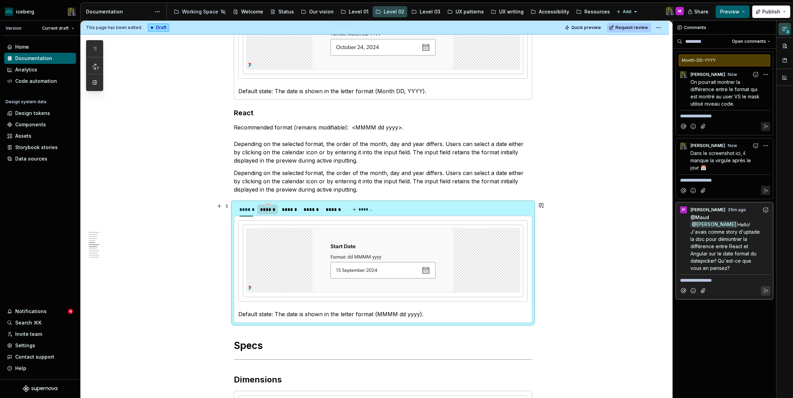
click at [264, 210] on div "******" at bounding box center [267, 209] width 15 height 7
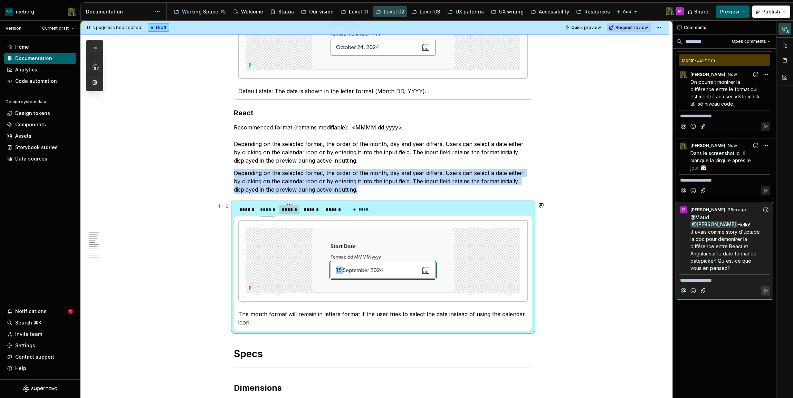
click at [290, 210] on div "******" at bounding box center [289, 209] width 15 height 7
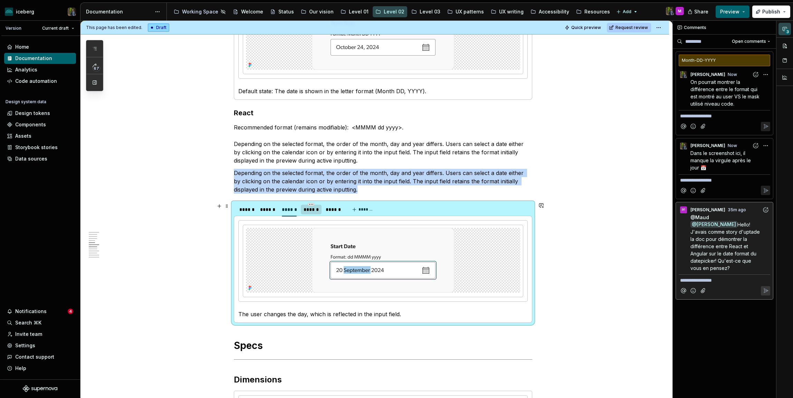
click at [314, 210] on div "******" at bounding box center [311, 209] width 15 height 7
click at [334, 210] on div "******" at bounding box center [333, 209] width 15 height 7
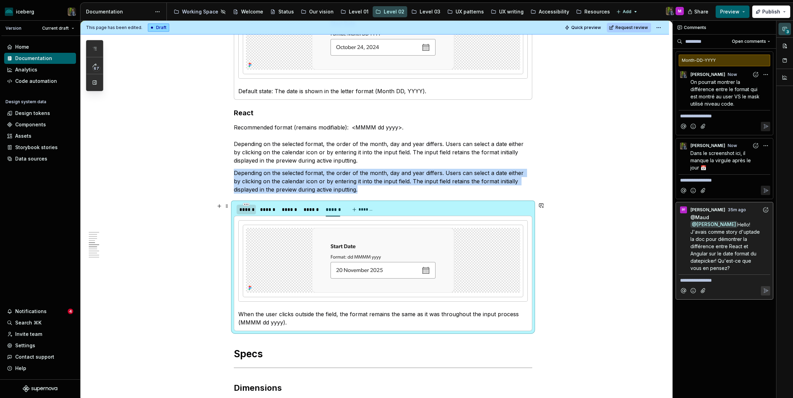
click at [247, 209] on div "******" at bounding box center [246, 209] width 14 height 7
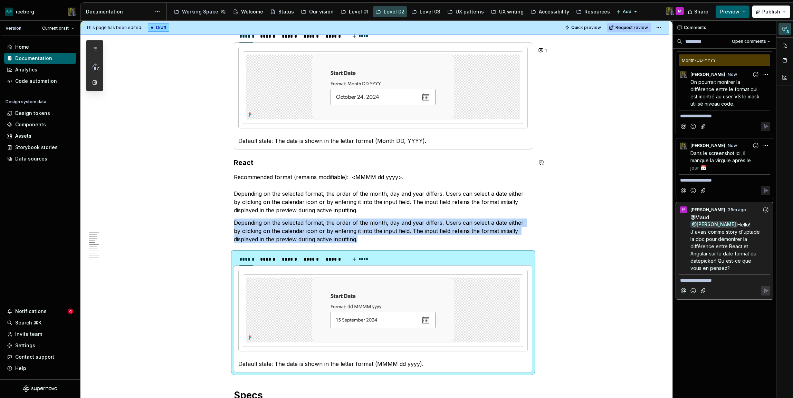
scroll to position [568, 0]
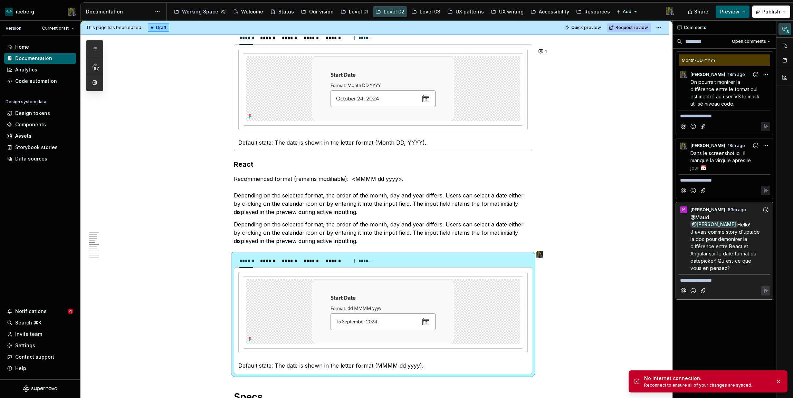
type textarea "*"
